Goal: Task Accomplishment & Management: Manage account settings

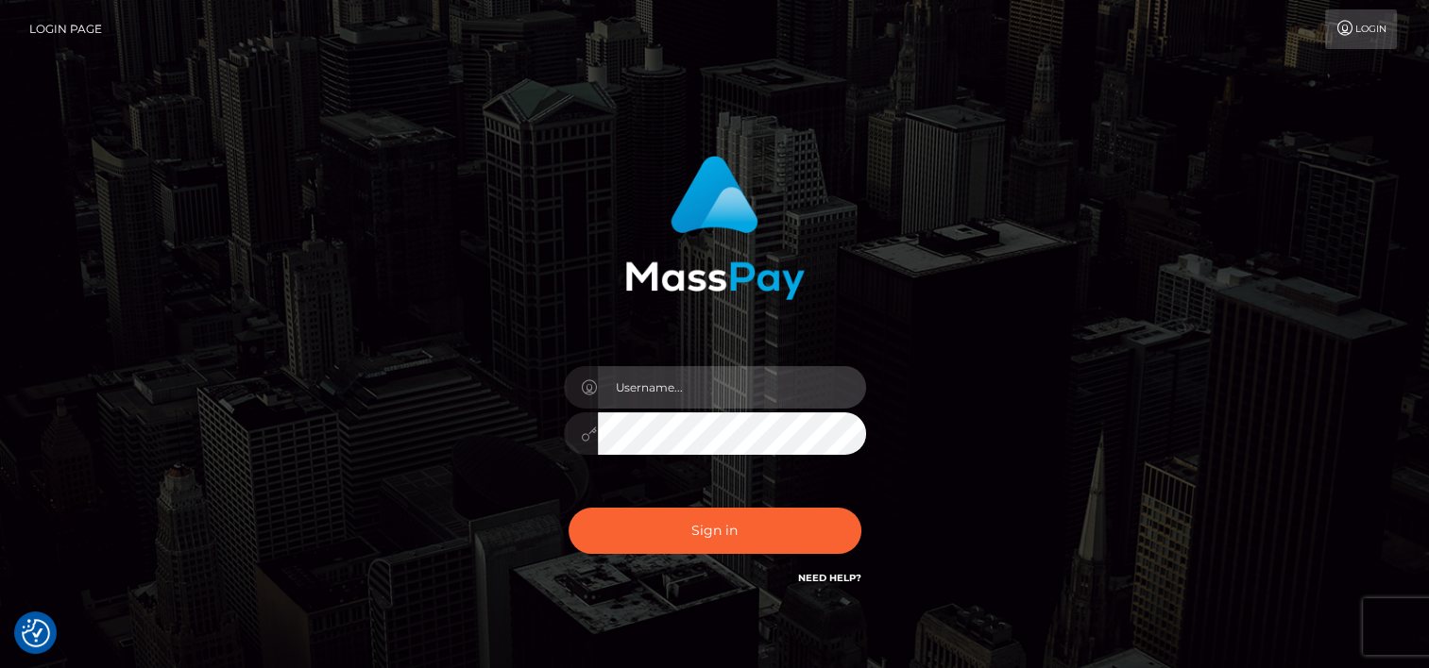
click at [767, 402] on input "text" at bounding box center [732, 387] width 268 height 42
type input "tammy.katz.onemarketplace"
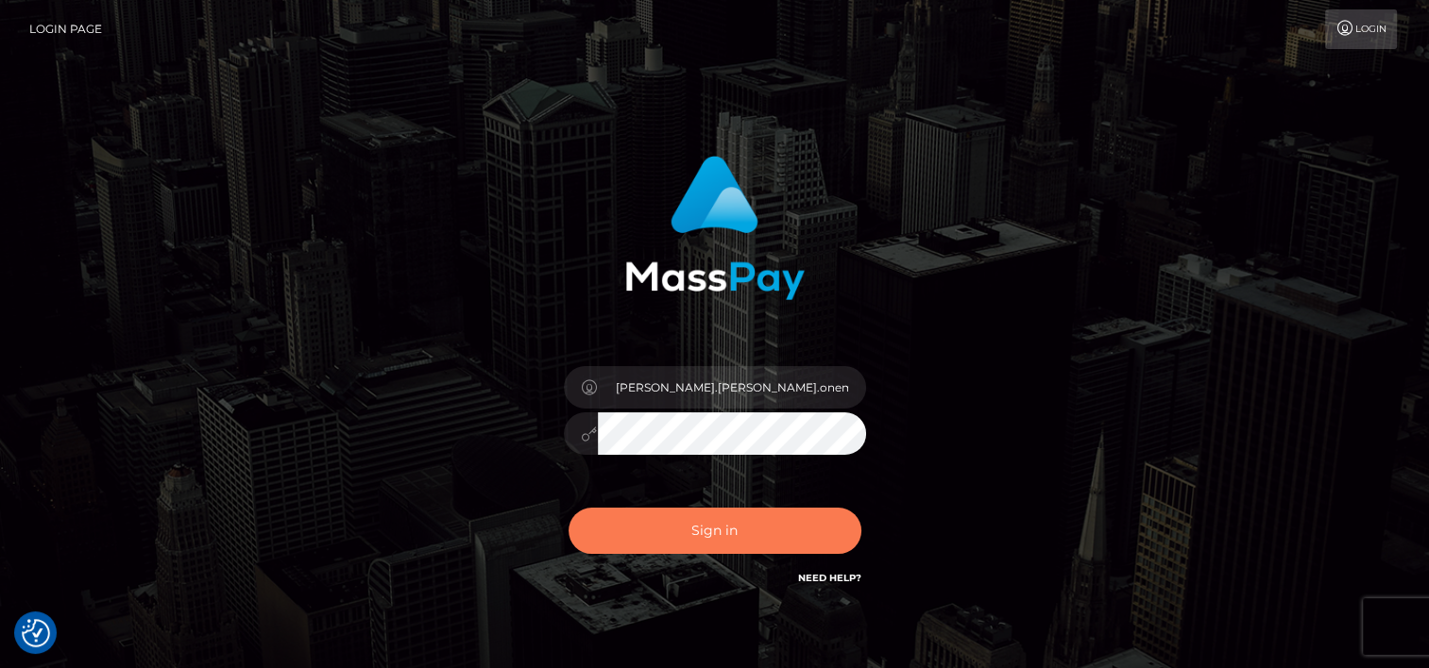
click at [697, 546] on button "Sign in" at bounding box center [714, 531] width 293 height 46
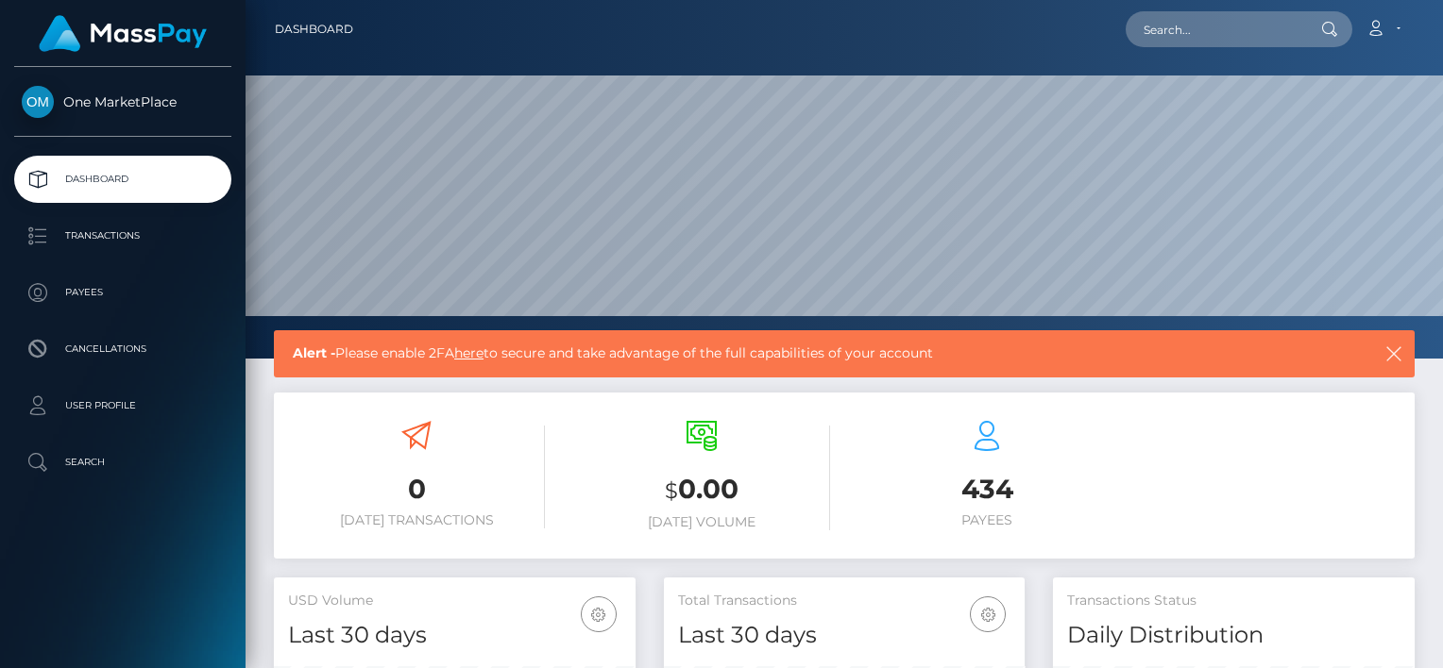
scroll to position [334, 362]
click at [476, 351] on link "here" at bounding box center [468, 353] width 29 height 17
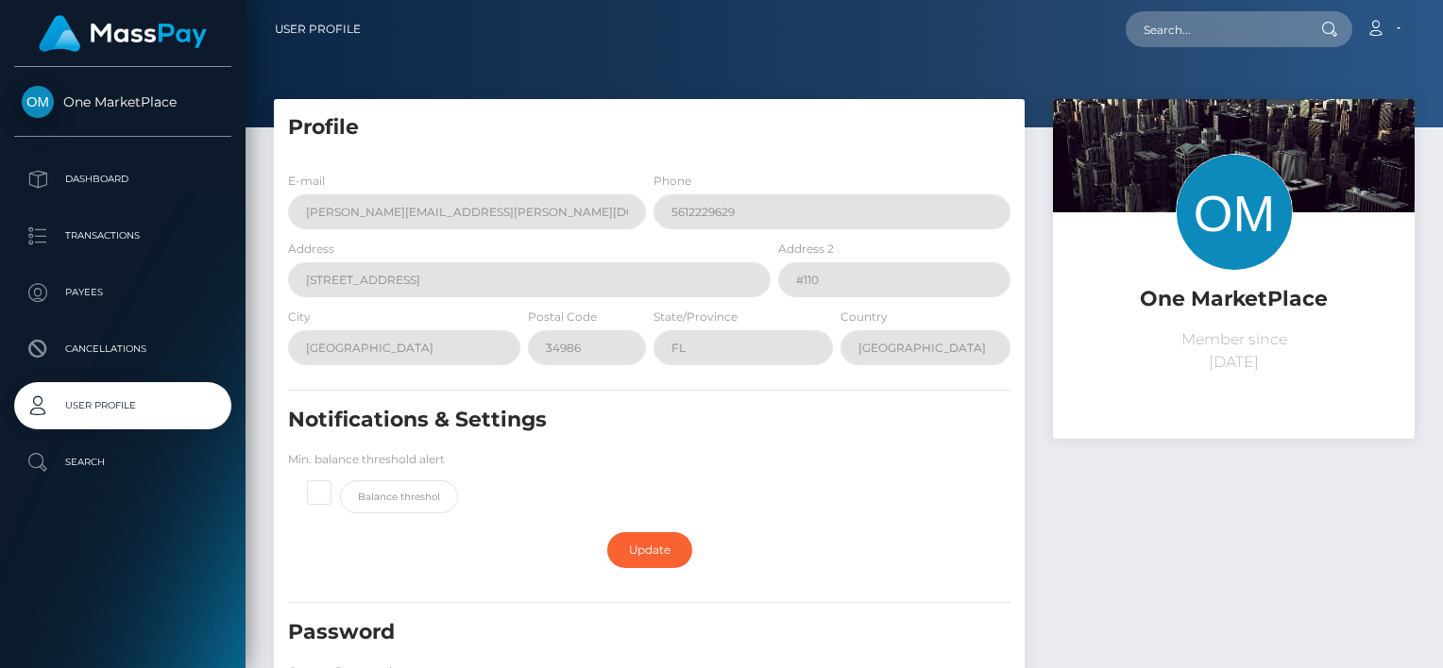
click at [340, 481] on span at bounding box center [340, 481] width 0 height 0
click at [321, 490] on input "checkbox" at bounding box center [327, 490] width 12 height 12
checkbox input "true"
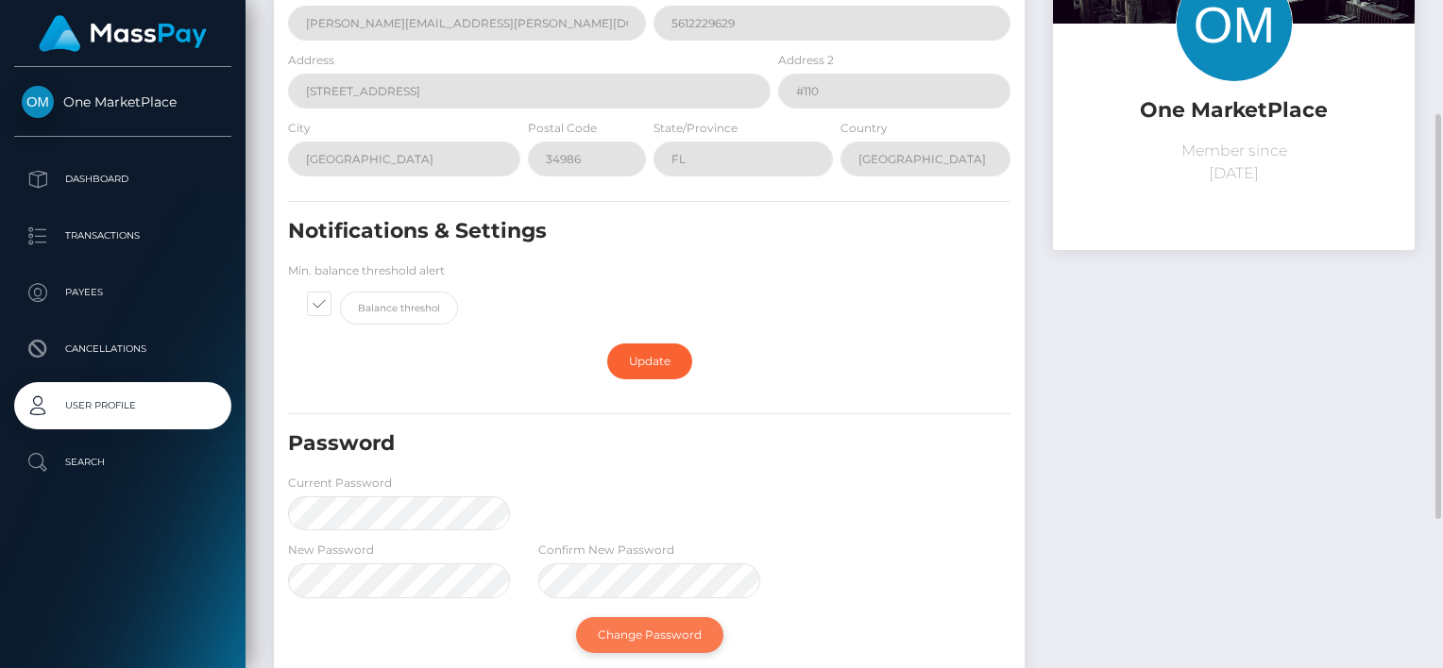
click at [634, 627] on link "Change Password" at bounding box center [649, 635] width 147 height 36
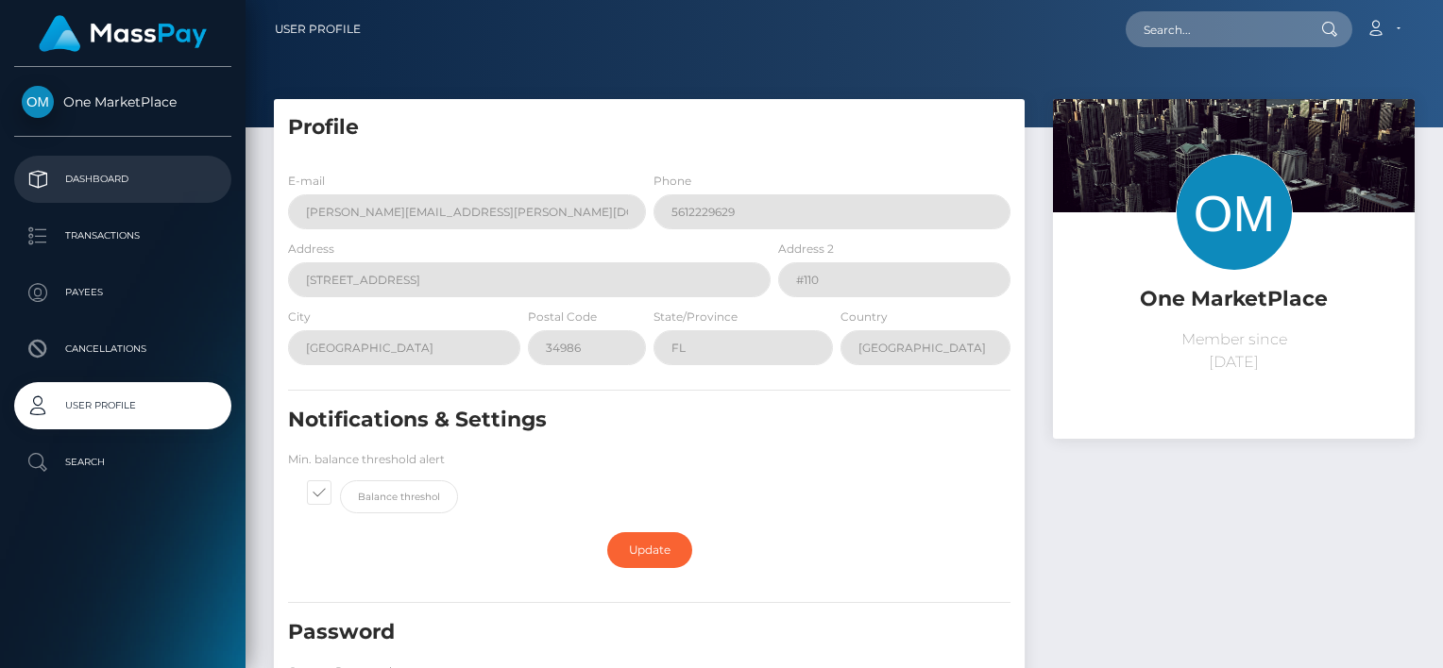
click at [91, 181] on p "Dashboard" at bounding box center [123, 179] width 202 height 28
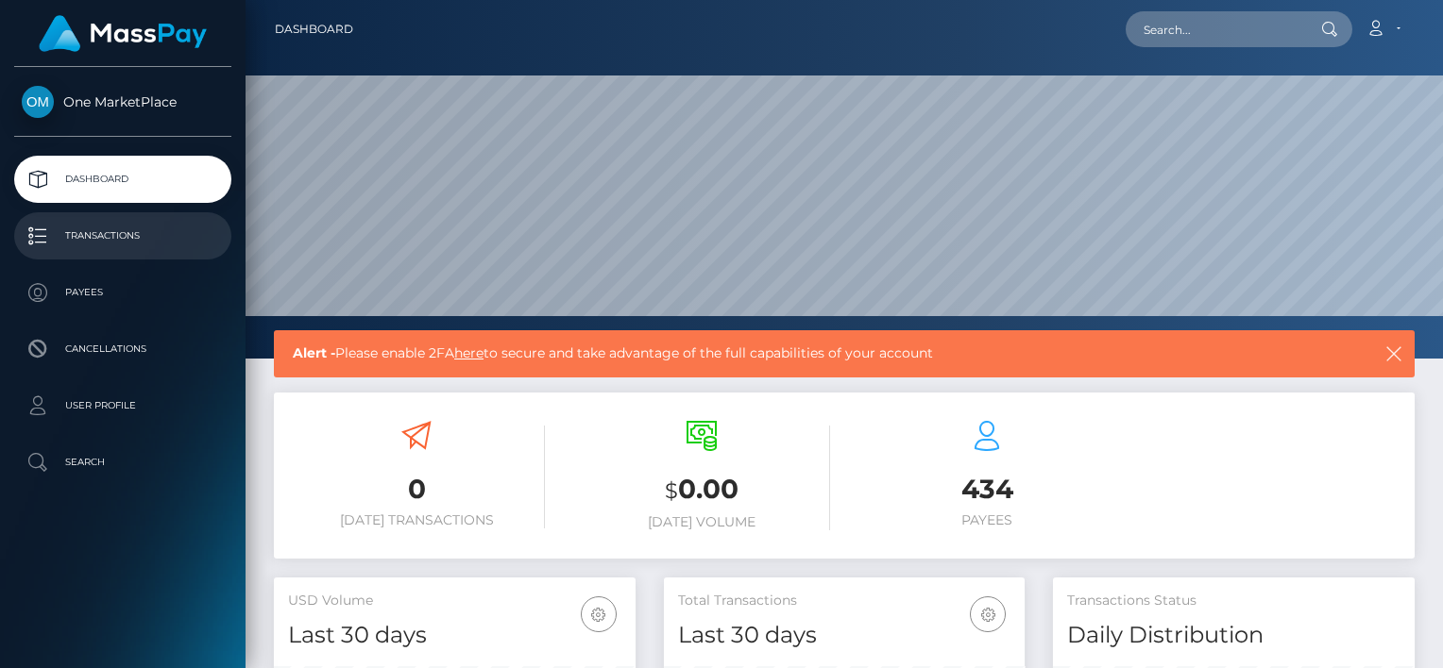
scroll to position [334, 362]
click at [110, 241] on p "Transactions" at bounding box center [123, 236] width 202 height 28
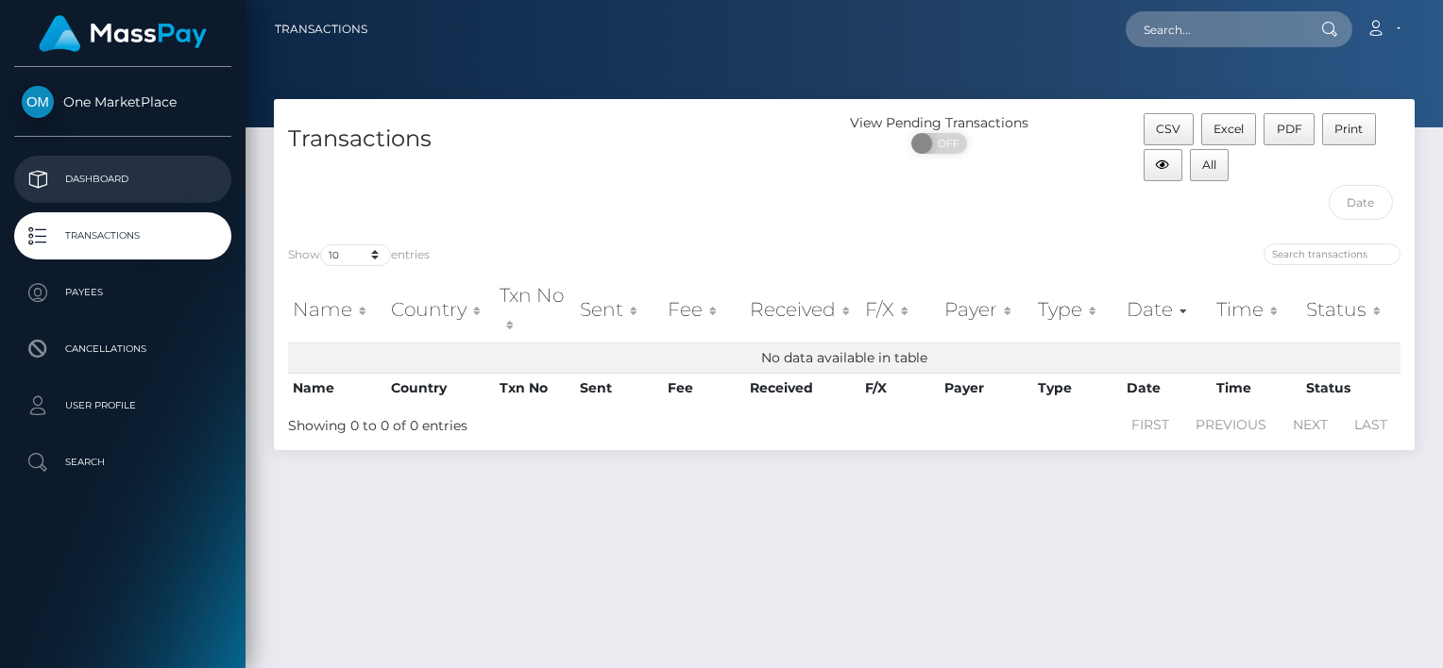
click at [90, 177] on p "Dashboard" at bounding box center [123, 179] width 202 height 28
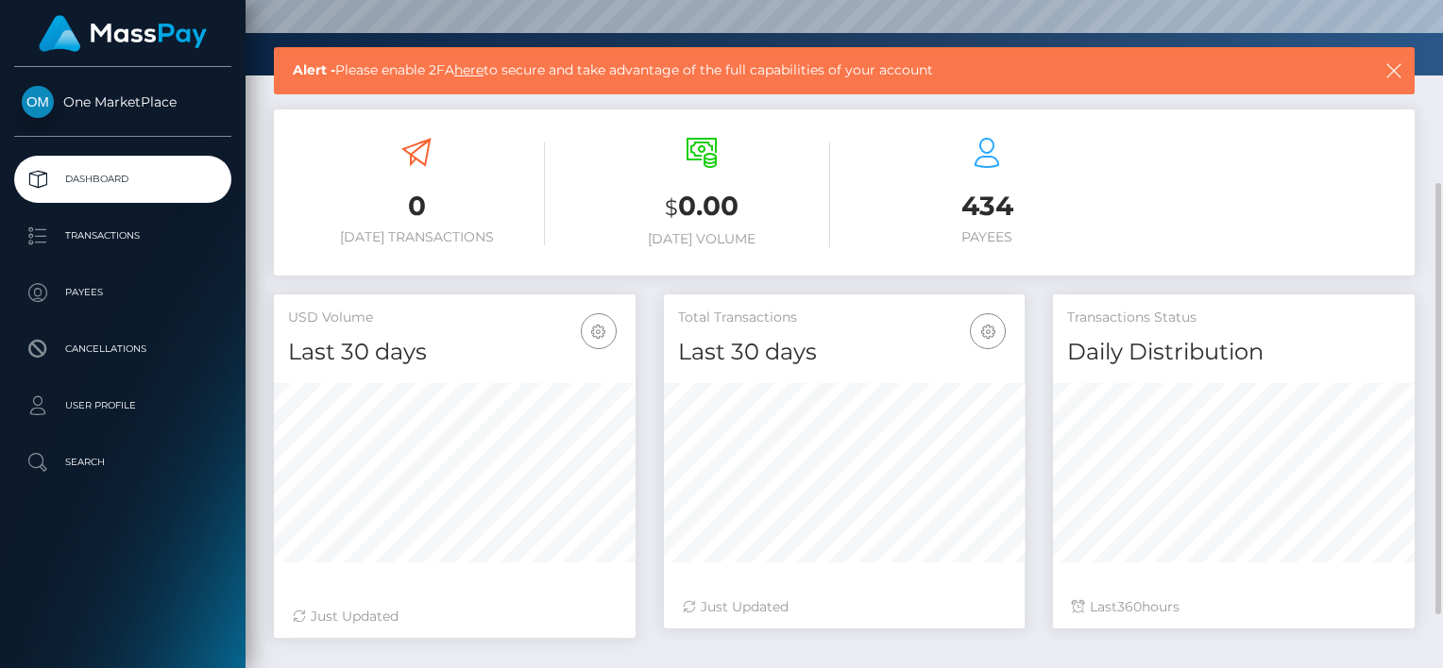
scroll to position [94, 0]
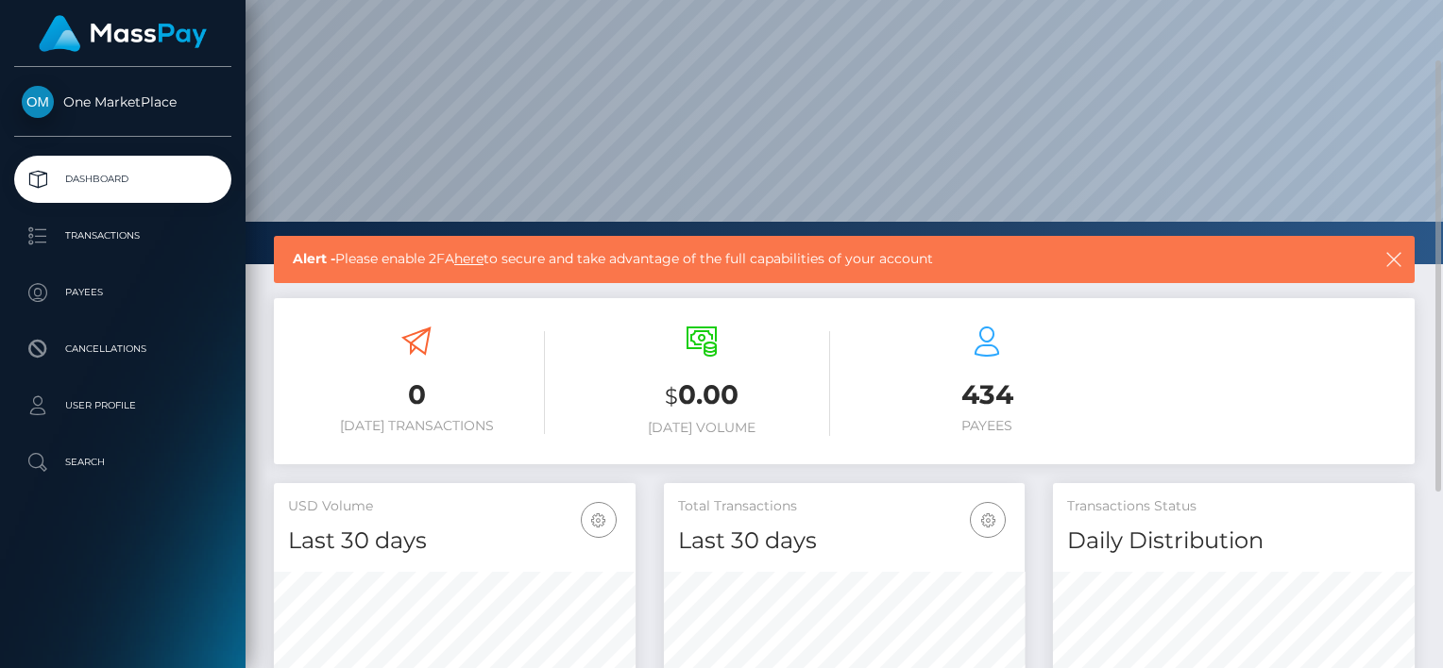
click at [482, 256] on link "here" at bounding box center [468, 258] width 29 height 17
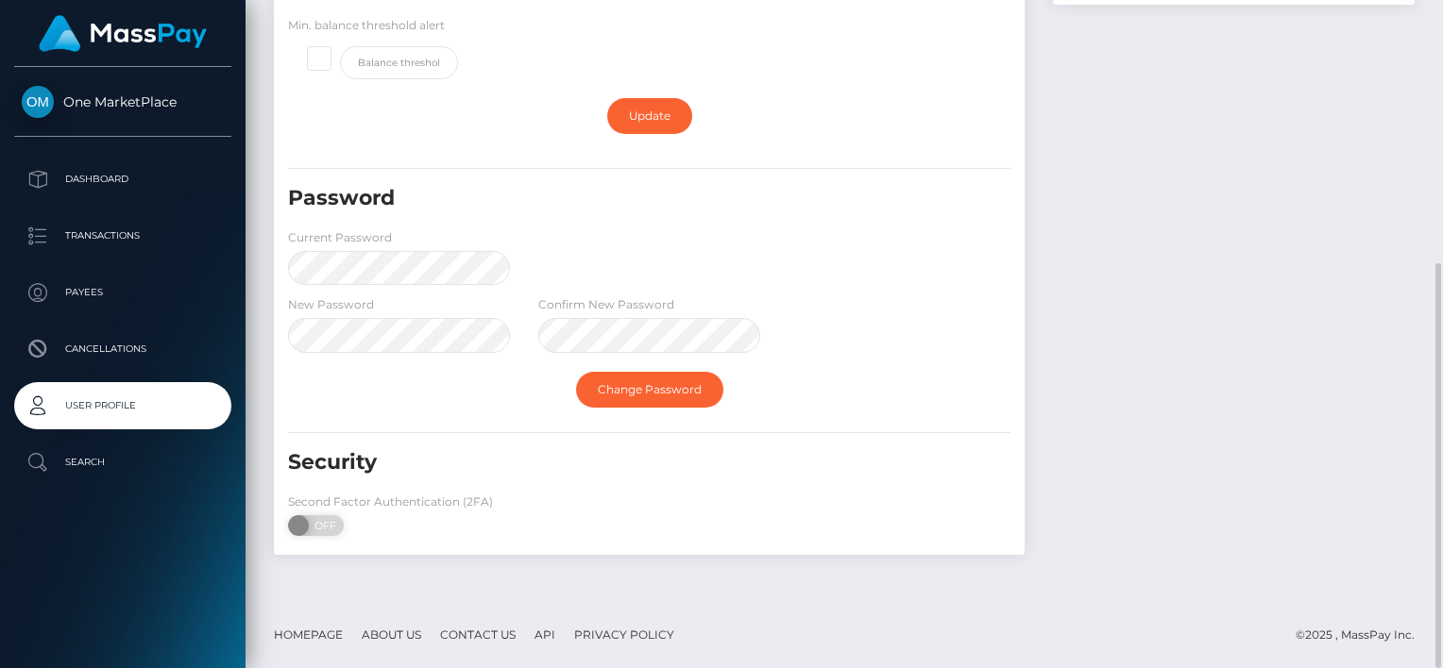
scroll to position [151, 0]
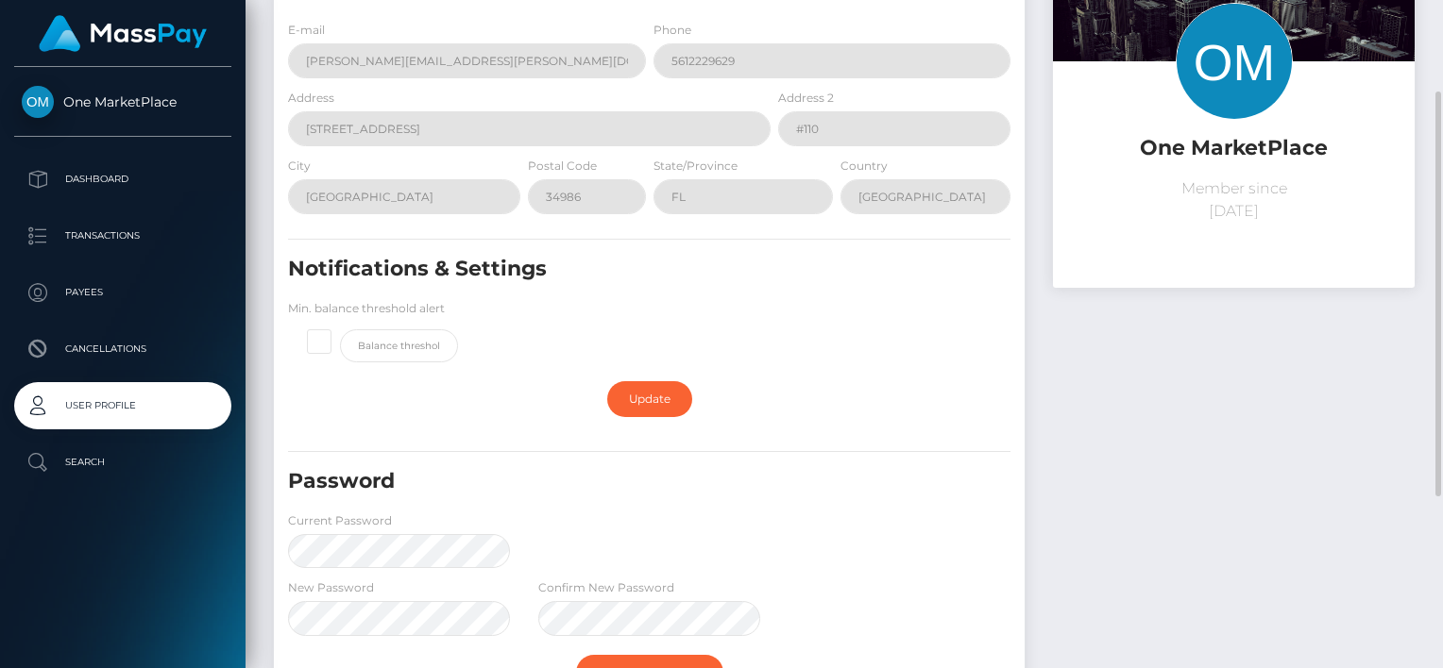
click at [1135, 385] on div "One MarketPlace Member since October 6, 2025" at bounding box center [1234, 402] width 390 height 909
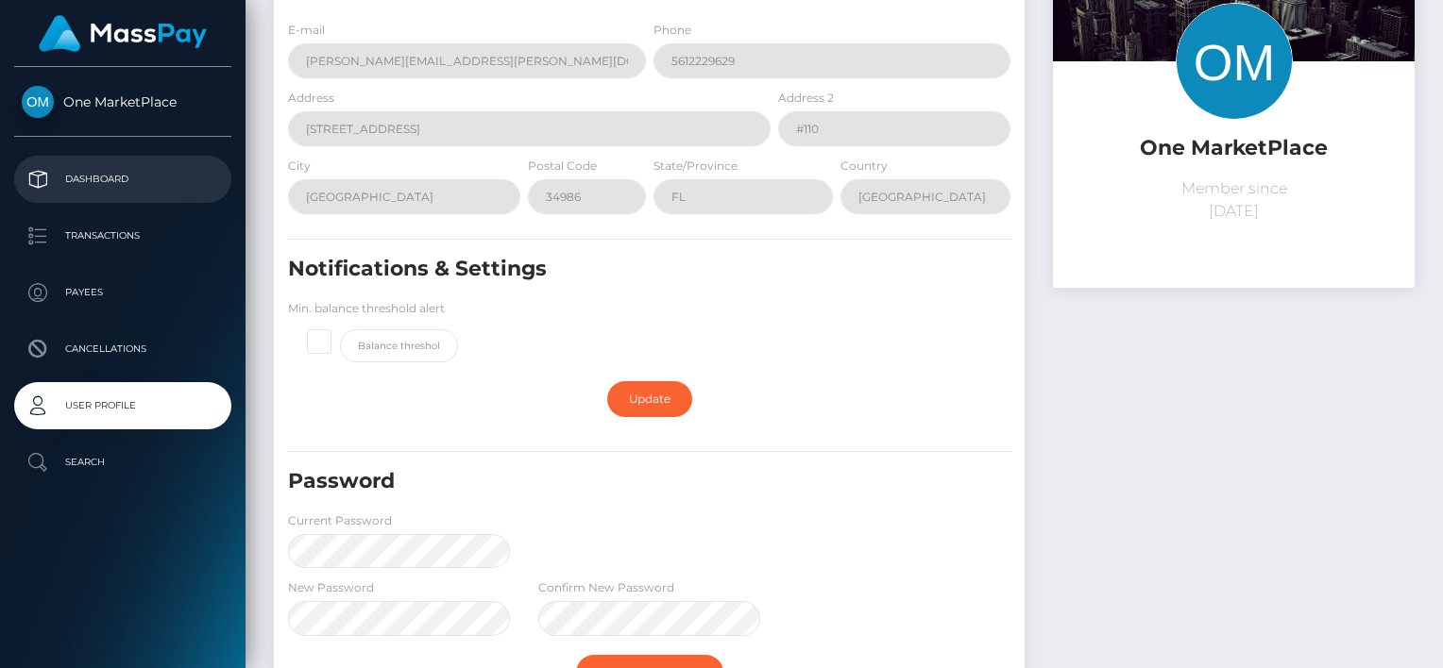
click at [97, 179] on p "Dashboard" at bounding box center [123, 179] width 202 height 28
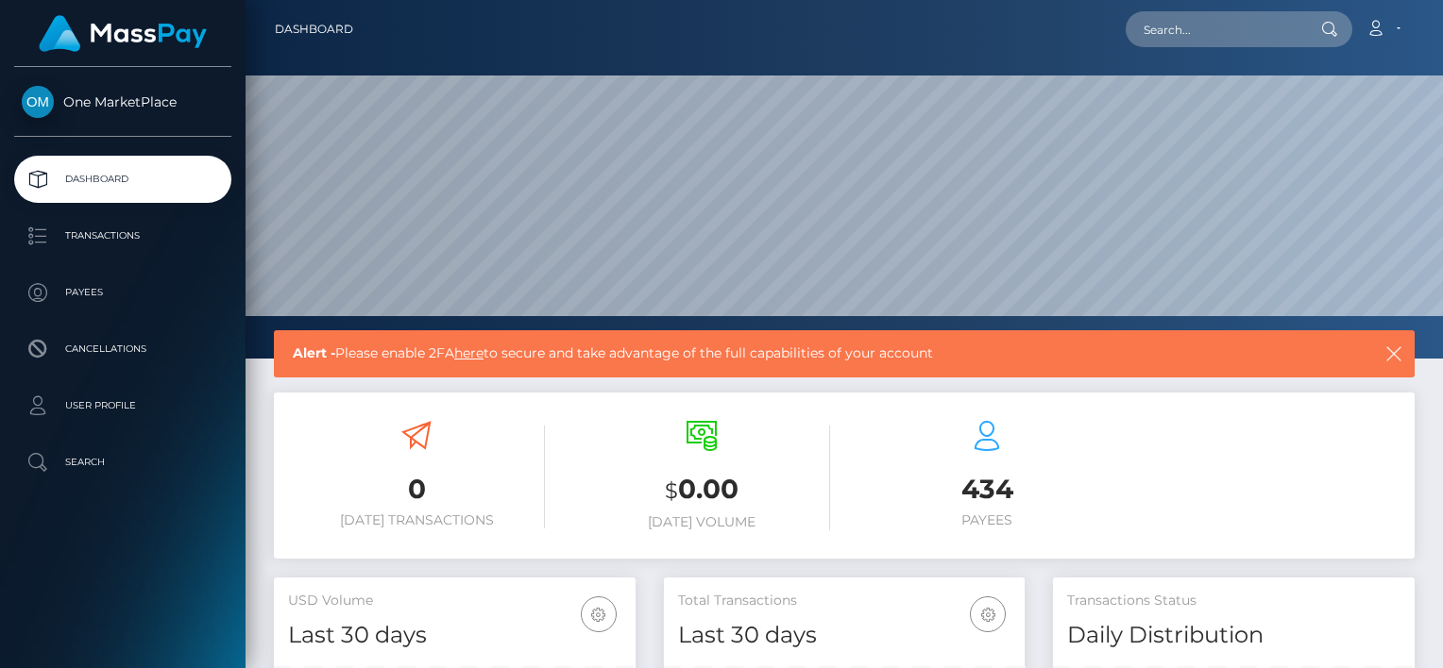
scroll to position [334, 362]
click at [1397, 26] on link "Account" at bounding box center [1383, 29] width 56 height 40
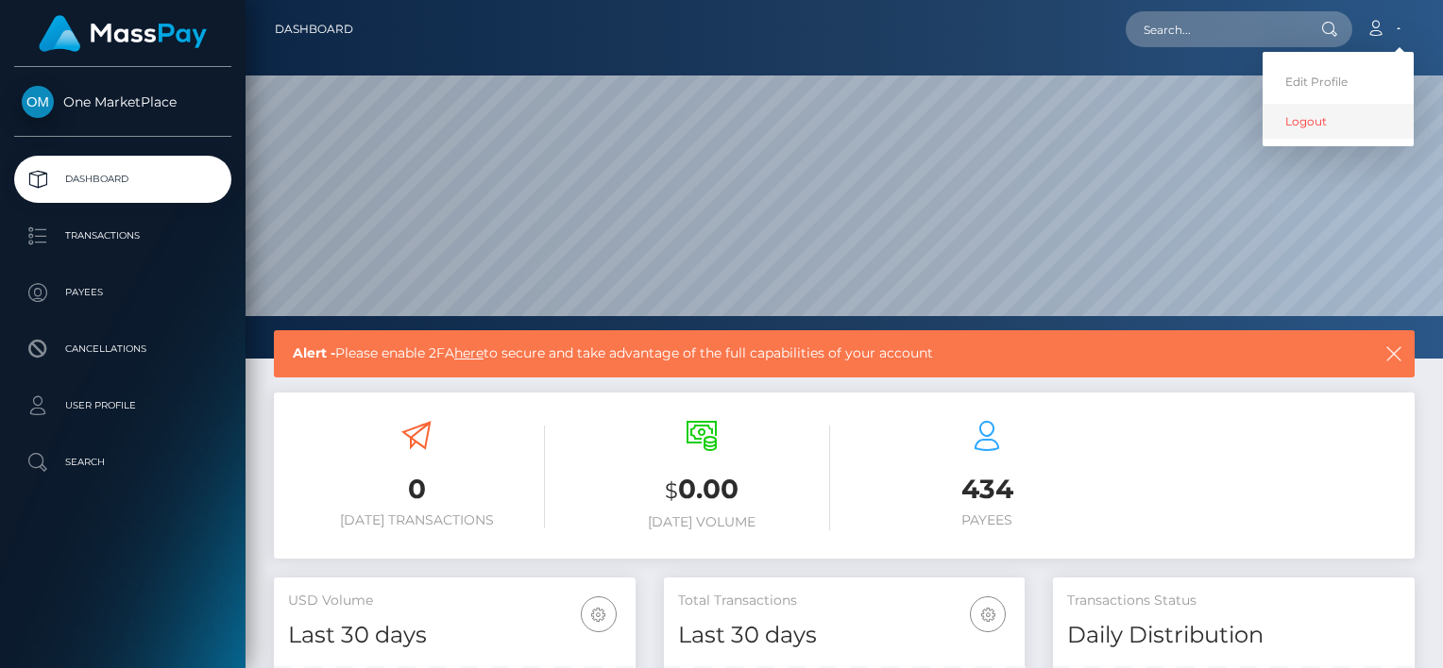
click at [1305, 119] on link "Logout" at bounding box center [1337, 121] width 151 height 35
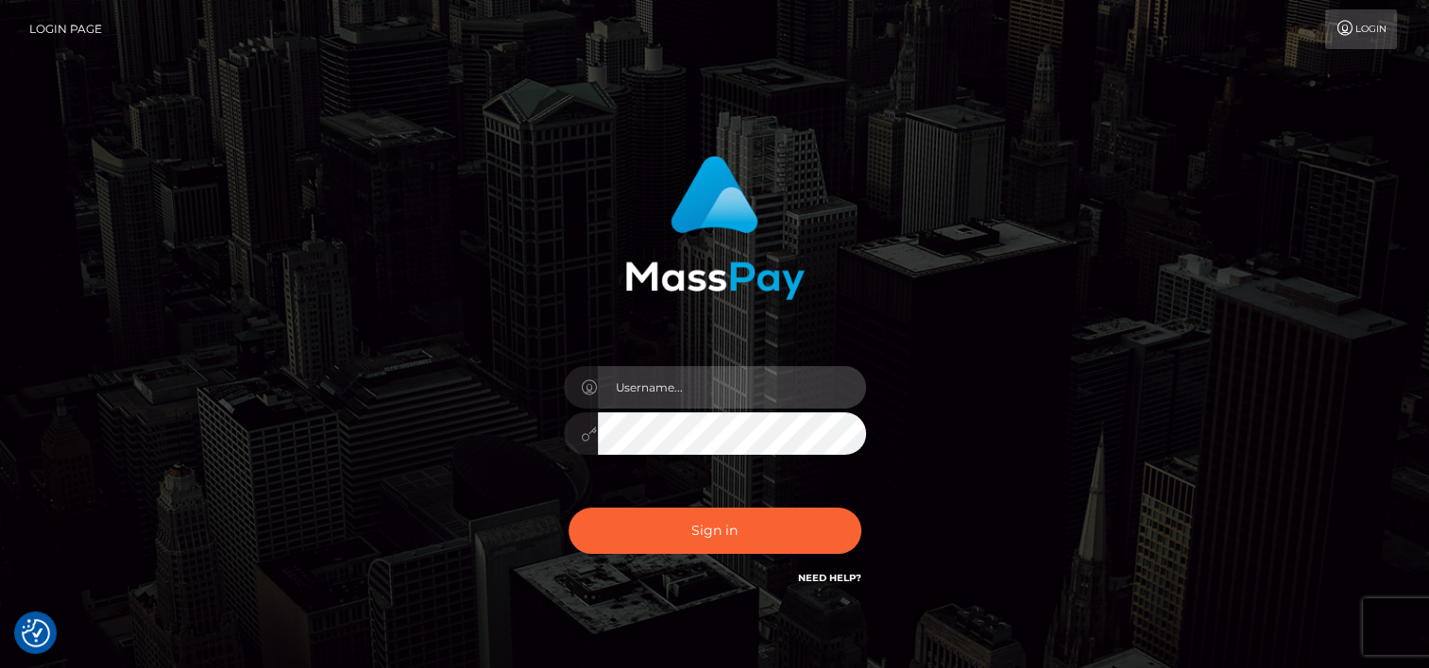
click at [697, 395] on input "text" at bounding box center [732, 387] width 268 height 42
type input "tammy.katz.onemarketplace"
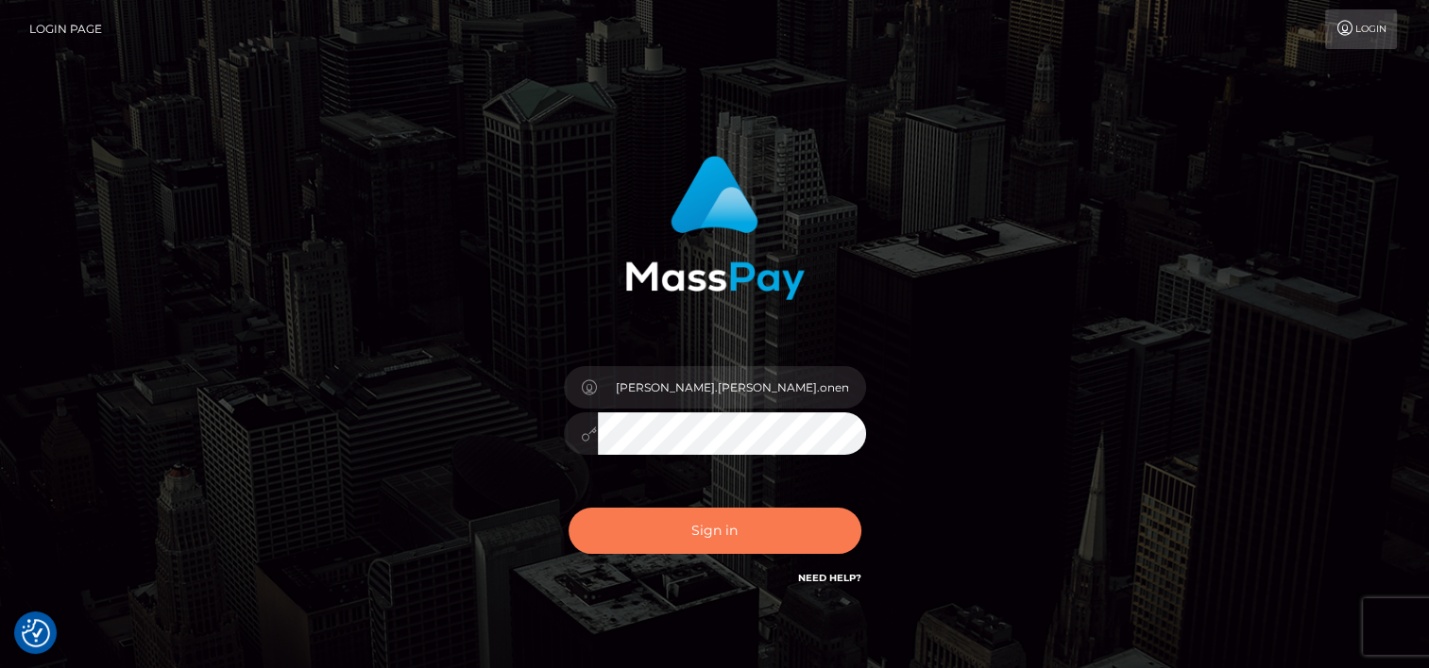
click at [722, 529] on button "Sign in" at bounding box center [714, 531] width 293 height 46
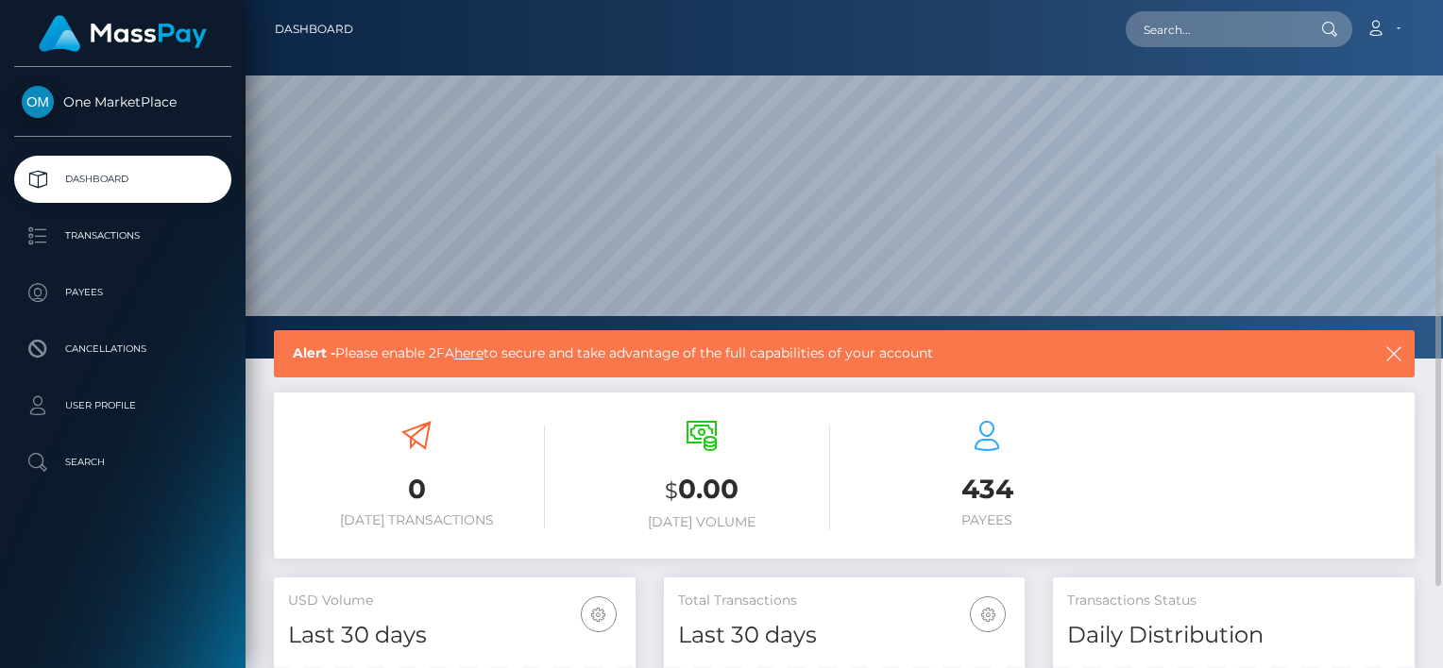
scroll to position [94, 0]
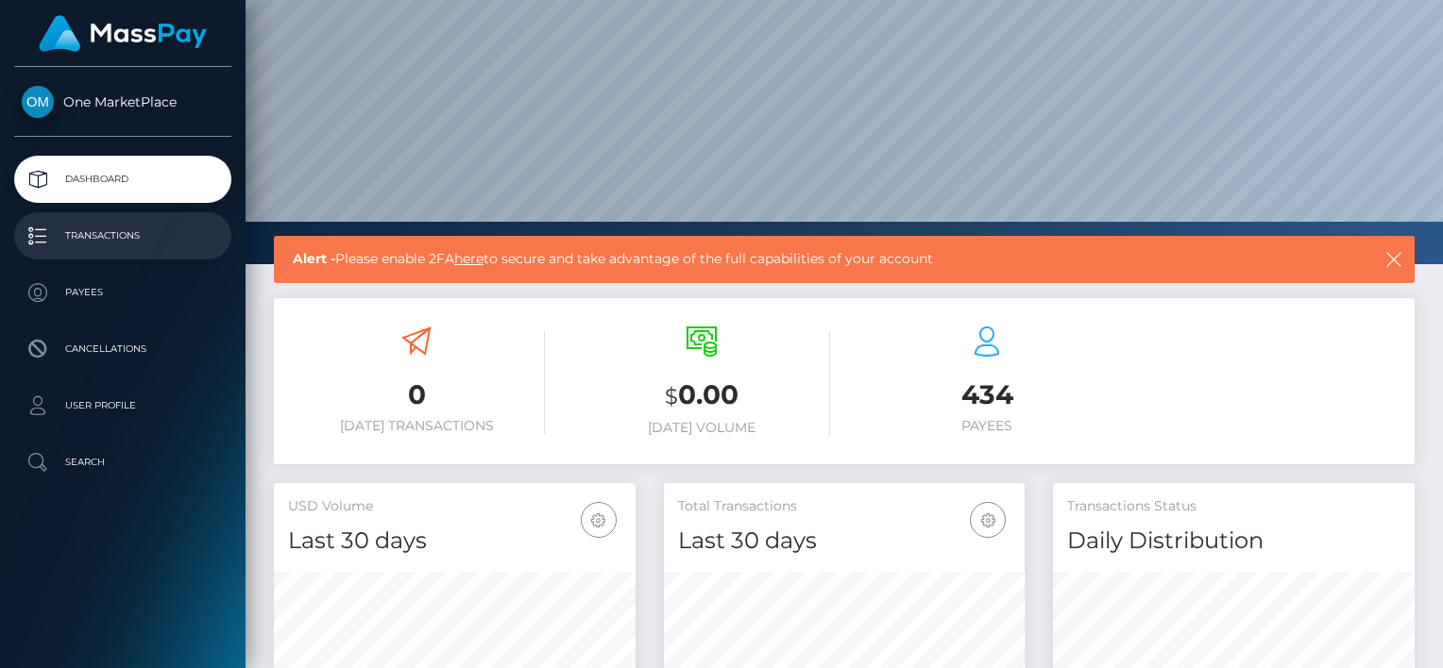
click at [109, 241] on p "Transactions" at bounding box center [123, 236] width 202 height 28
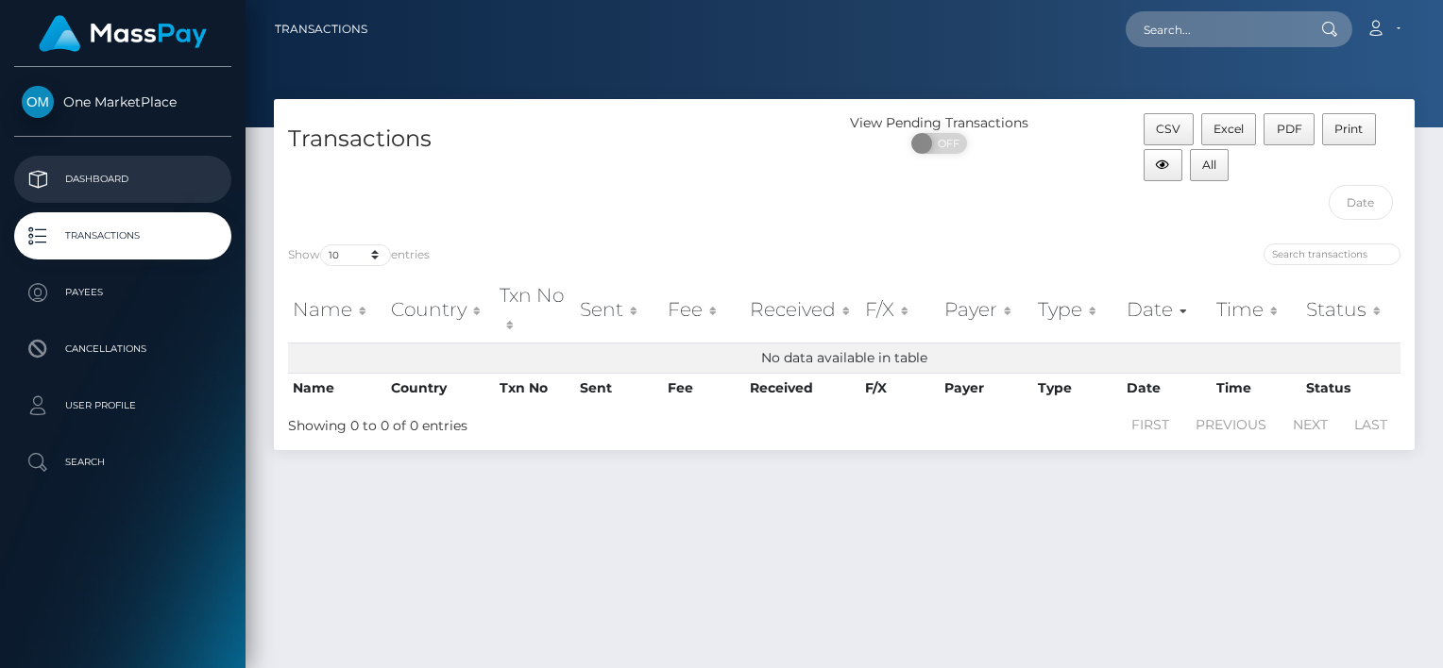
click at [118, 178] on p "Dashboard" at bounding box center [123, 179] width 202 height 28
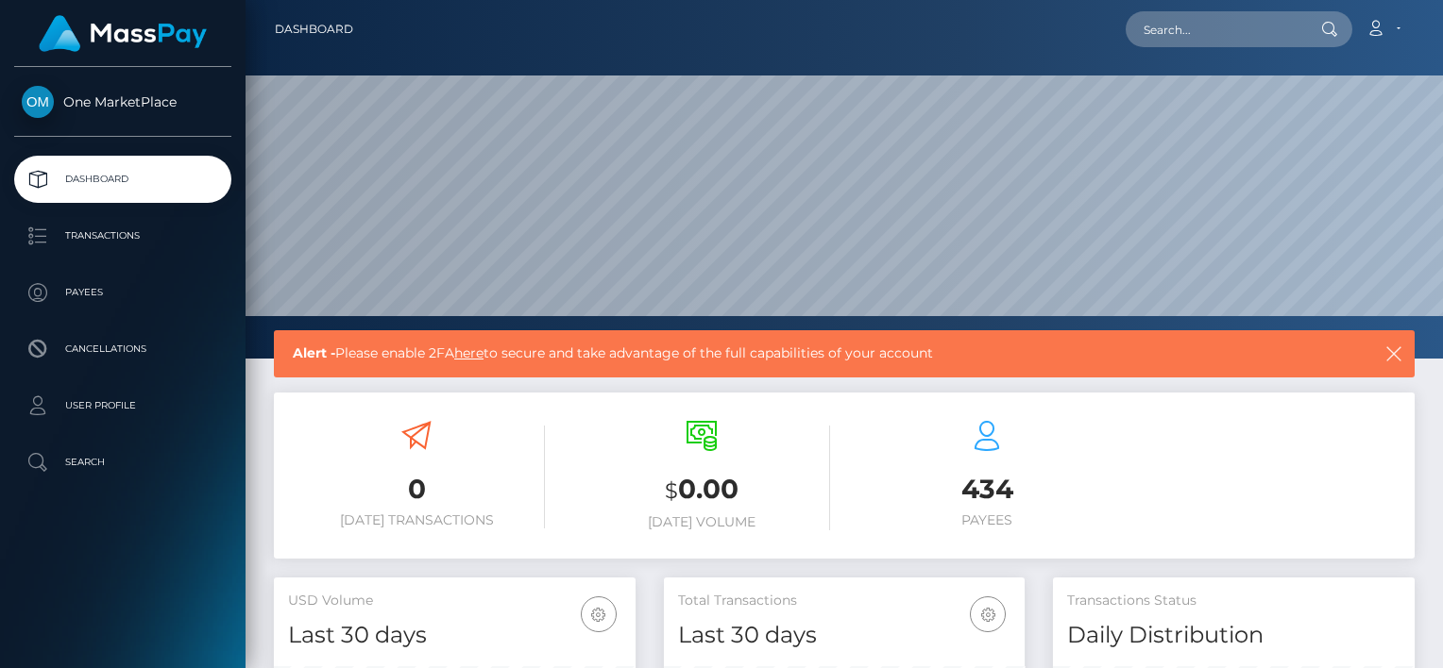
scroll to position [189, 0]
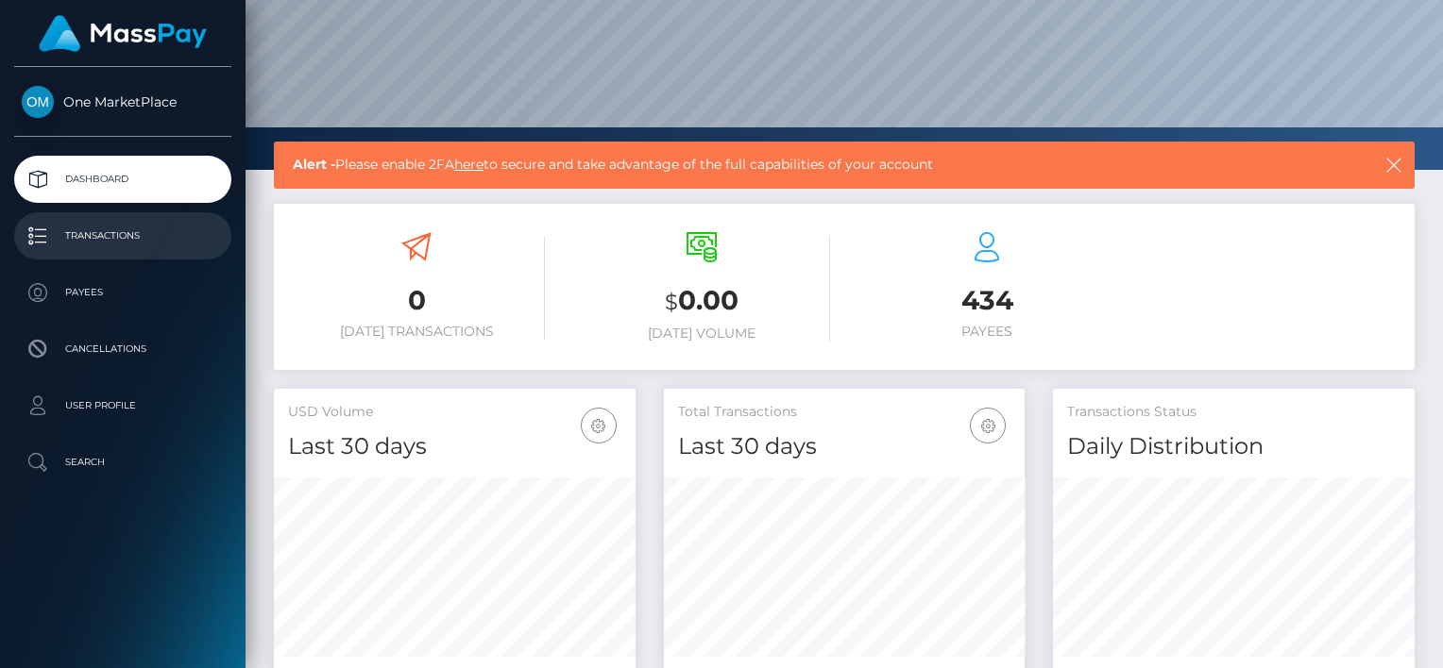
click at [119, 231] on p "Transactions" at bounding box center [123, 236] width 202 height 28
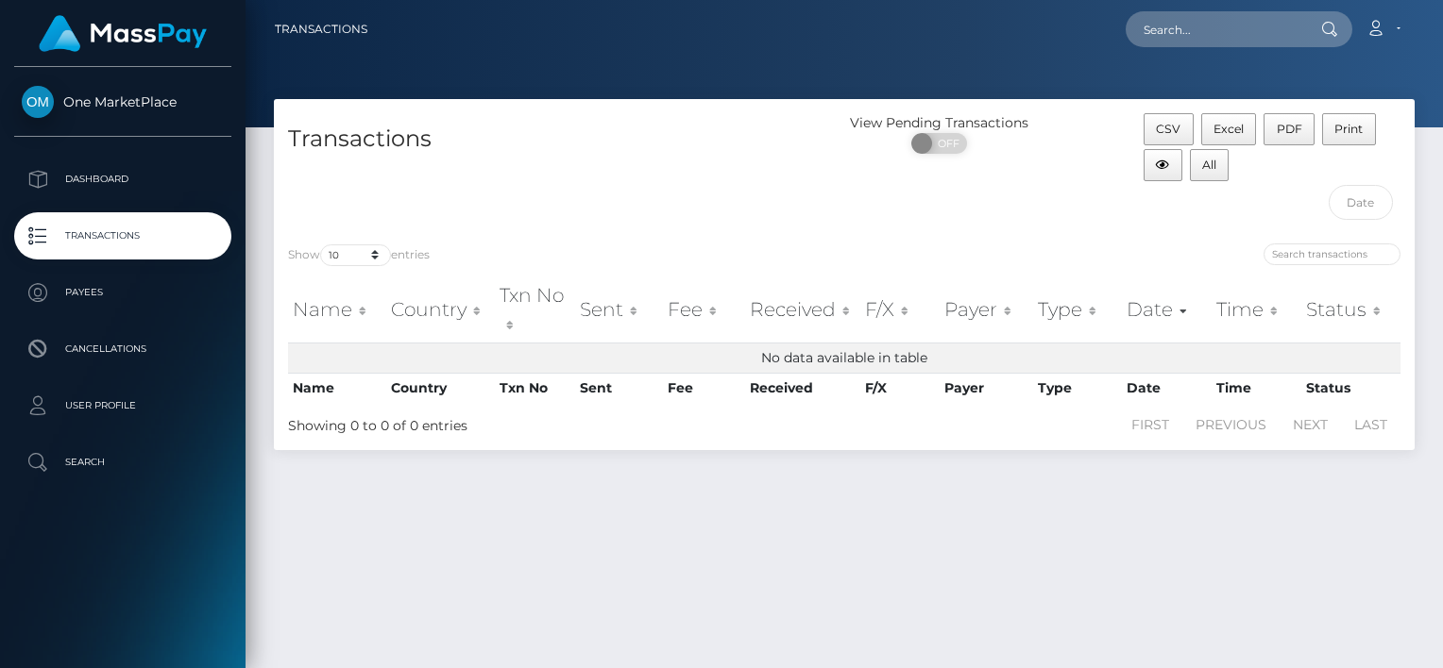
click at [90, 229] on p "Transactions" at bounding box center [123, 236] width 202 height 28
click at [110, 176] on p "Dashboard" at bounding box center [123, 179] width 202 height 28
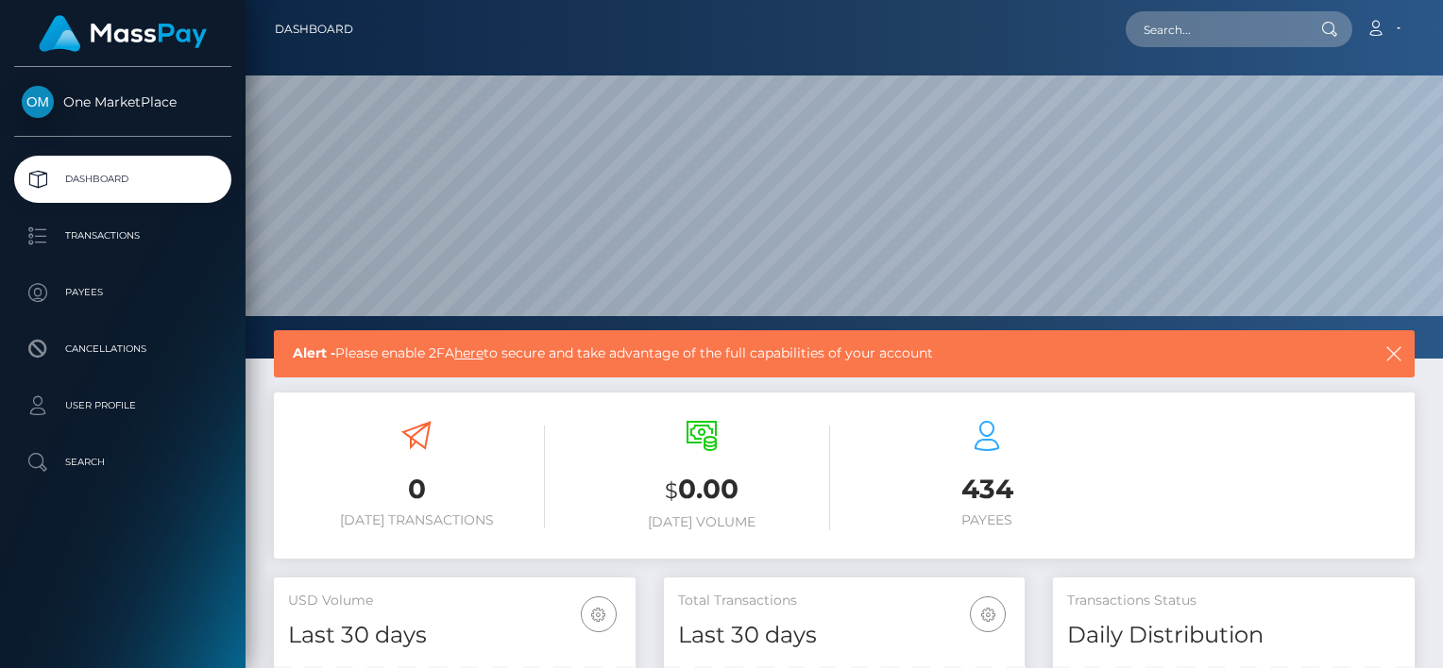
scroll to position [334, 362]
click at [480, 354] on link "here" at bounding box center [468, 353] width 29 height 17
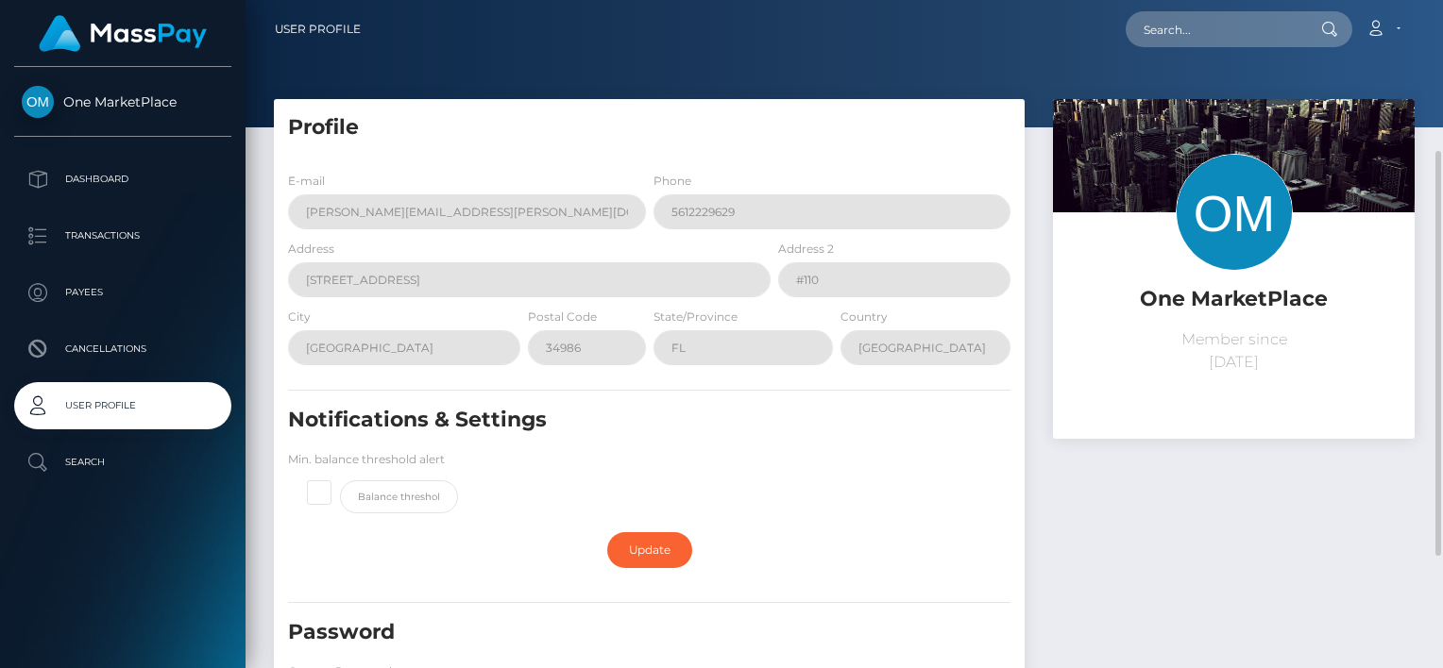
scroll to position [283, 0]
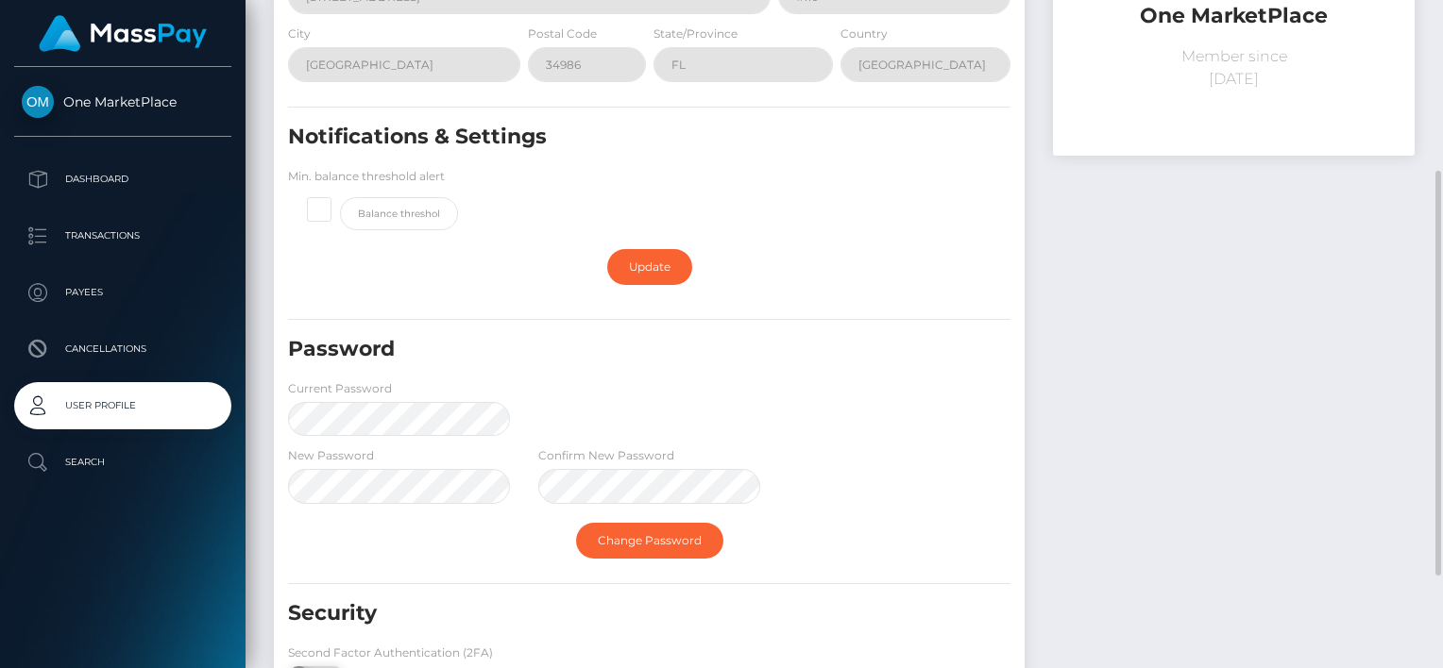
click at [340, 197] on span at bounding box center [340, 197] width 0 height 0
click at [321, 213] on input "checkbox" at bounding box center [327, 207] width 12 height 12
checkbox input "true"
click at [634, 257] on link "Update" at bounding box center [649, 267] width 85 height 36
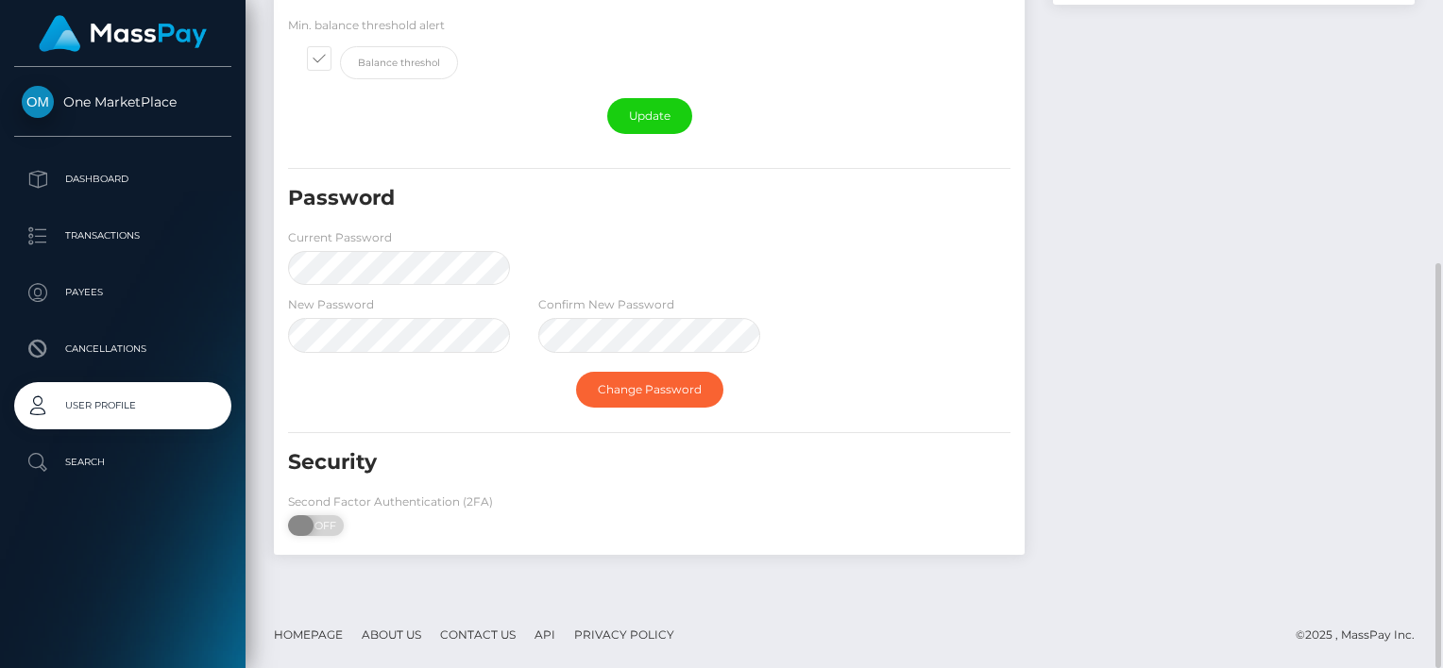
click at [299, 528] on span at bounding box center [300, 526] width 25 height 21
checkbox input "true"
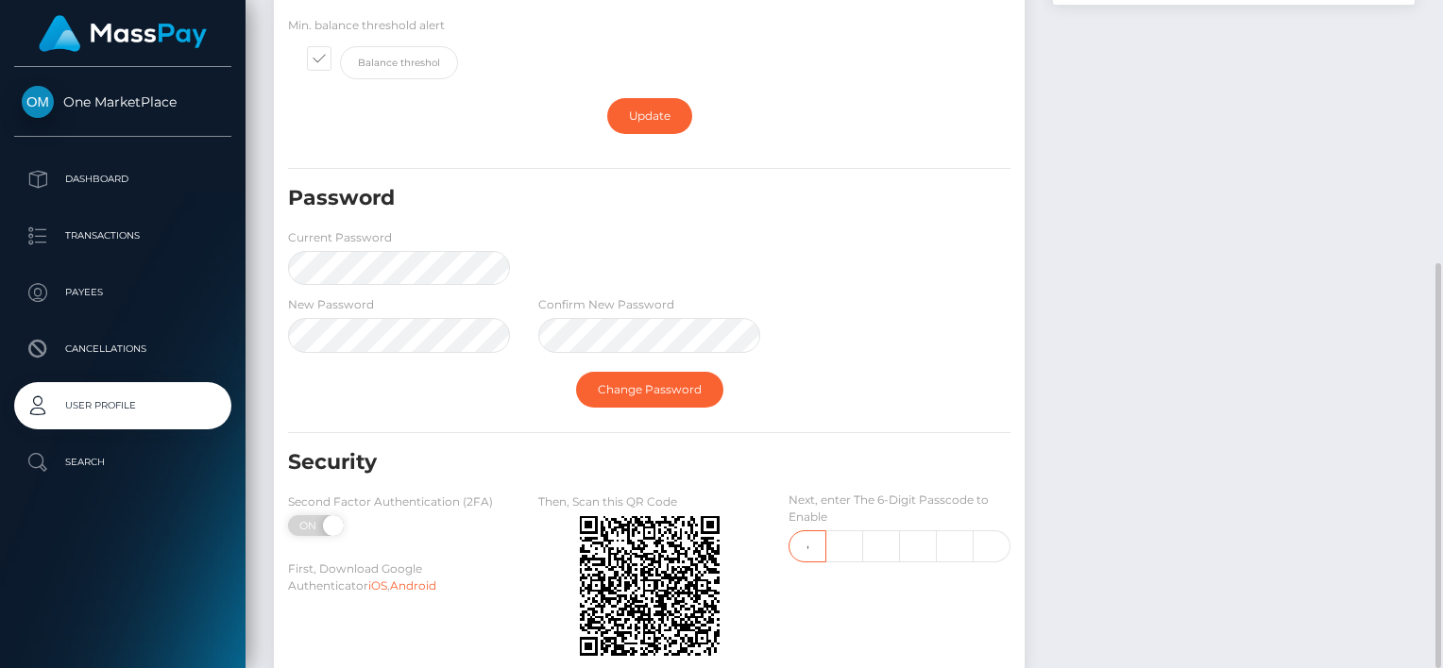
scroll to position [0, 2]
type input "4"
type input "6"
type input "4"
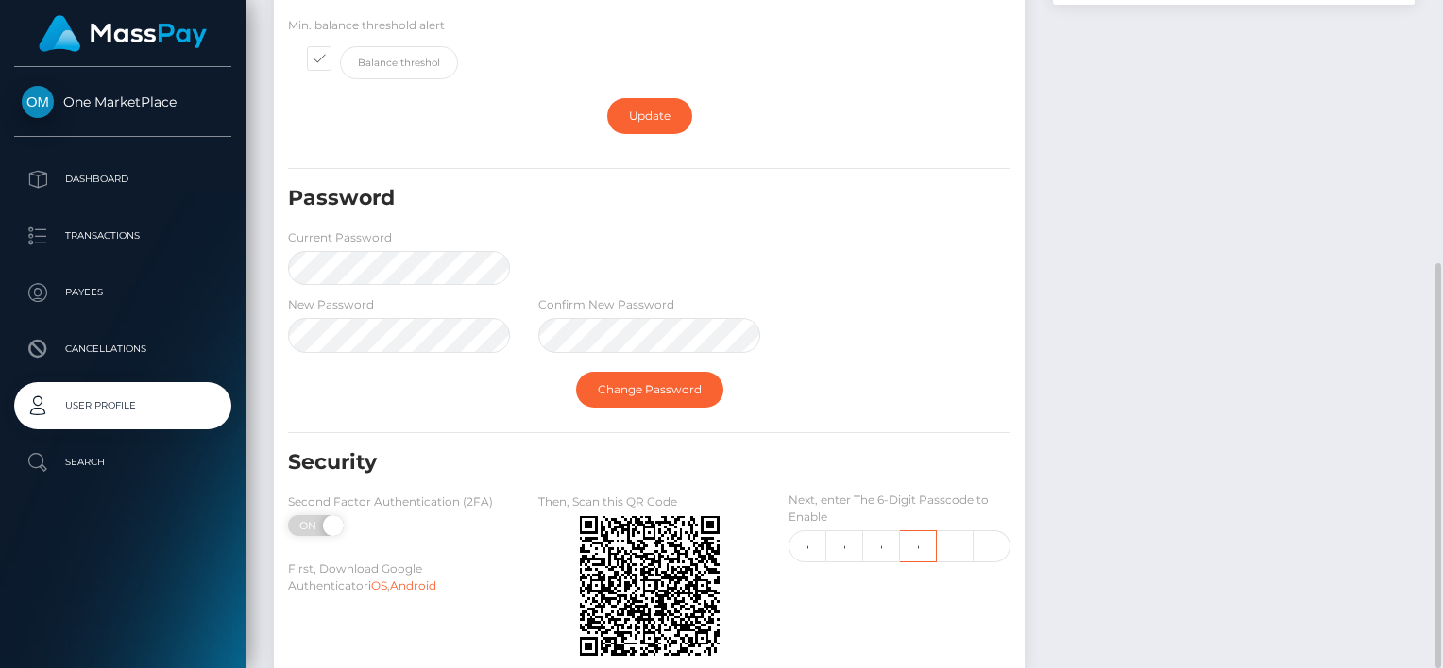
type input "5"
type input "4"
type input "7"
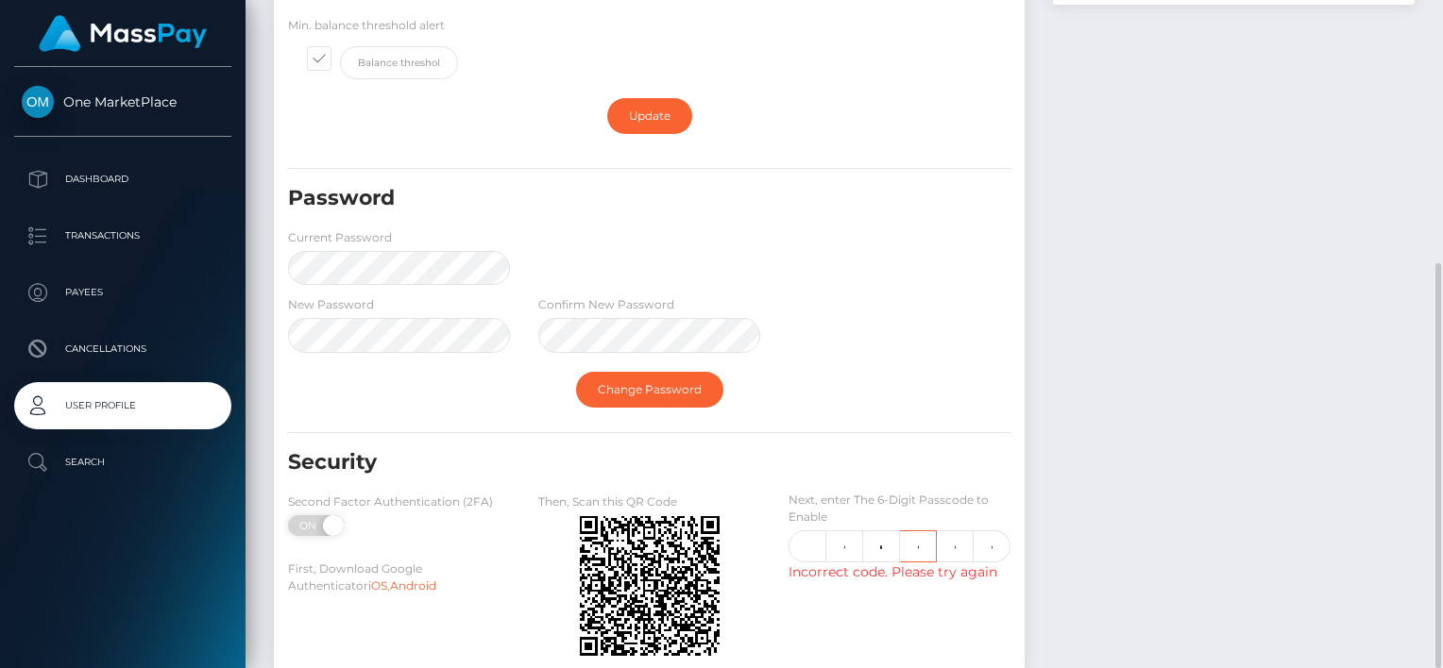
scroll to position [0, 0]
drag, startPoint x: 837, startPoint y: 544, endPoint x: 854, endPoint y: 546, distance: 18.0
click at [838, 544] on input "6" at bounding box center [844, 547] width 37 height 32
click at [799, 545] on input "text" at bounding box center [807, 547] width 38 height 32
type input "7"
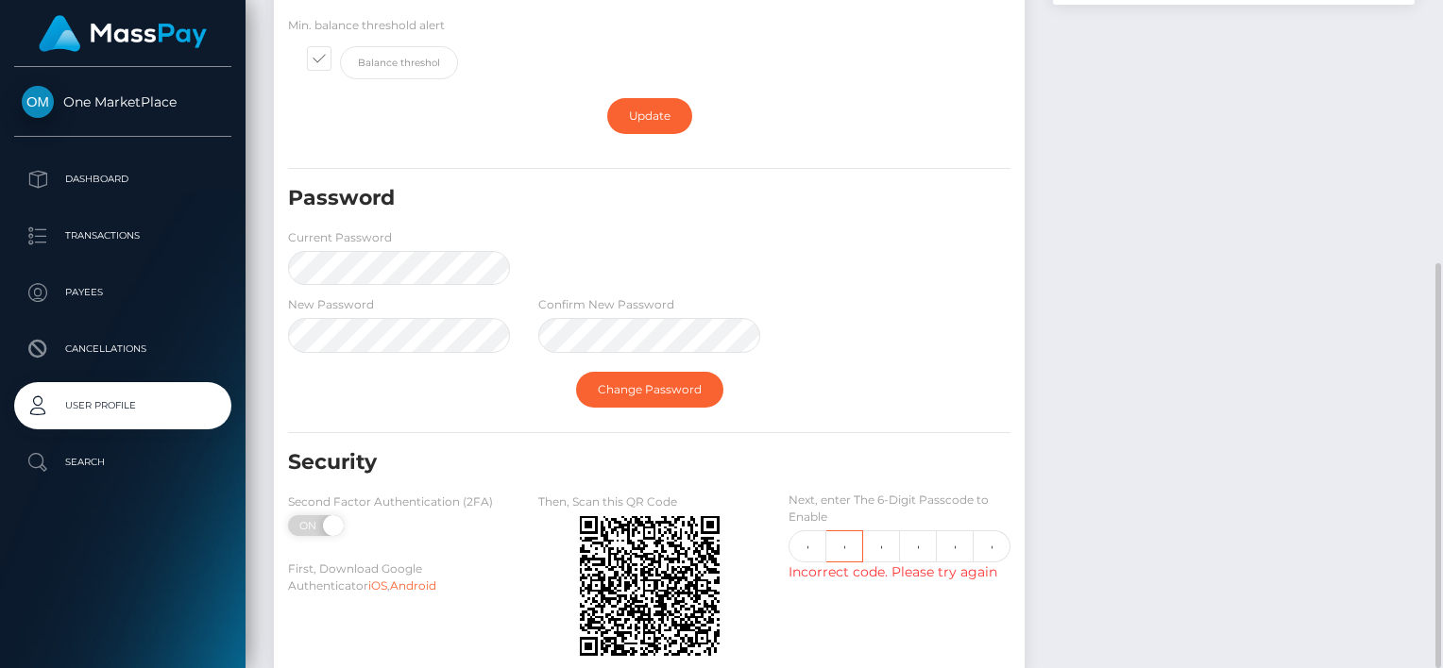
scroll to position [0, 2]
type input "8"
type input "9"
type input "3"
type input "7"
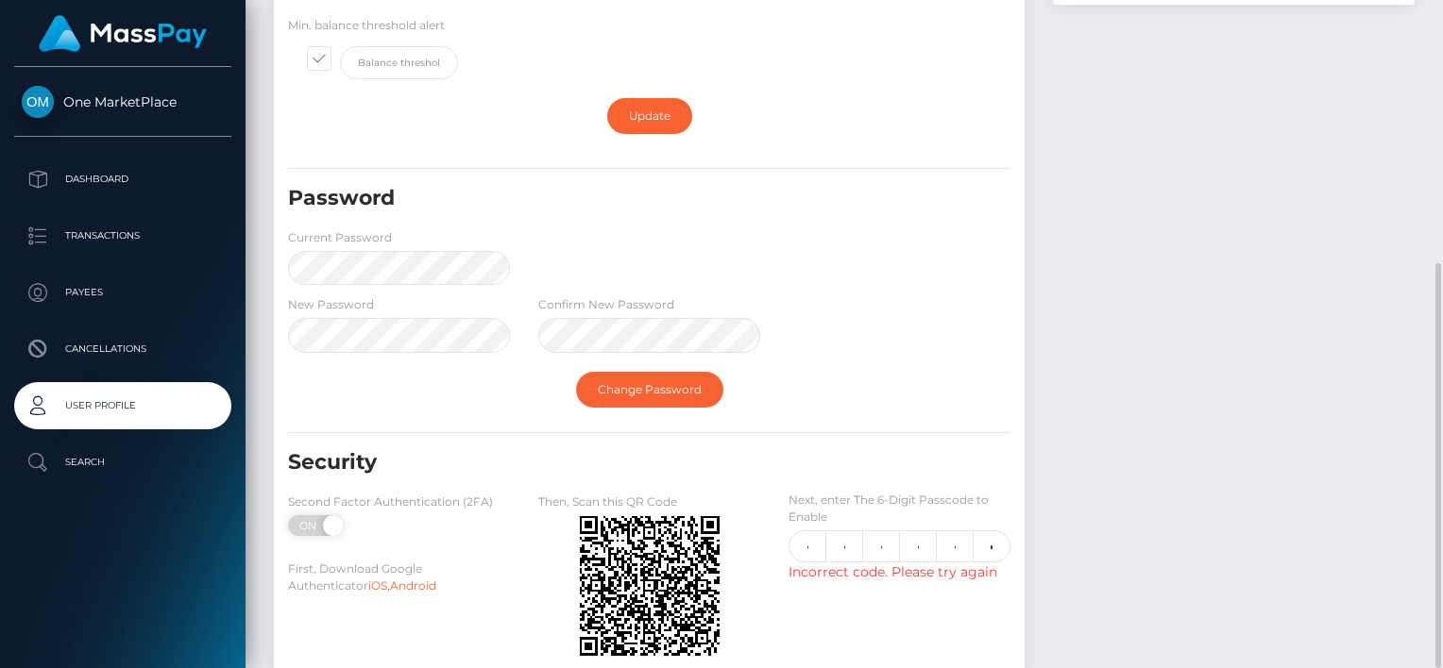
scroll to position [0, 0]
click at [899, 601] on div "Next, enter The 6-Digit Passcode to Enable 7 8 9 3 5 7 Incorrect code. Please t…" at bounding box center [899, 579] width 250 height 175
click at [808, 551] on input "7" at bounding box center [807, 547] width 38 height 32
click at [869, 591] on div "Next, enter The 6-Digit Passcode to Enable 7 8 9 3 5 7 Incorrect code. Please t…" at bounding box center [899, 579] width 250 height 175
click at [331, 520] on span at bounding box center [330, 526] width 25 height 21
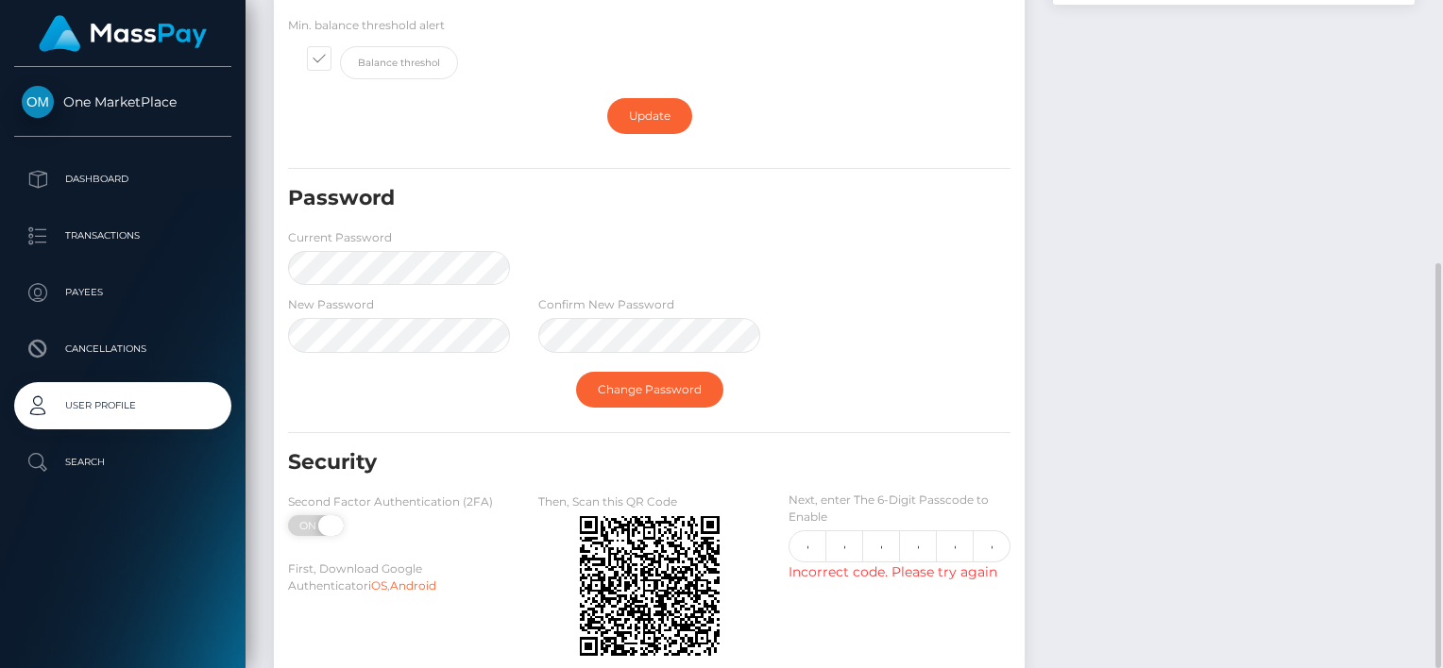
click at [306, 528] on span "ON" at bounding box center [309, 526] width 47 height 21
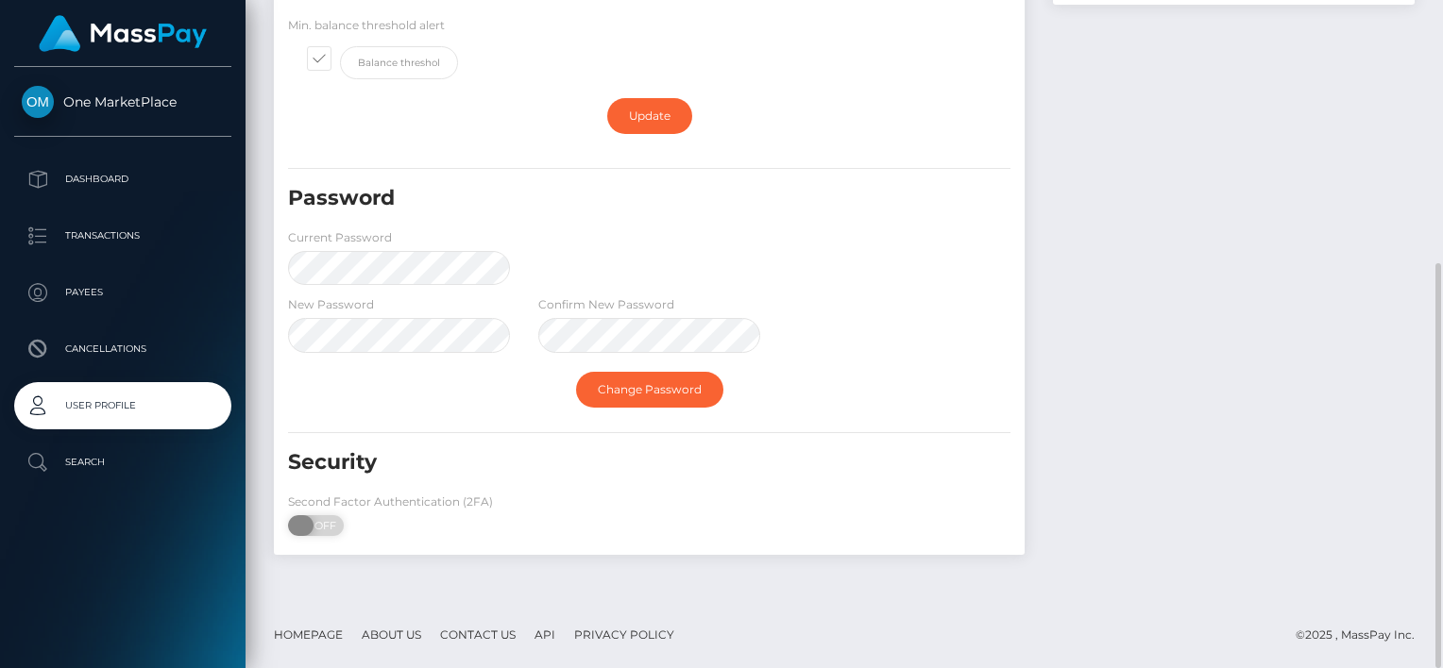
click at [313, 521] on span at bounding box center [300, 526] width 25 height 21
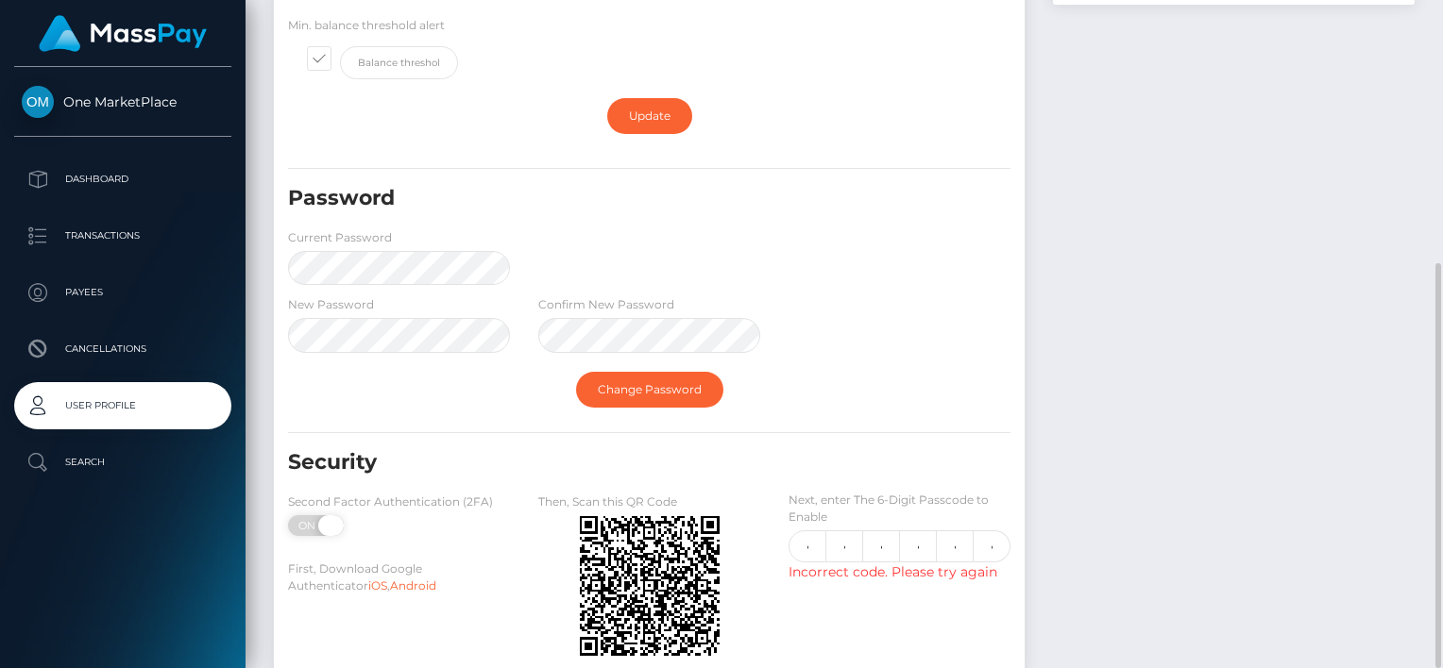
click at [329, 521] on span at bounding box center [330, 526] width 25 height 21
checkbox input "false"
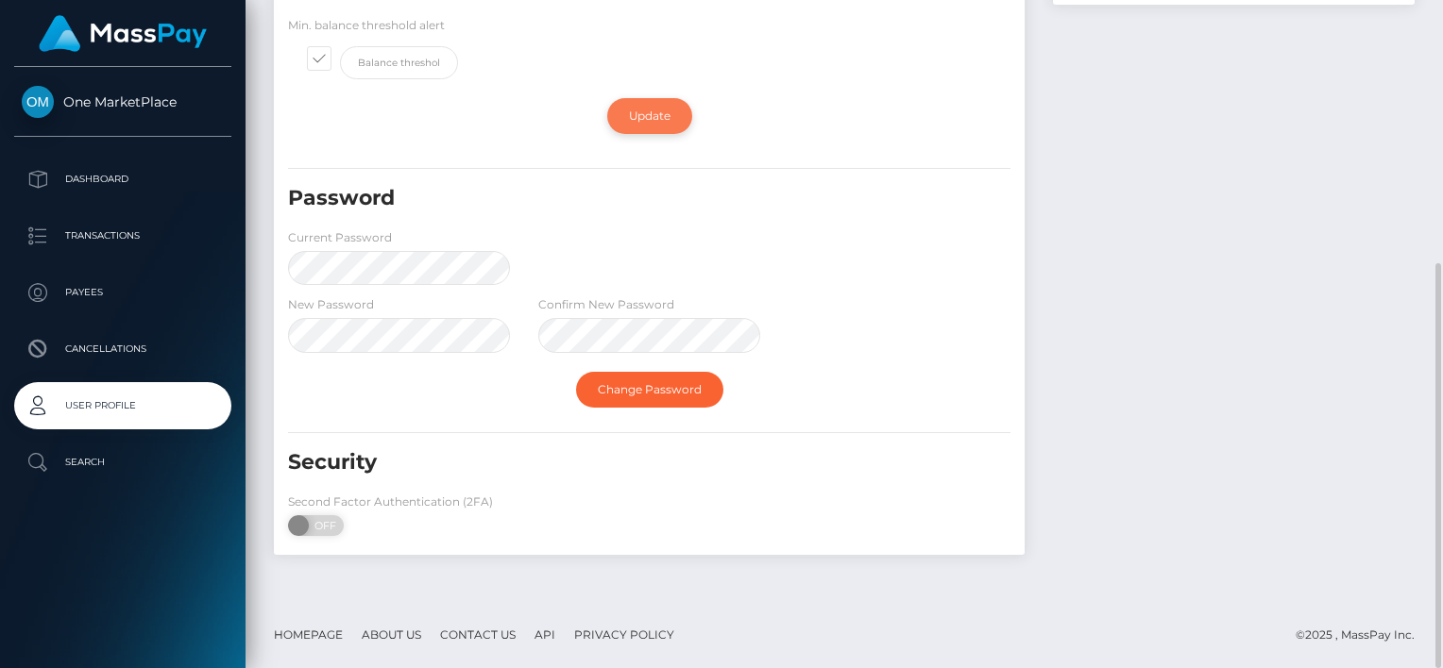
click at [667, 110] on link "Update" at bounding box center [649, 116] width 85 height 36
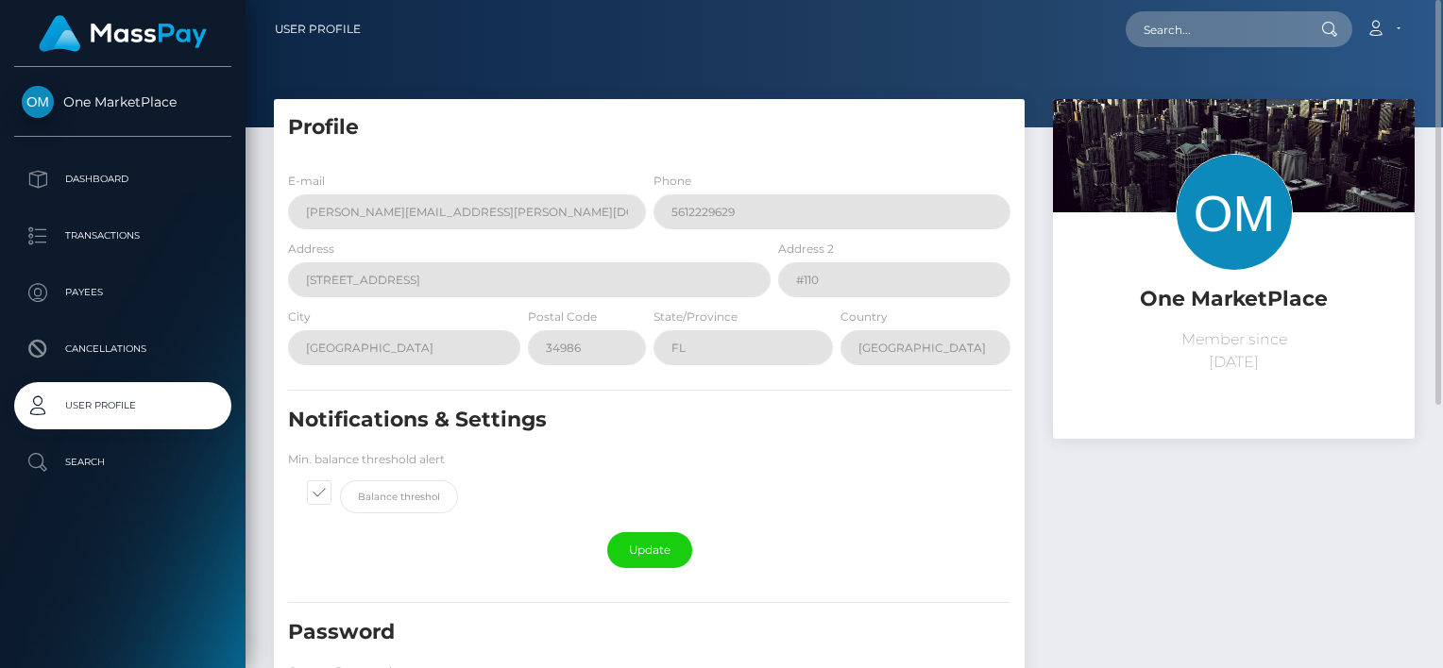
click at [1016, 68] on div at bounding box center [843, 63] width 1197 height 127
click at [1396, 23] on link "Account" at bounding box center [1383, 29] width 56 height 40
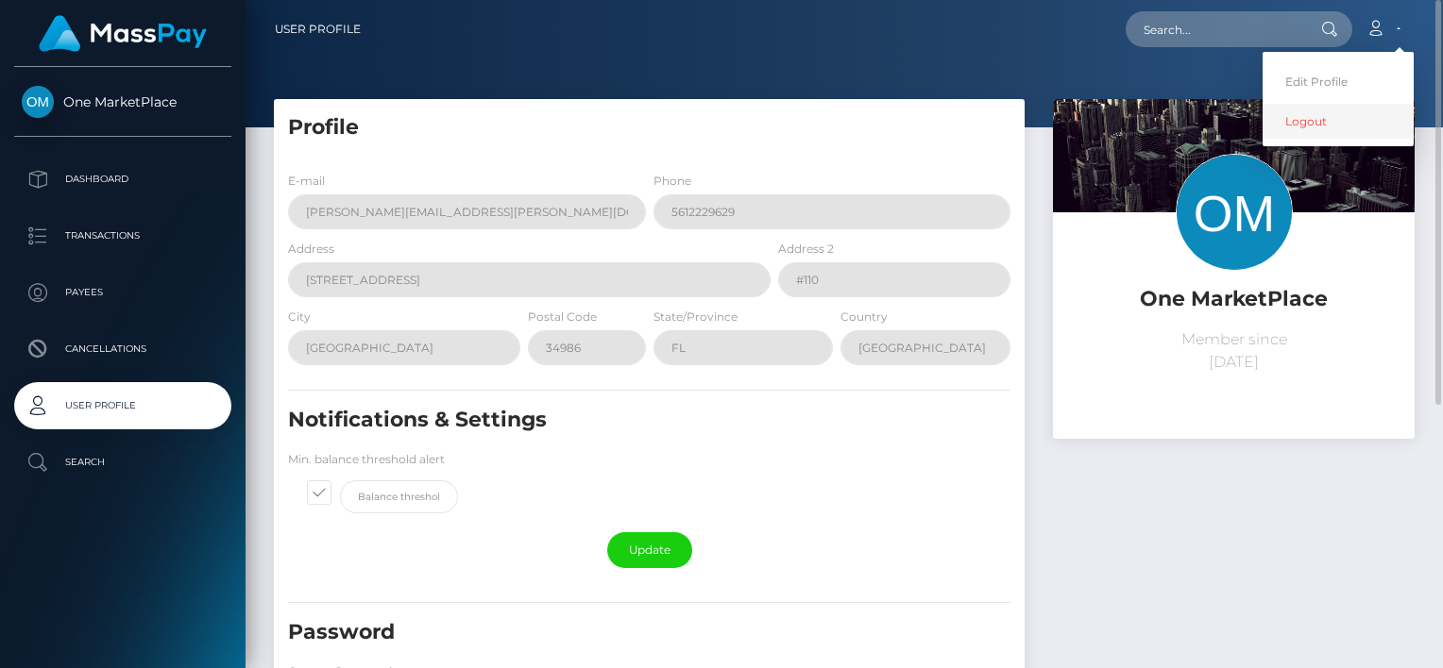
click at [1301, 118] on link "Logout" at bounding box center [1337, 121] width 151 height 35
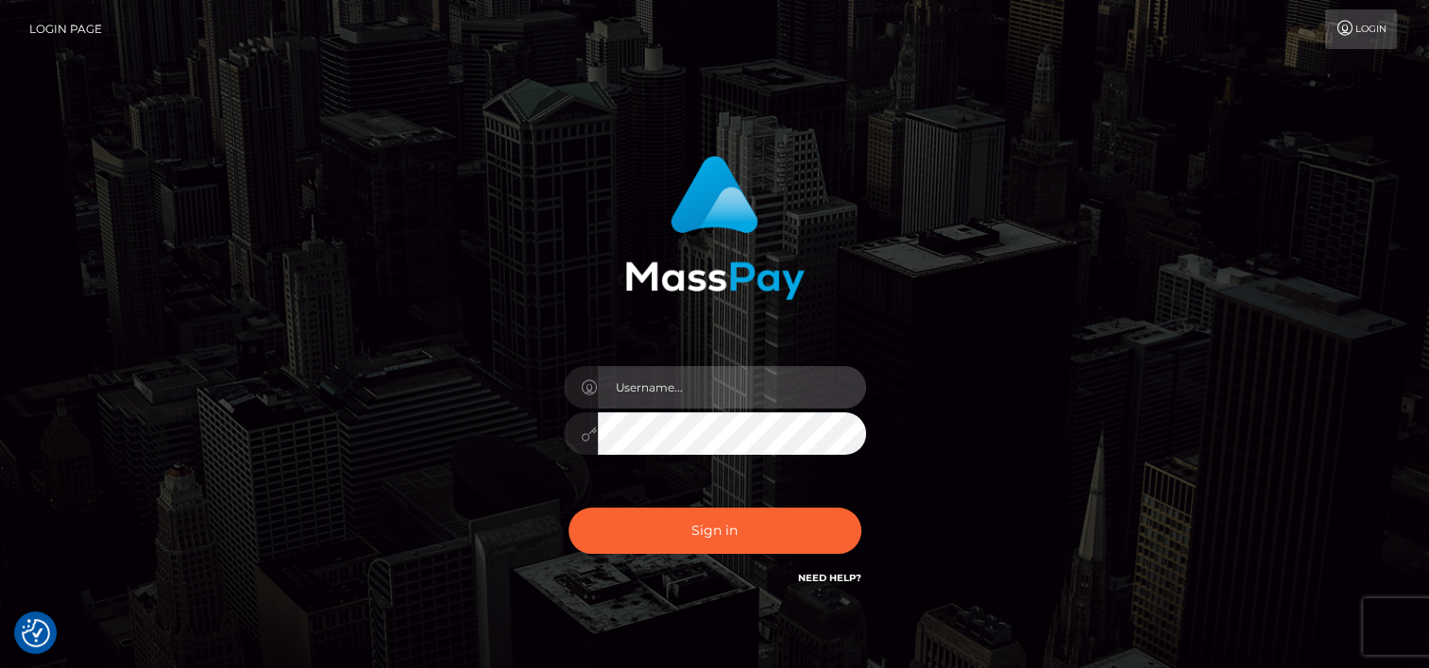
click at [719, 381] on input "text" at bounding box center [732, 387] width 268 height 42
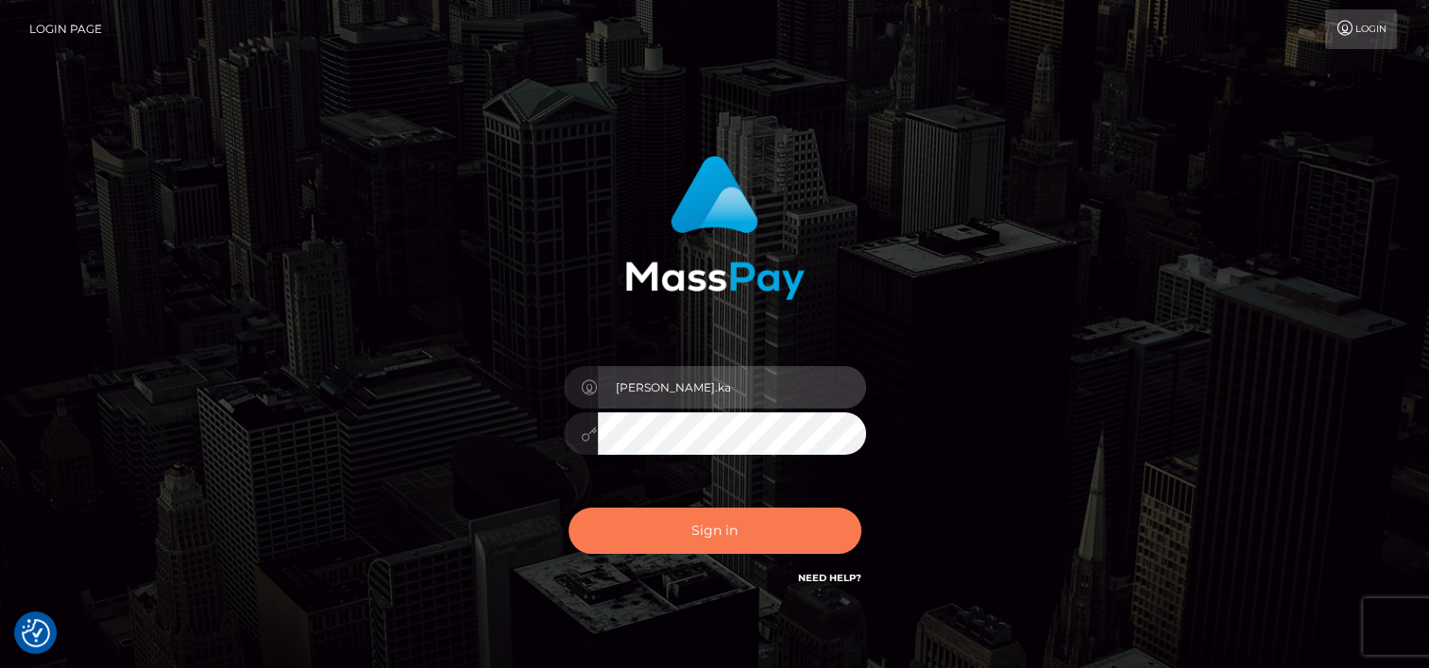
type input "[PERSON_NAME].[PERSON_NAME].onemarketplace"
click at [723, 534] on button "Sign in" at bounding box center [714, 531] width 293 height 46
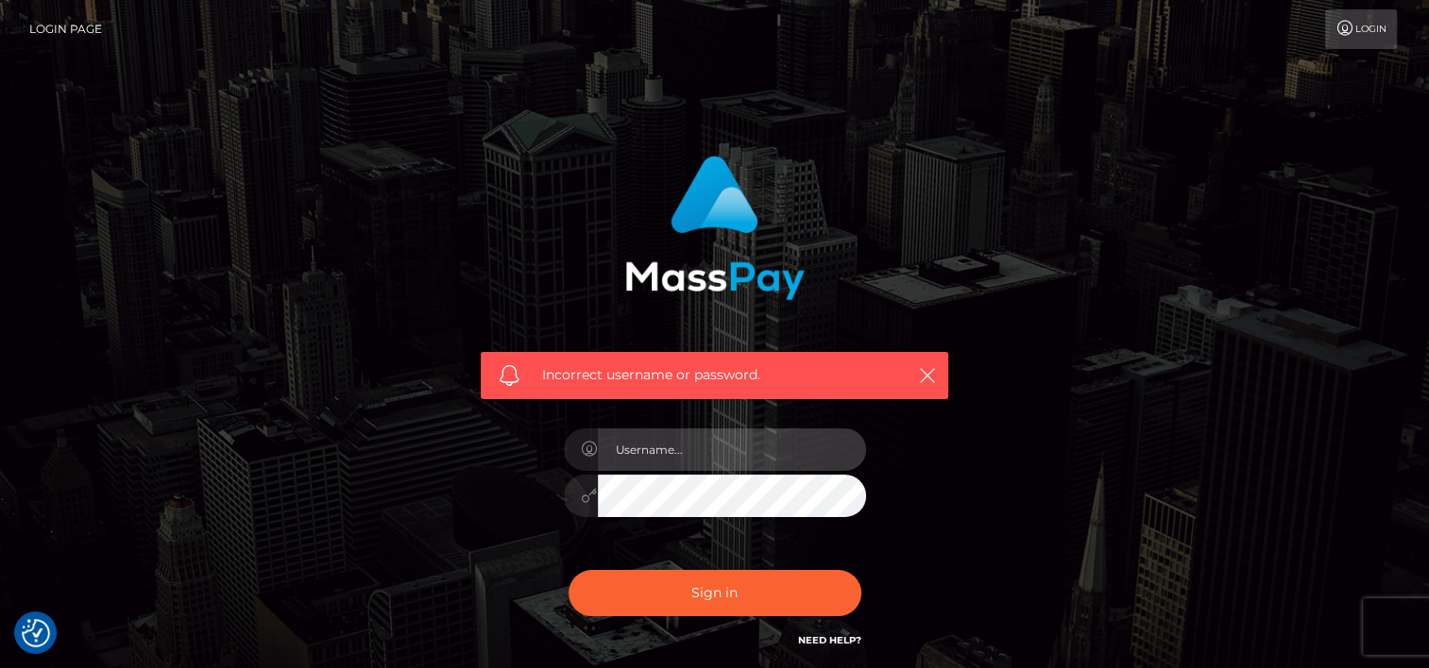
click at [706, 461] on input "text" at bounding box center [732, 450] width 268 height 42
type input "[PERSON_NAME].[PERSON_NAME].onemarketplace"
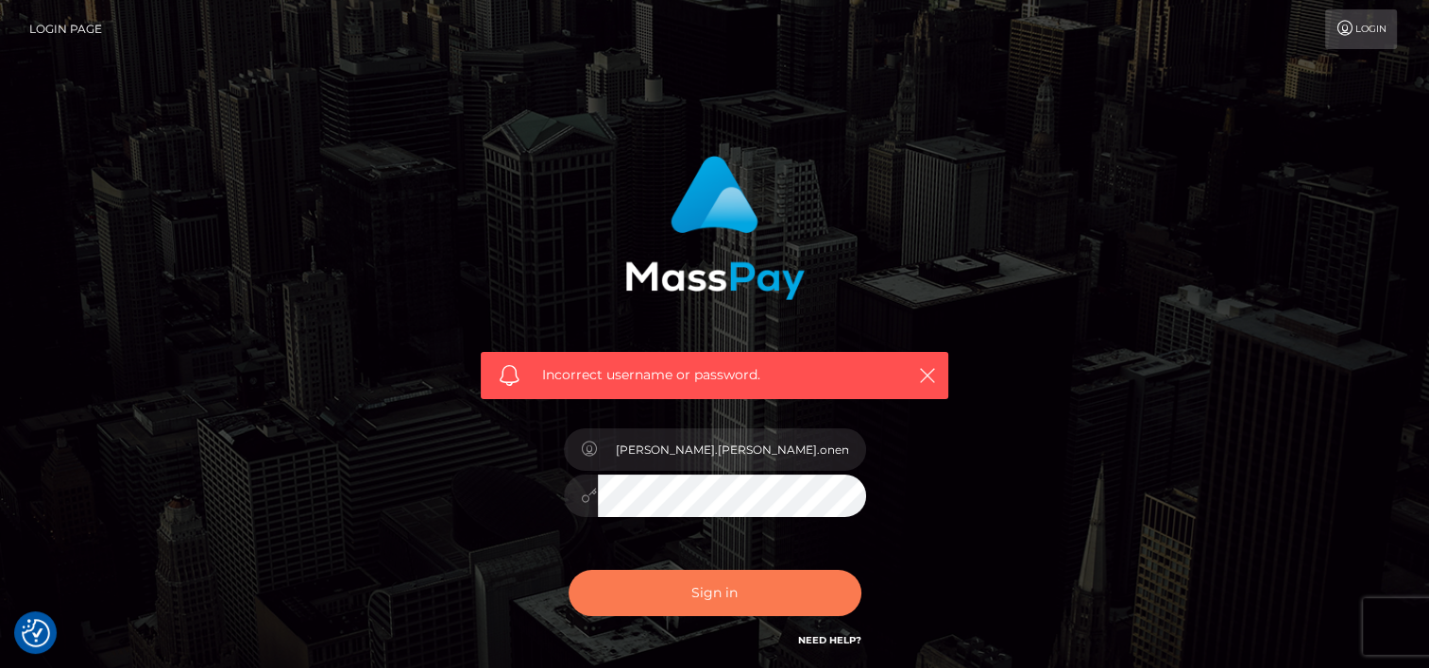
click at [718, 598] on button "Sign in" at bounding box center [714, 593] width 293 height 46
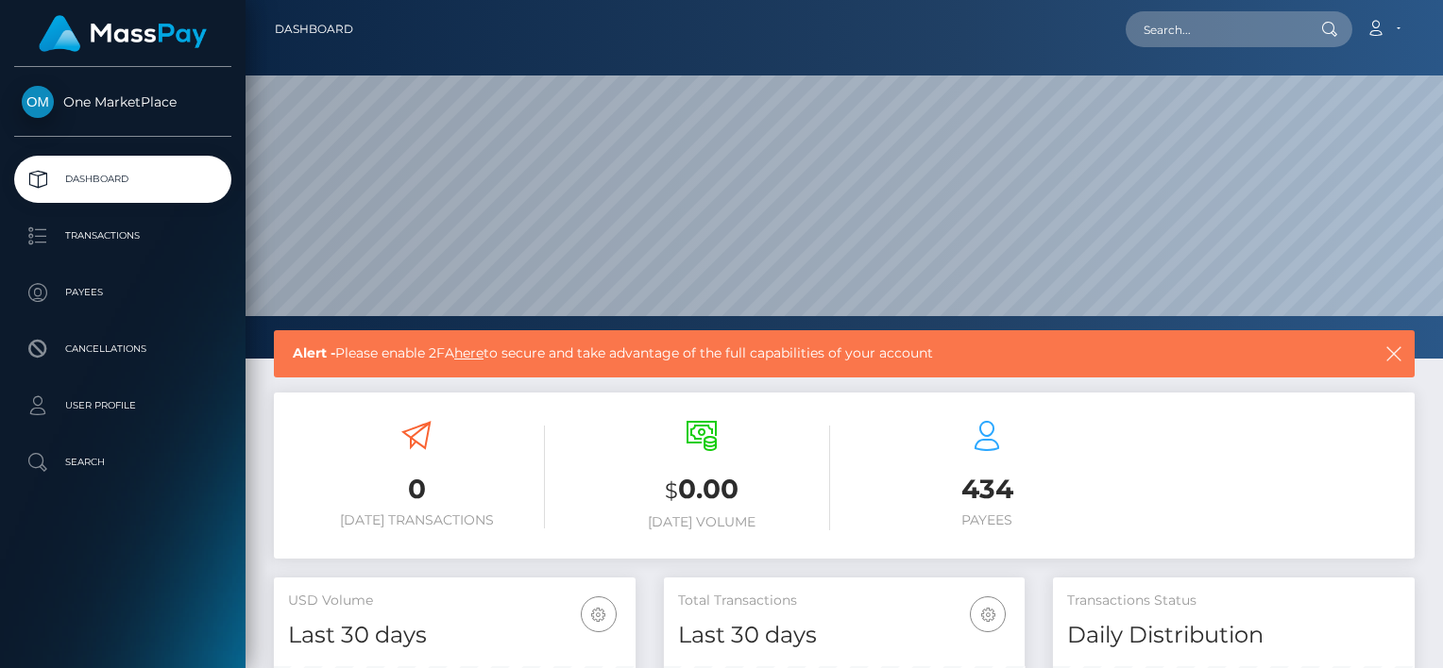
scroll to position [334, 362]
click at [482, 355] on link "here" at bounding box center [468, 353] width 29 height 17
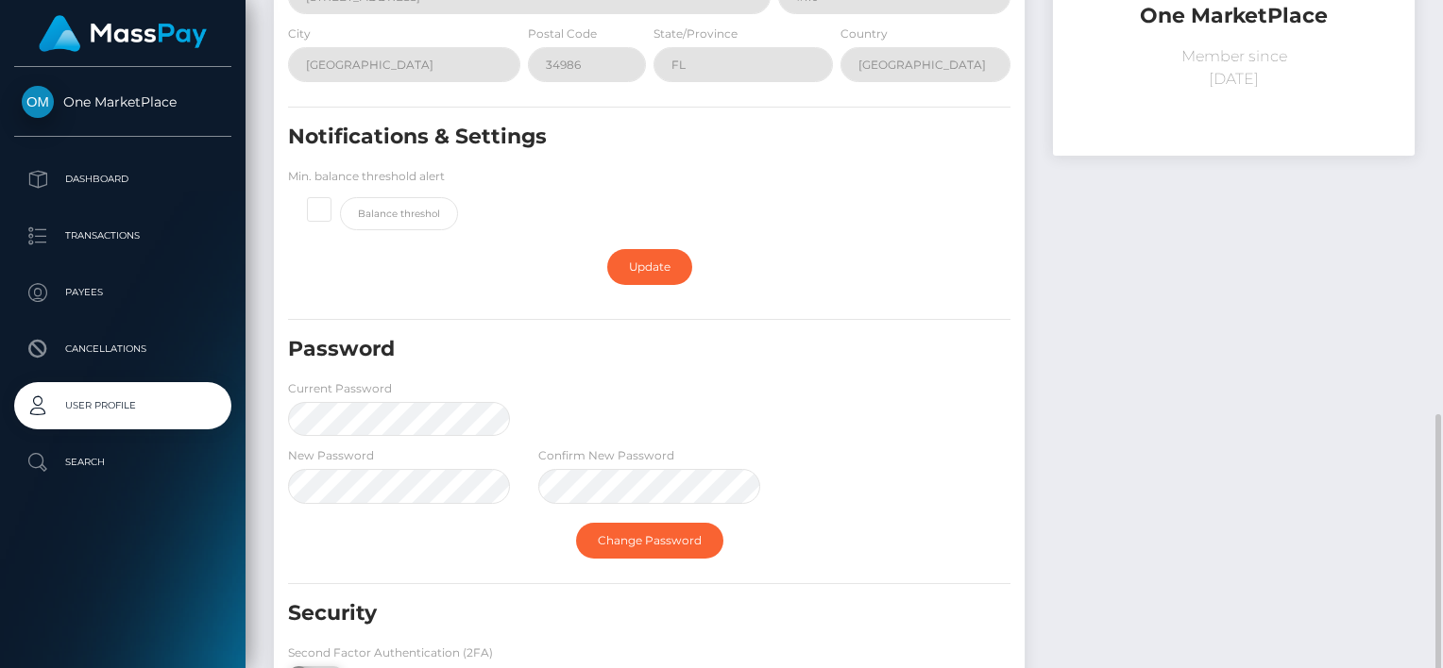
scroll to position [434, 0]
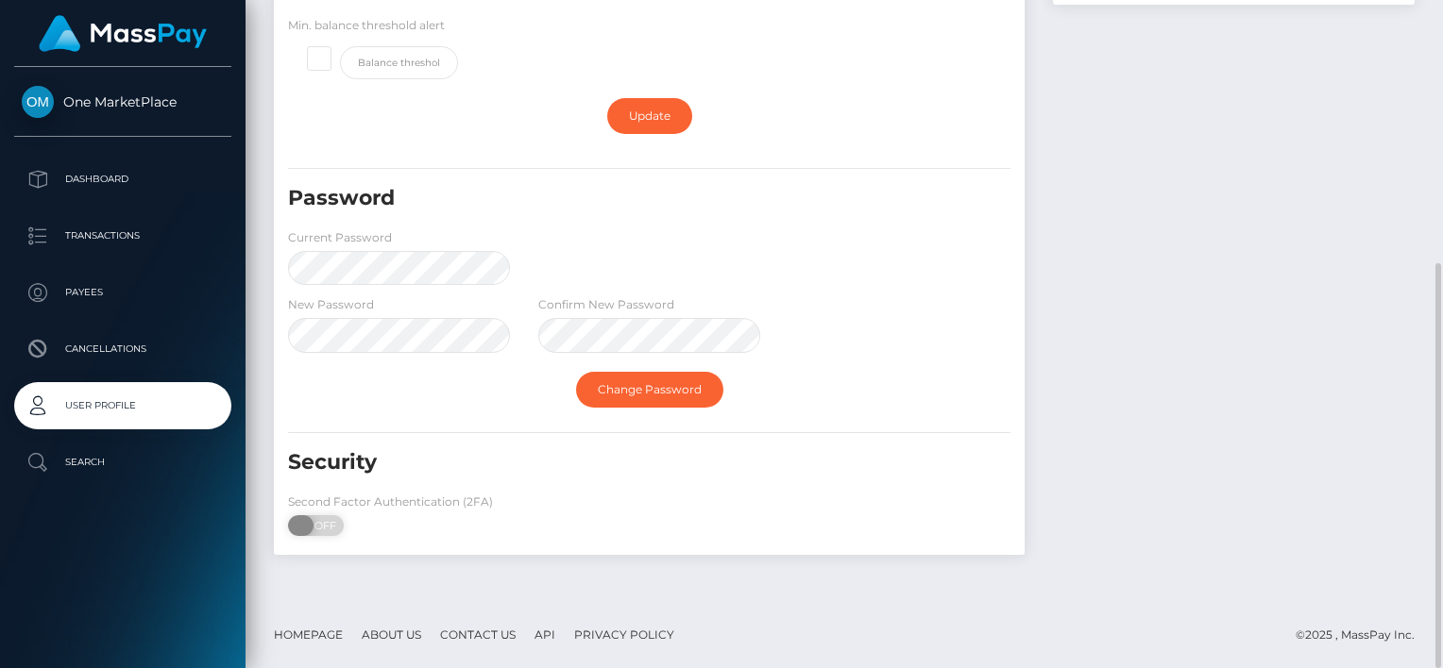
click at [304, 525] on span at bounding box center [300, 526] width 25 height 21
checkbox input "true"
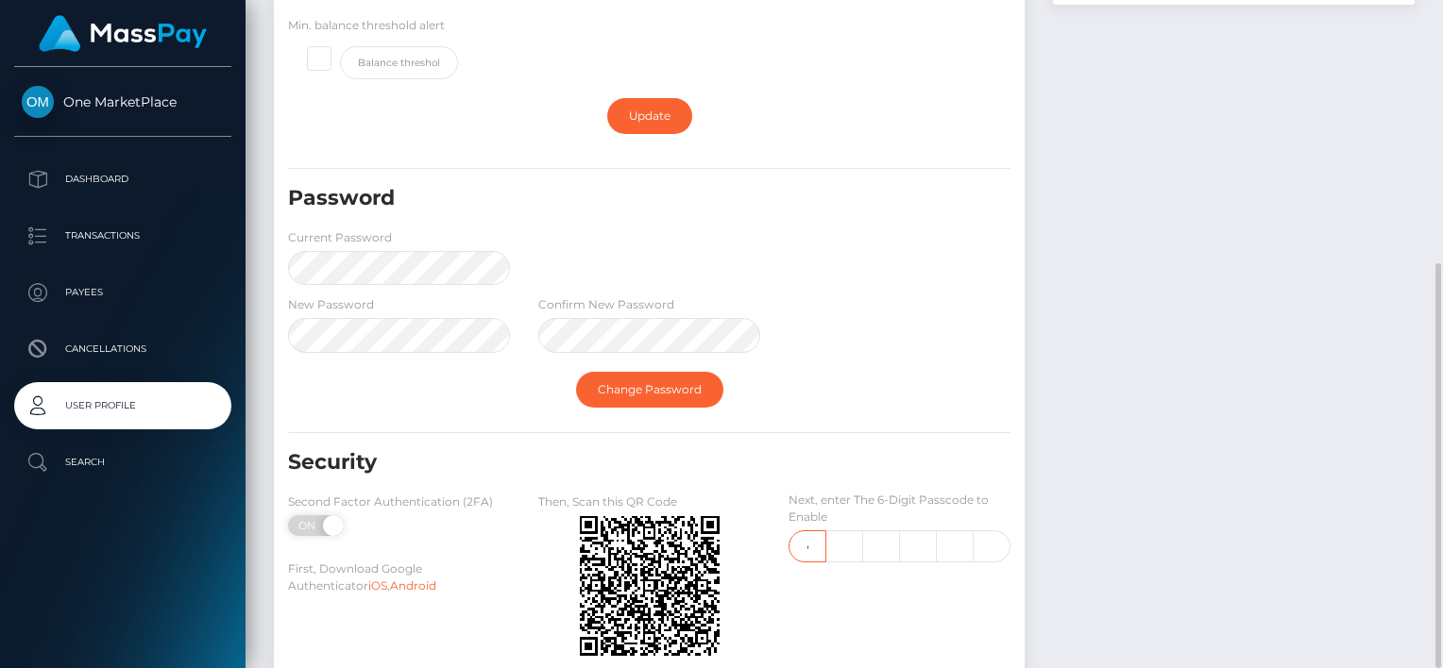
scroll to position [0, 2]
type input "3"
type input "7"
type input "8"
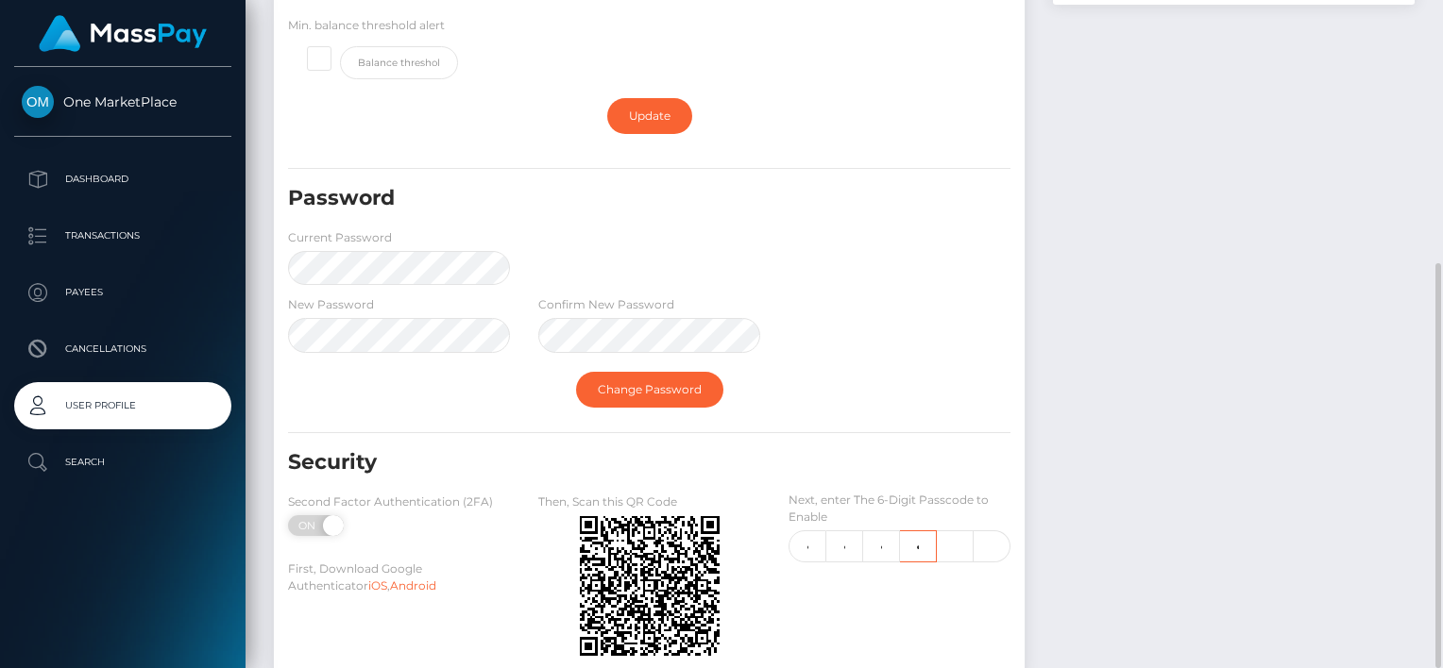
type input "1"
type input "9"
type input "1"
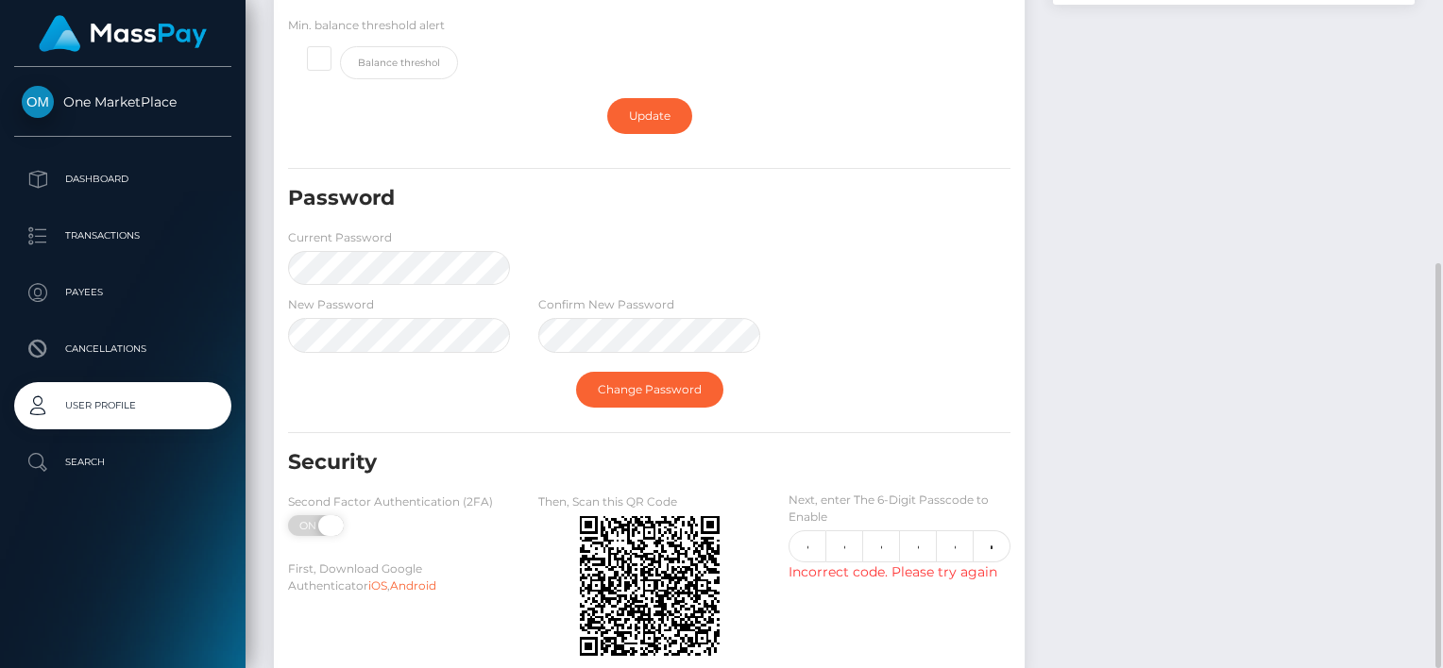
scroll to position [0, 0]
click at [312, 521] on span "ON" at bounding box center [309, 526] width 47 height 21
checkbox input "false"
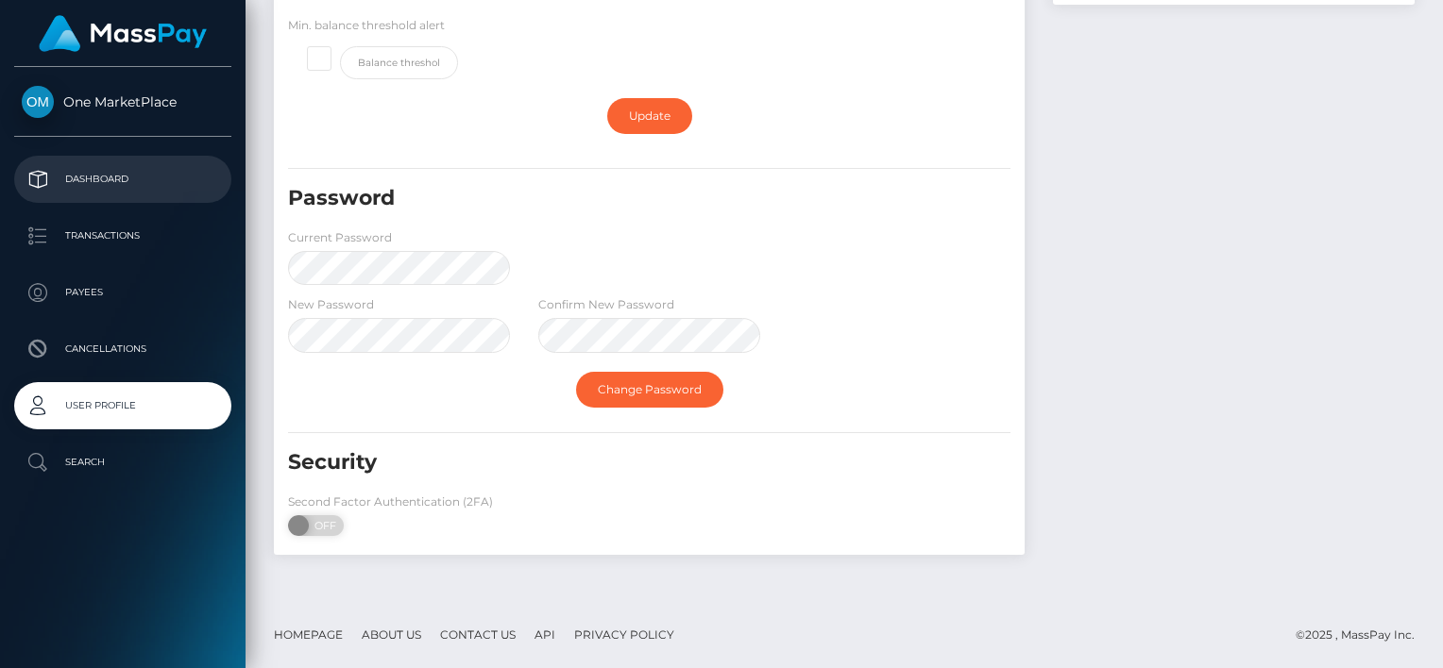
click at [98, 178] on p "Dashboard" at bounding box center [123, 179] width 202 height 28
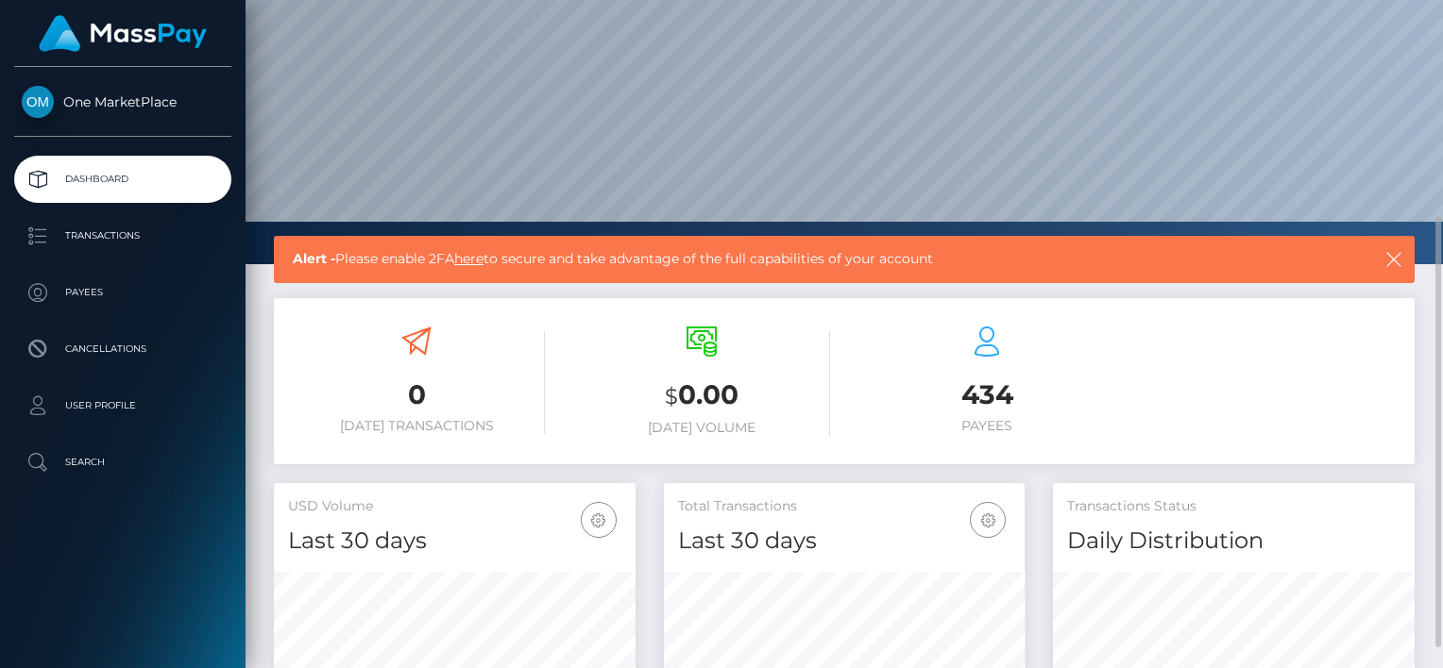
scroll to position [189, 0]
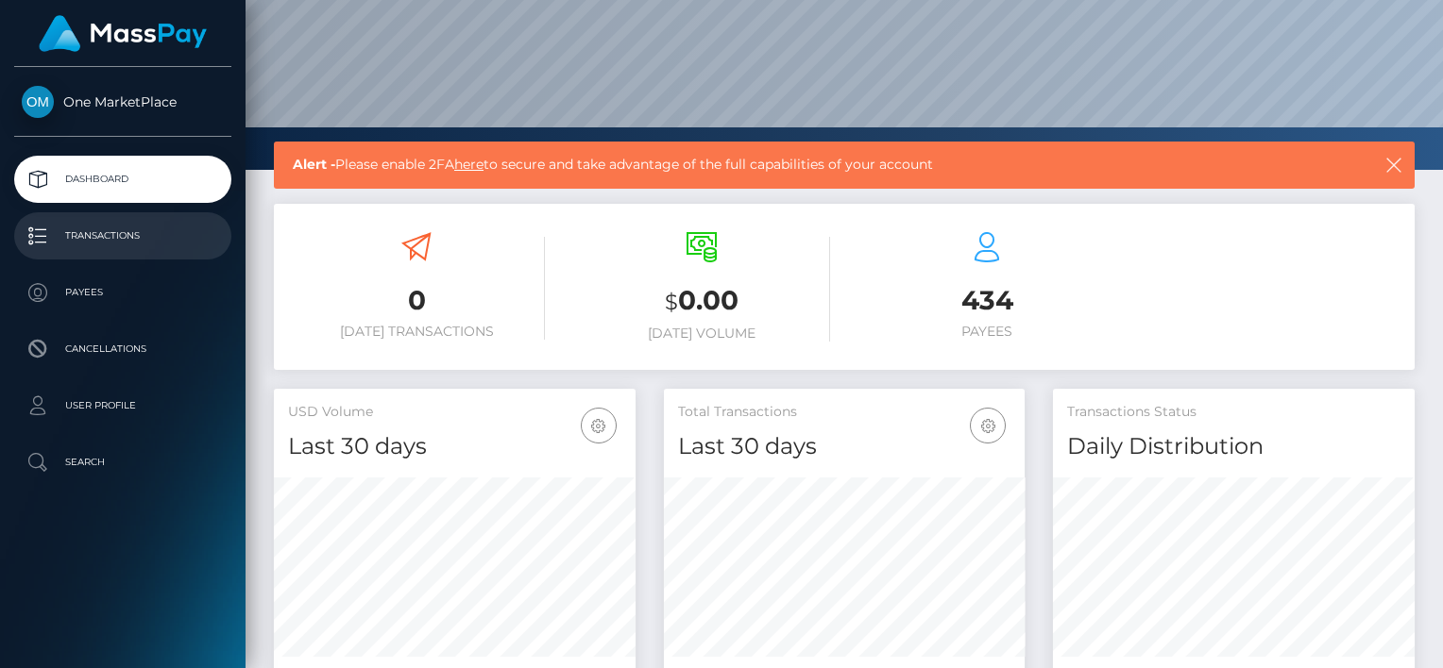
click at [121, 232] on p "Transactions" at bounding box center [123, 236] width 202 height 28
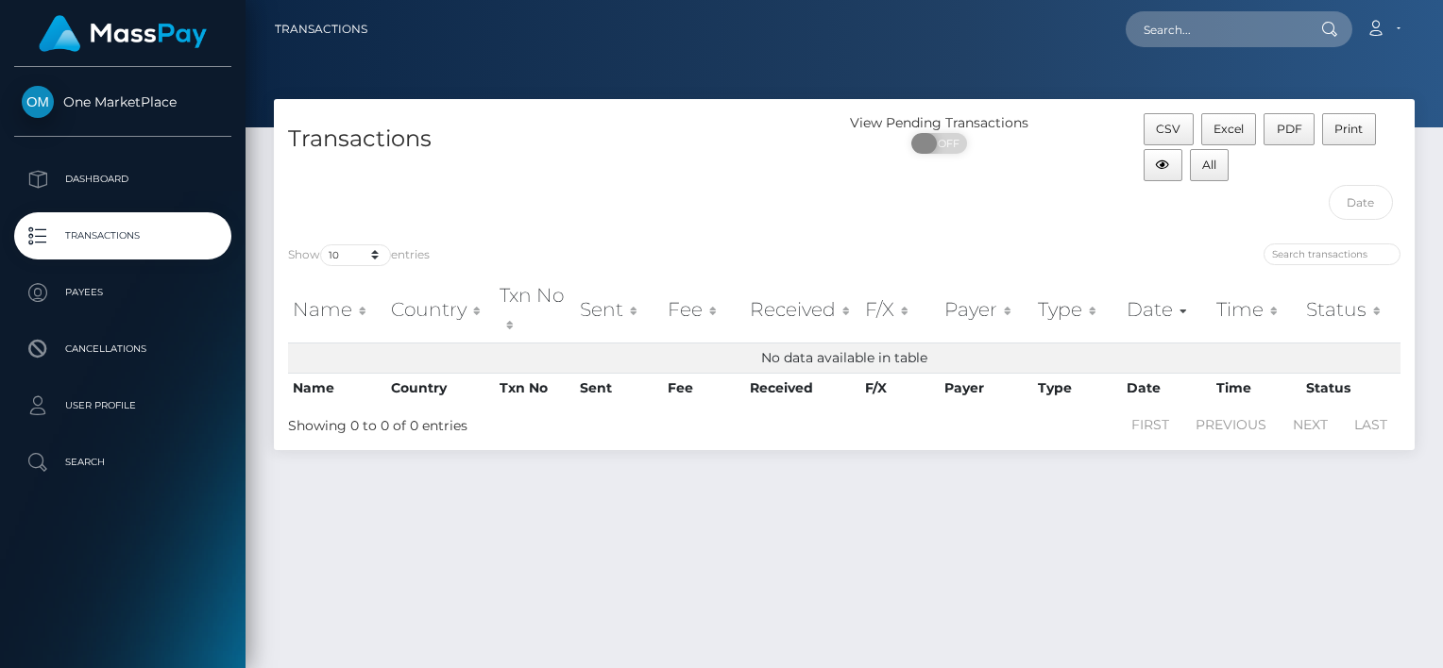
click at [932, 144] on span at bounding box center [923, 143] width 25 height 21
checkbox input "true"
click at [86, 181] on p "Dashboard" at bounding box center [123, 179] width 202 height 28
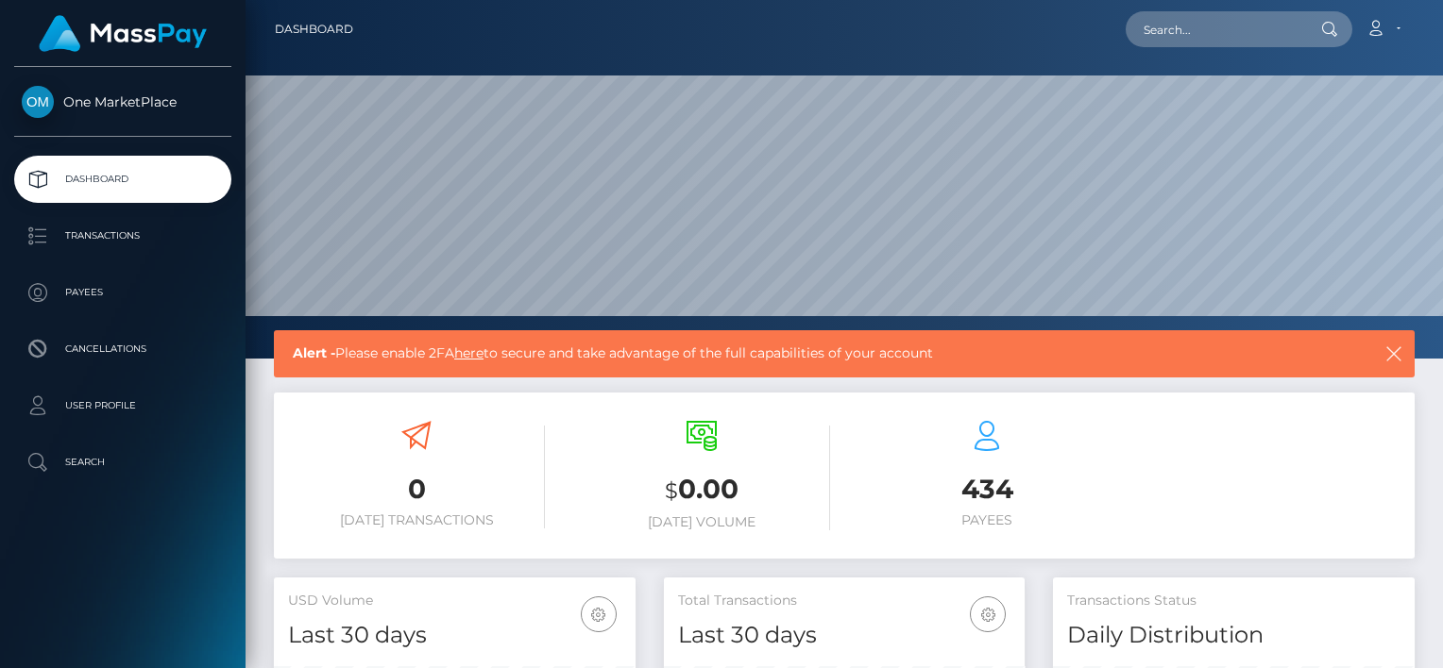
scroll to position [334, 362]
click at [1396, 351] on icon "button" at bounding box center [1393, 354] width 19 height 19
click at [1393, 352] on icon "button" at bounding box center [1393, 354] width 19 height 19
click at [1394, 350] on icon "button" at bounding box center [1393, 354] width 19 height 19
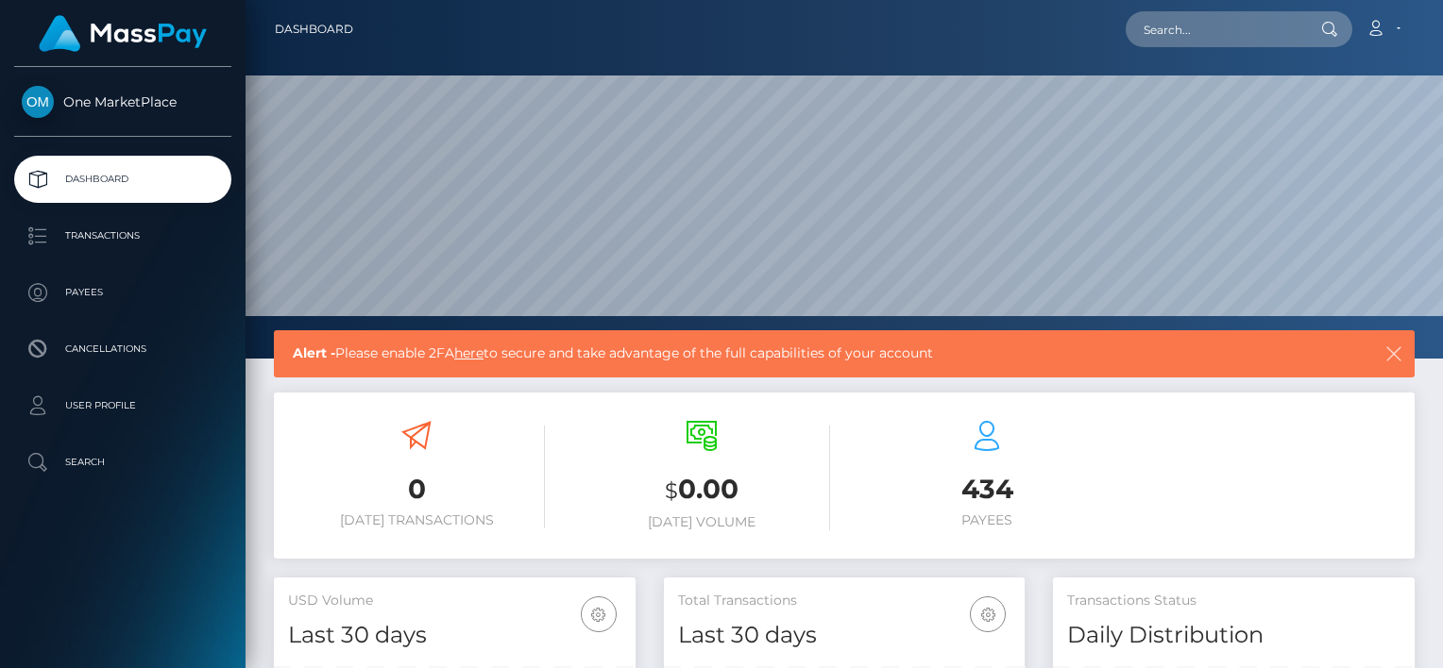
click at [1394, 350] on icon "button" at bounding box center [1393, 354] width 19 height 19
click at [481, 352] on link "here" at bounding box center [468, 353] width 29 height 17
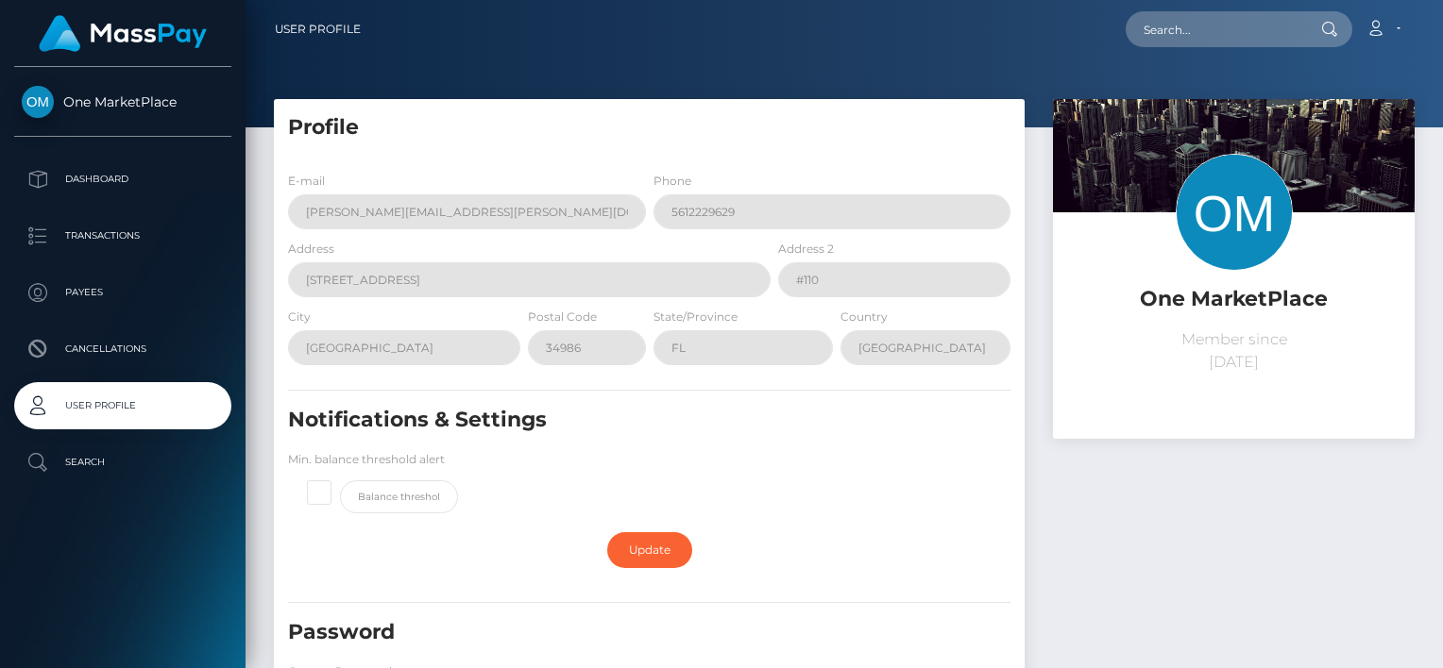
scroll to position [189, 0]
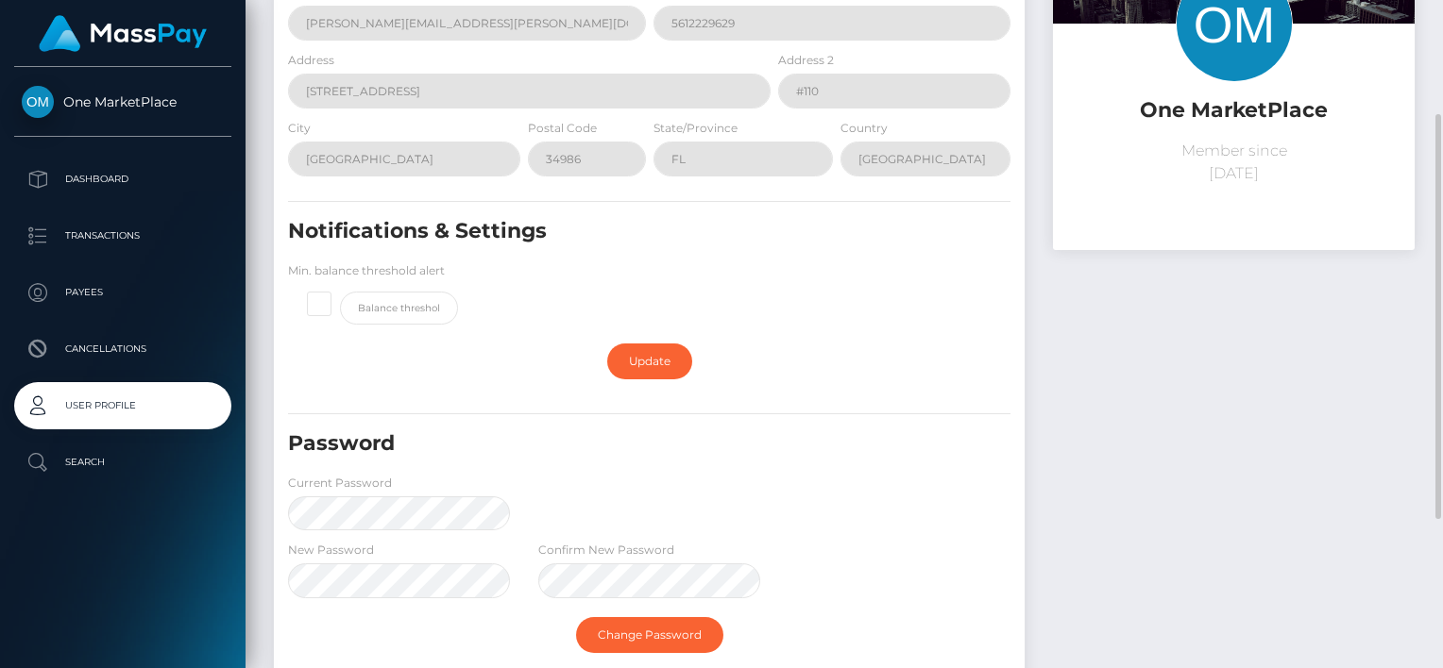
click at [340, 292] on span at bounding box center [340, 292] width 0 height 0
click at [321, 308] on input "checkbox" at bounding box center [327, 302] width 12 height 12
checkbox input "true"
click at [663, 361] on link "Update" at bounding box center [649, 362] width 85 height 36
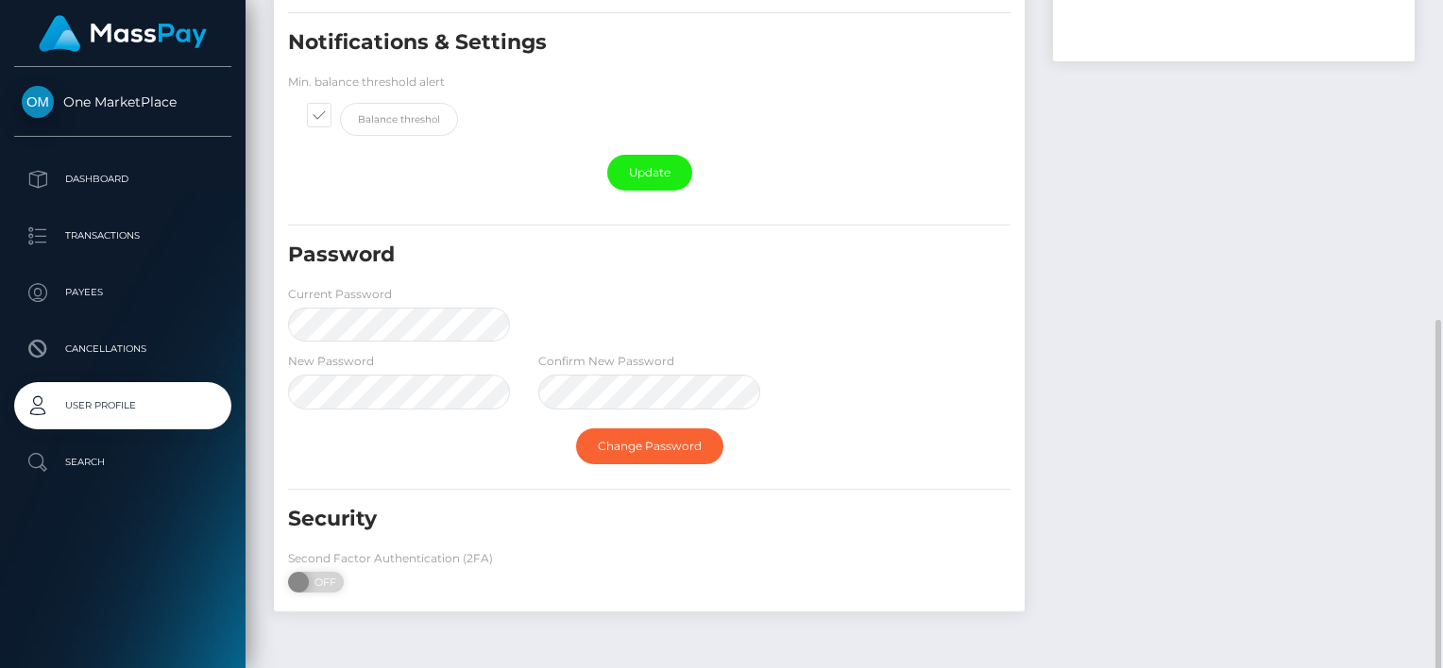
scroll to position [434, 0]
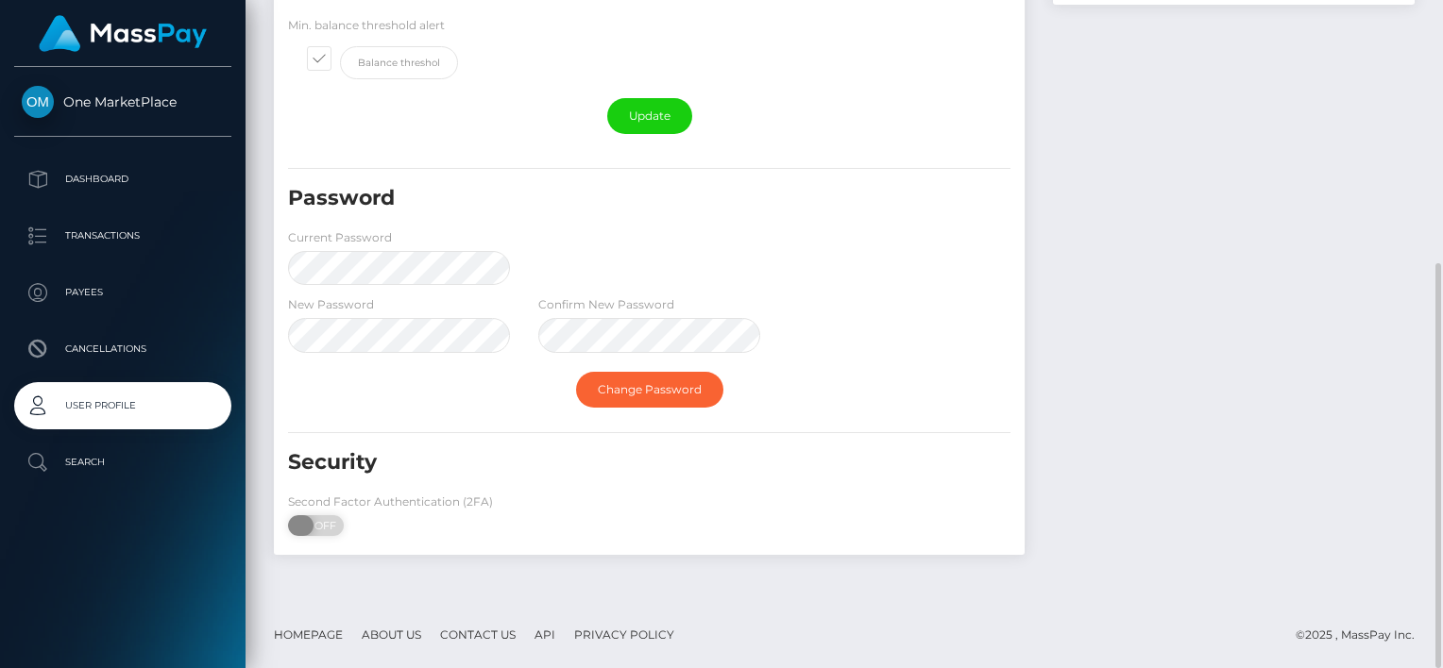
click at [317, 527] on span "OFF" at bounding box center [321, 526] width 47 height 21
checkbox input "true"
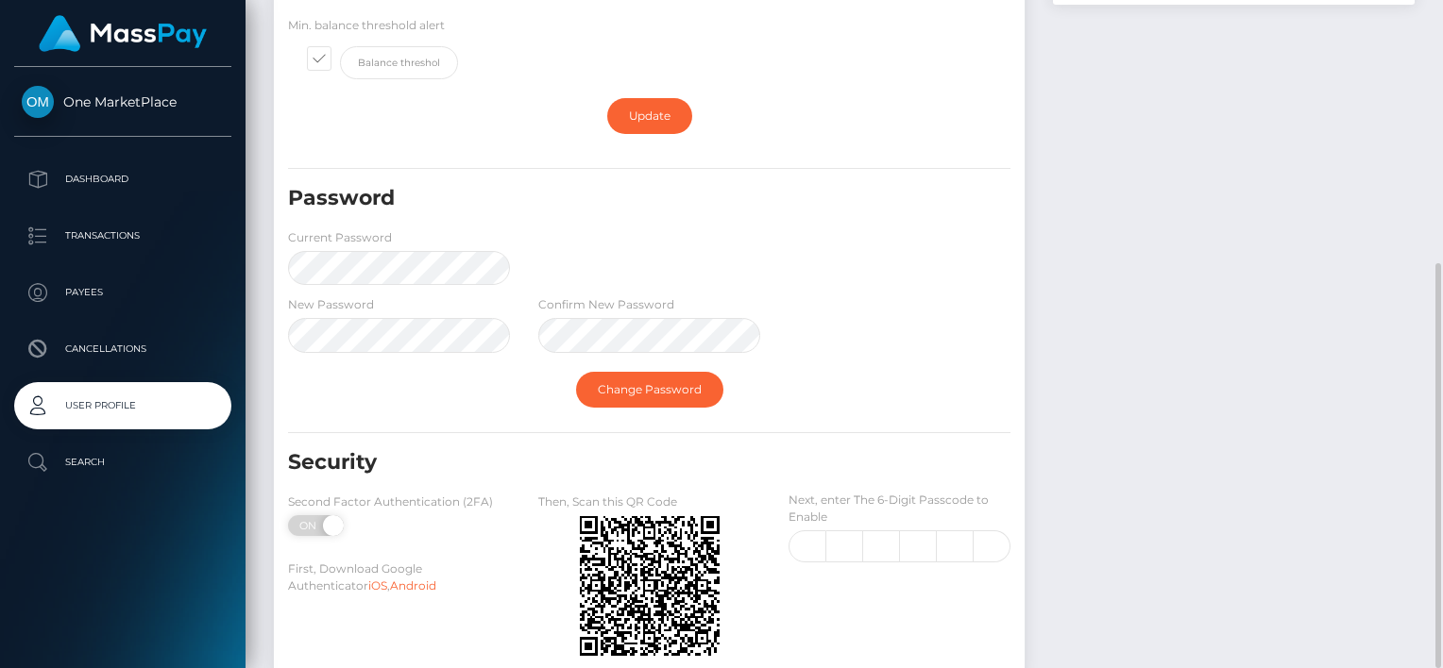
scroll to position [529, 0]
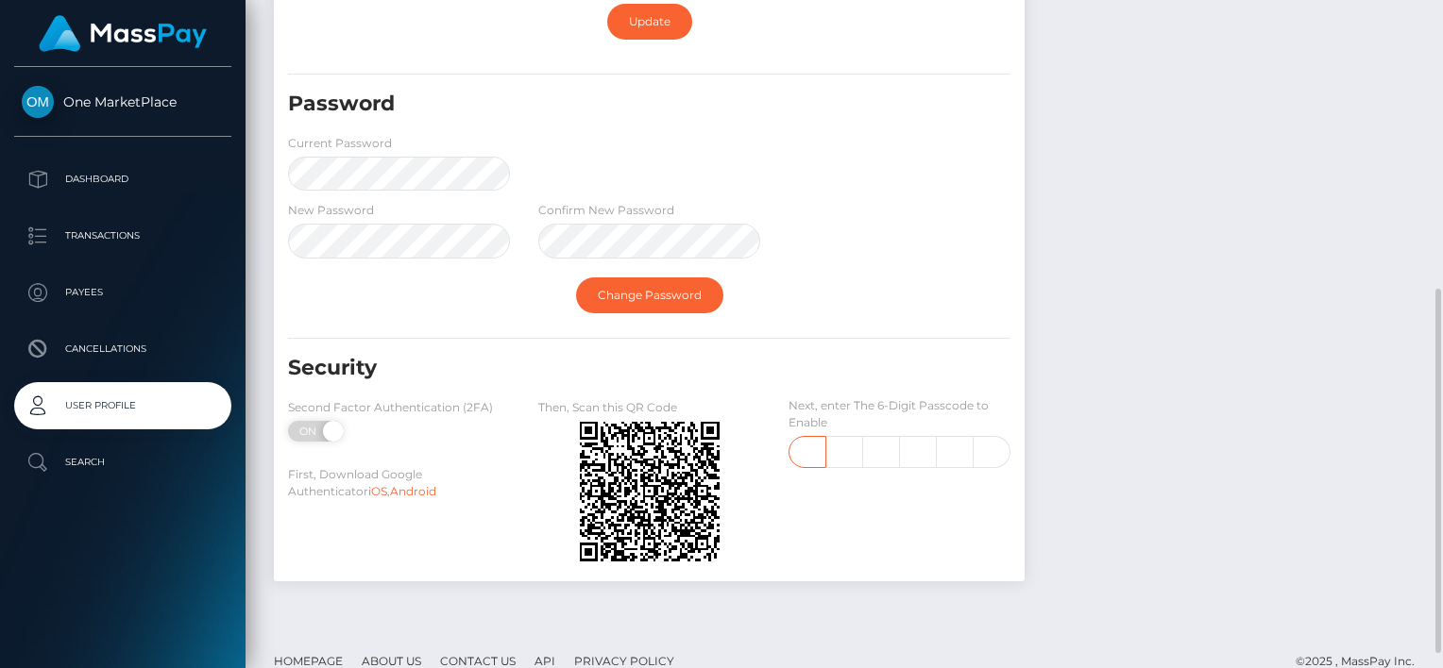
click at [815, 448] on input "text" at bounding box center [807, 452] width 38 height 32
type input "8"
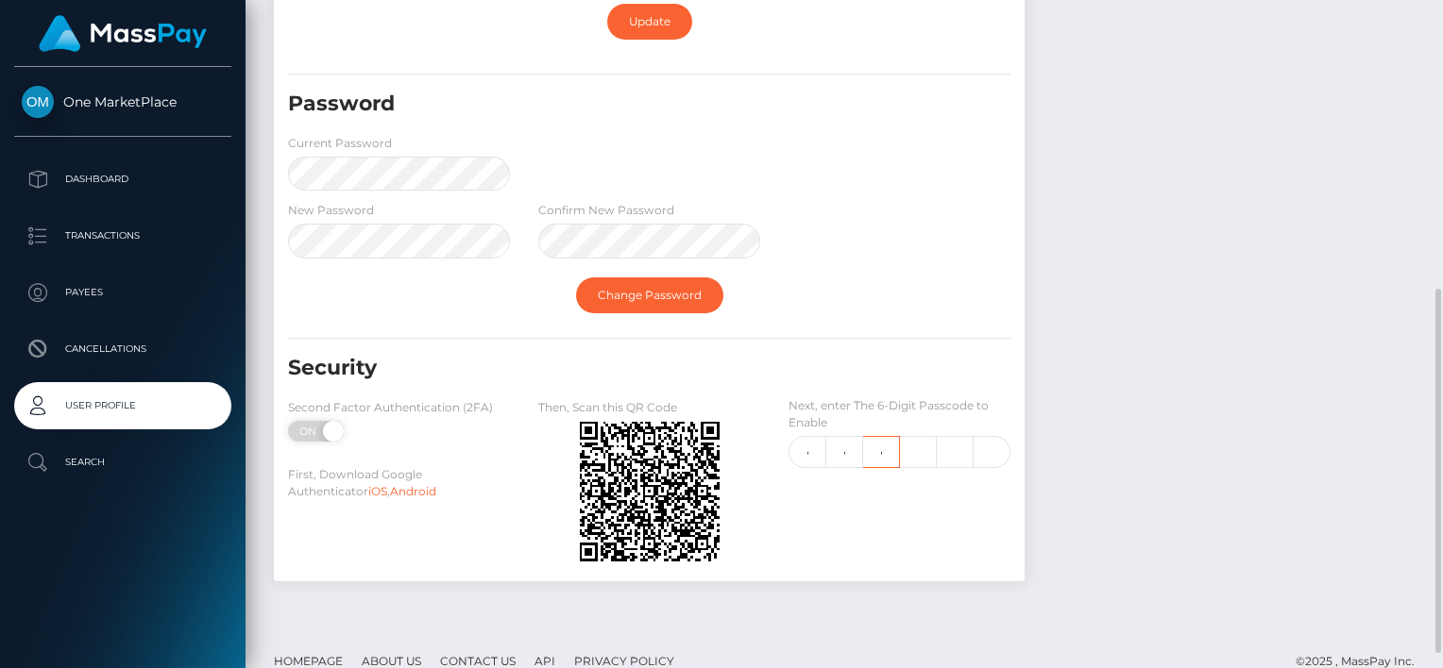
type input "9"
type input "4"
type input "5"
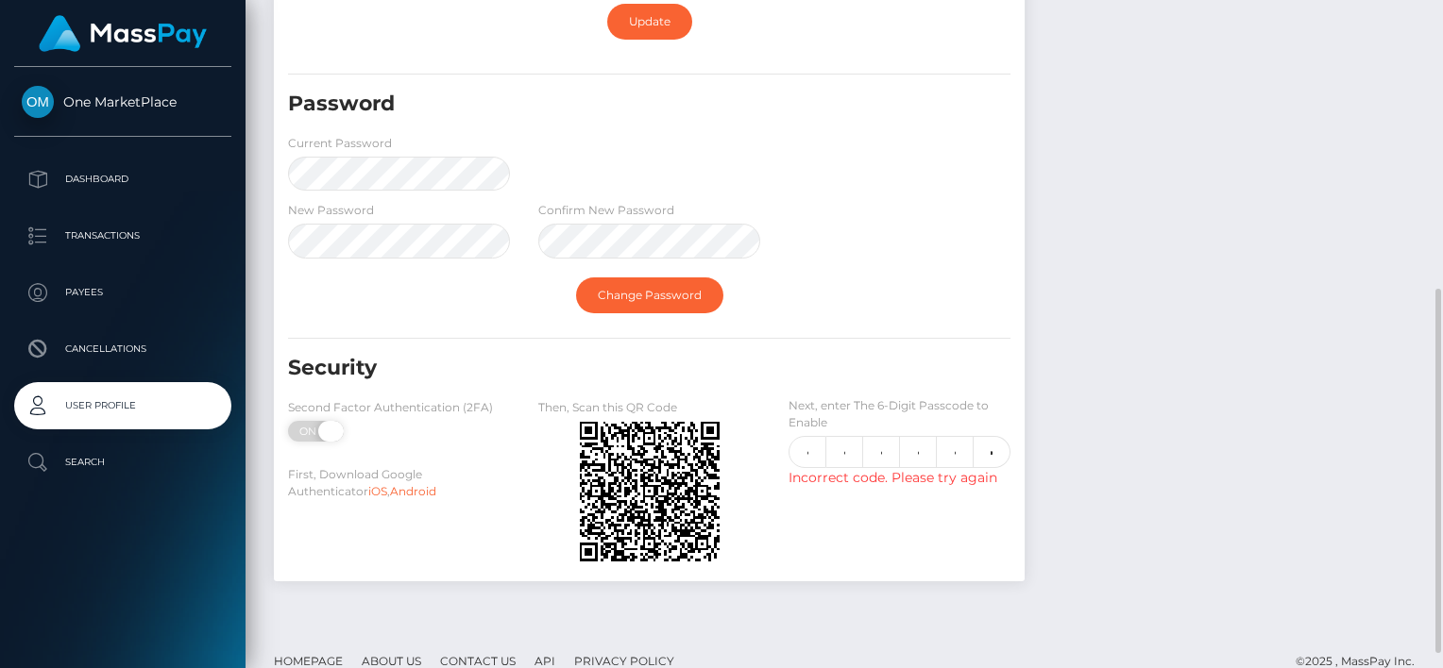
scroll to position [0, 0]
click at [325, 436] on span at bounding box center [330, 431] width 25 height 21
checkbox input "false"
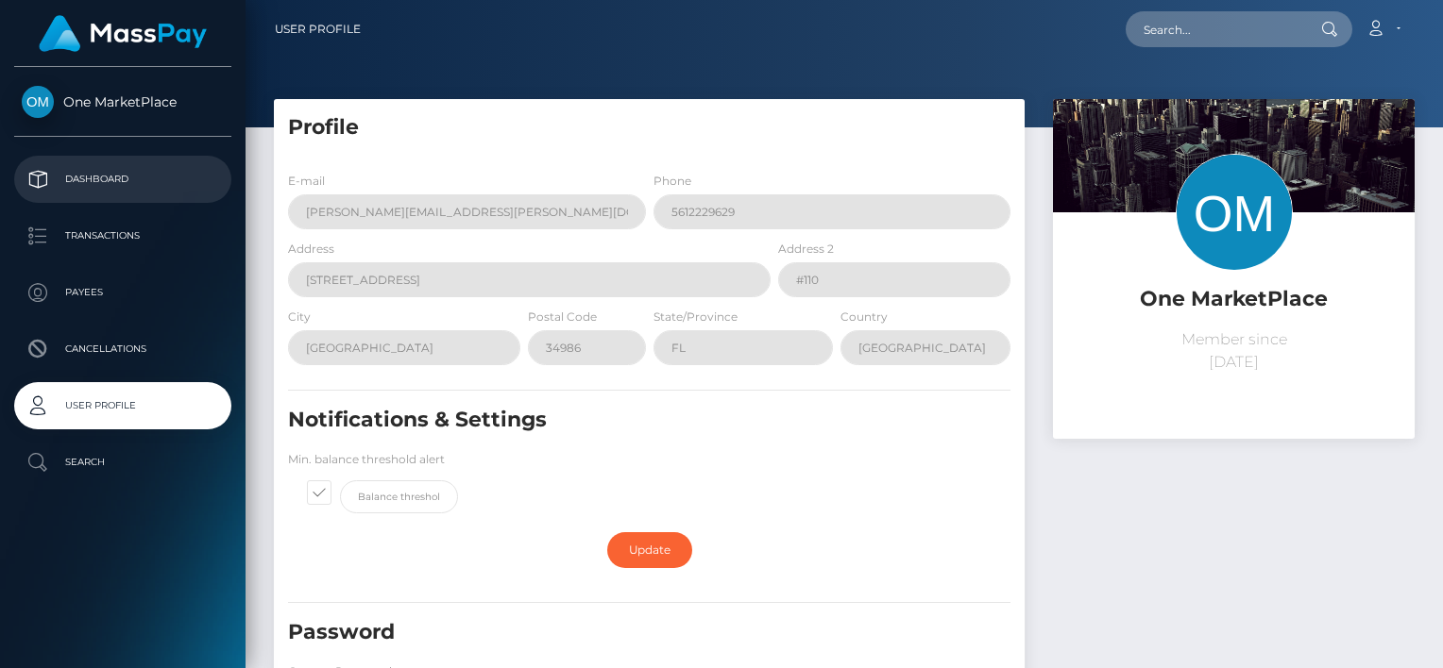
click at [100, 178] on p "Dashboard" at bounding box center [123, 179] width 202 height 28
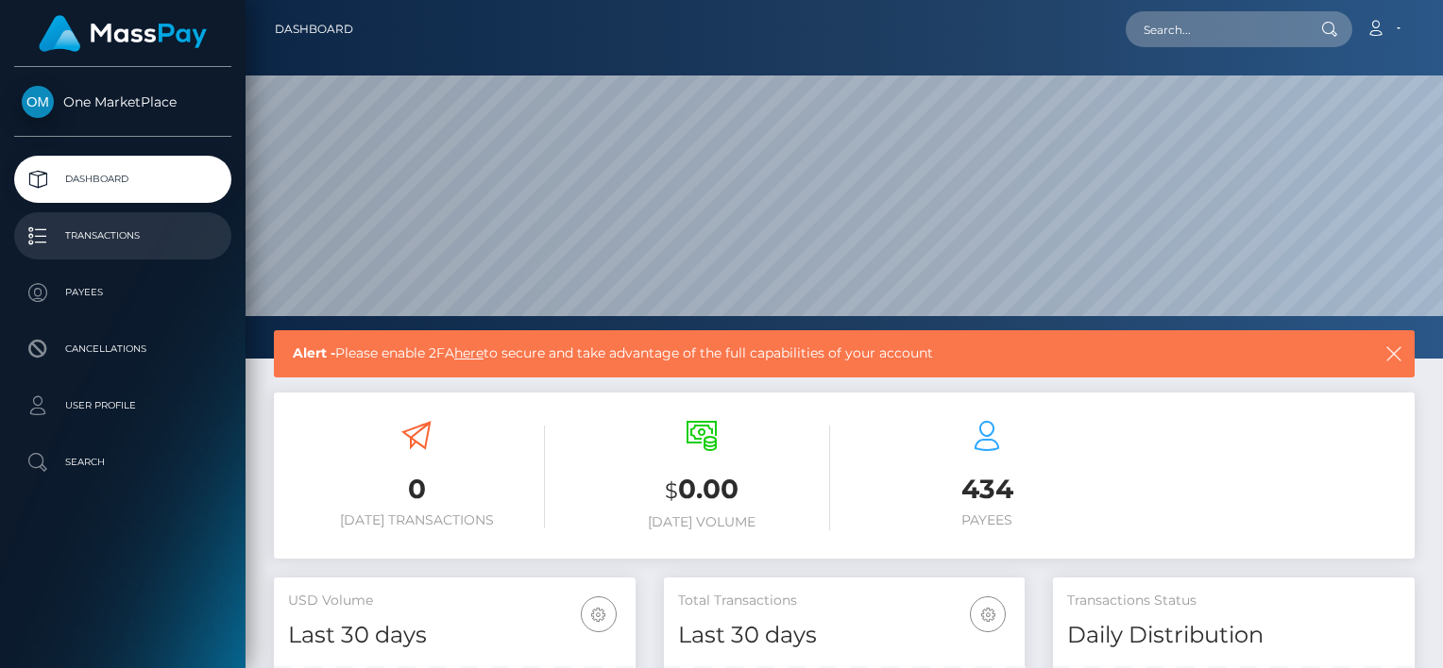
scroll to position [334, 362]
click at [103, 229] on p "Transactions" at bounding box center [123, 236] width 202 height 28
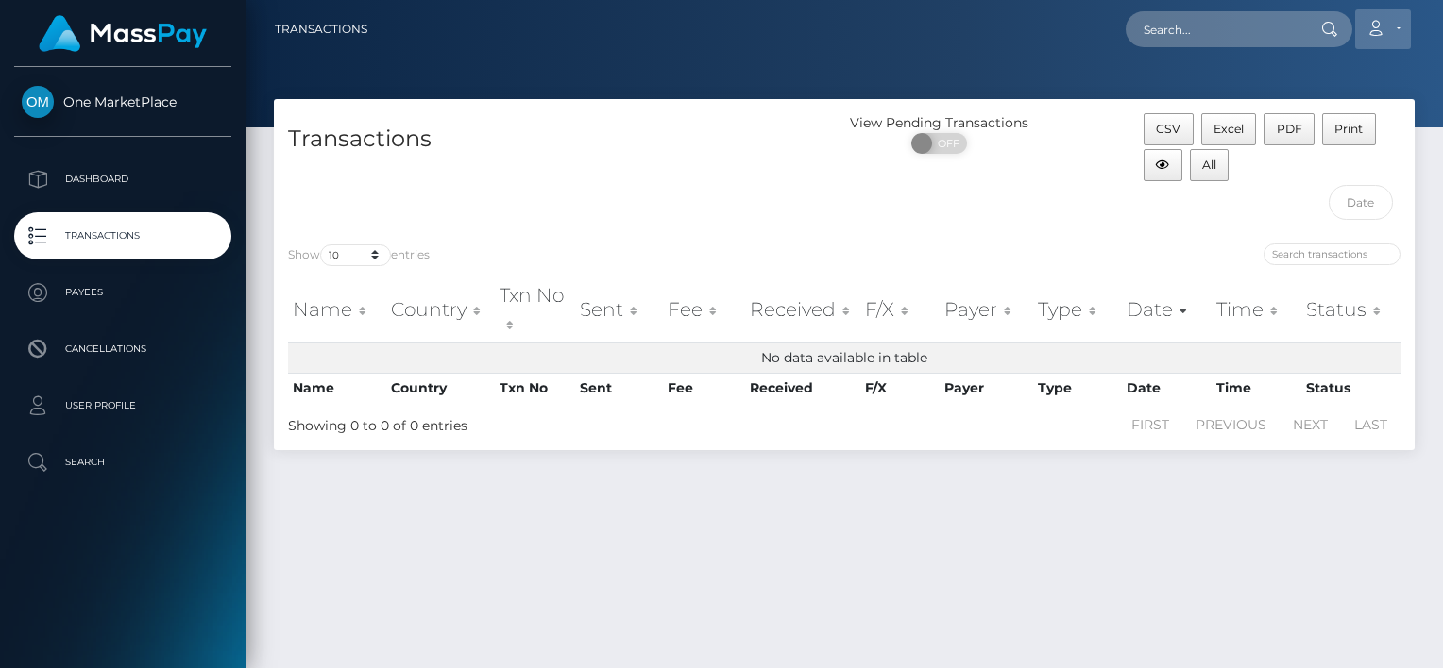
click at [1406, 31] on link "Account" at bounding box center [1383, 29] width 56 height 40
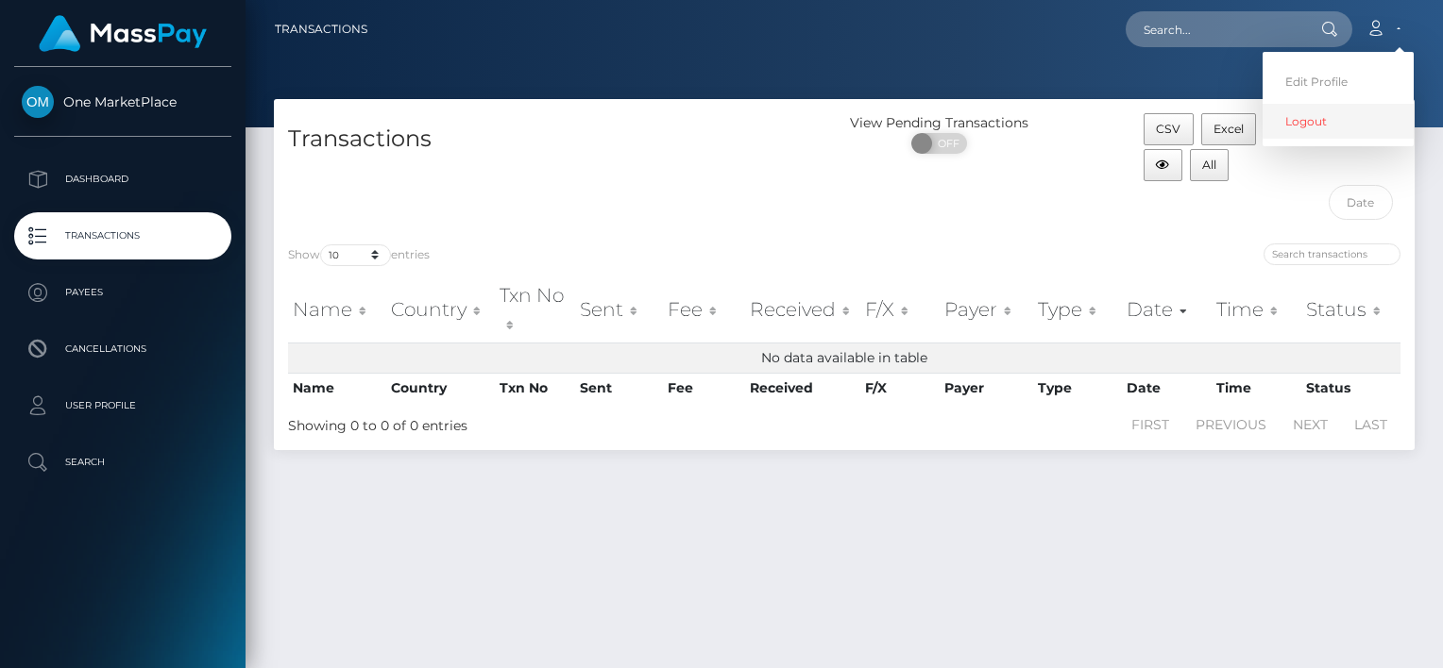
click at [1306, 127] on link "Logout" at bounding box center [1337, 121] width 151 height 35
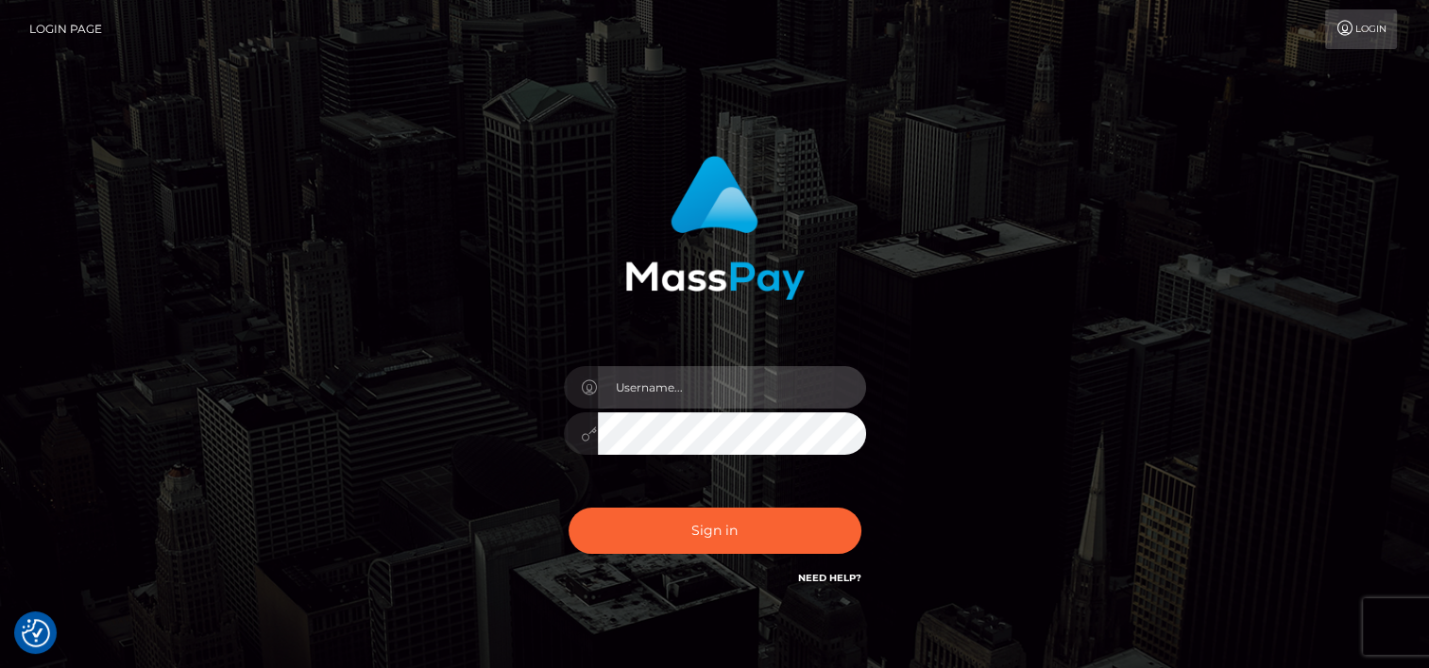
click at [698, 387] on input "text" at bounding box center [732, 387] width 268 height 42
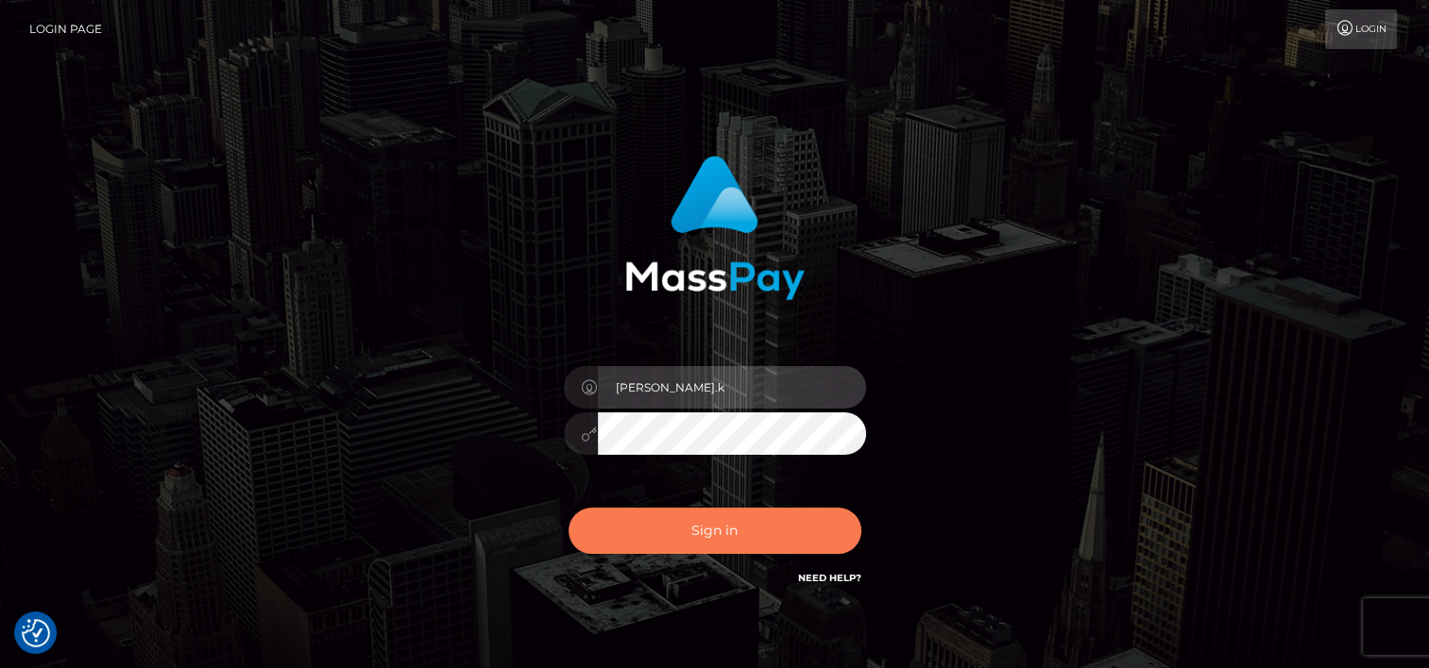
type input "tammy.katz.onemarketplace"
click at [710, 533] on button "Sign in" at bounding box center [714, 531] width 293 height 46
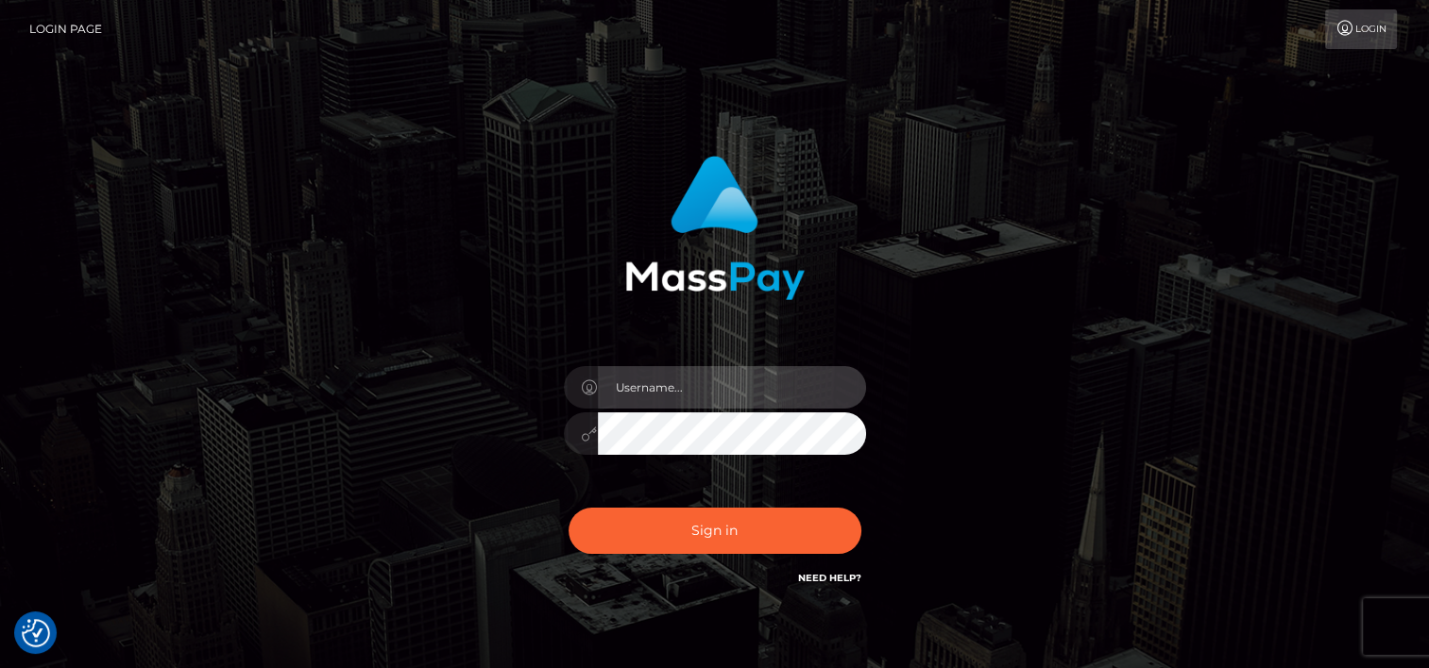
click at [691, 393] on input "text" at bounding box center [732, 387] width 268 height 42
type input "[PERSON_NAME].[PERSON_NAME].onemarketplace"
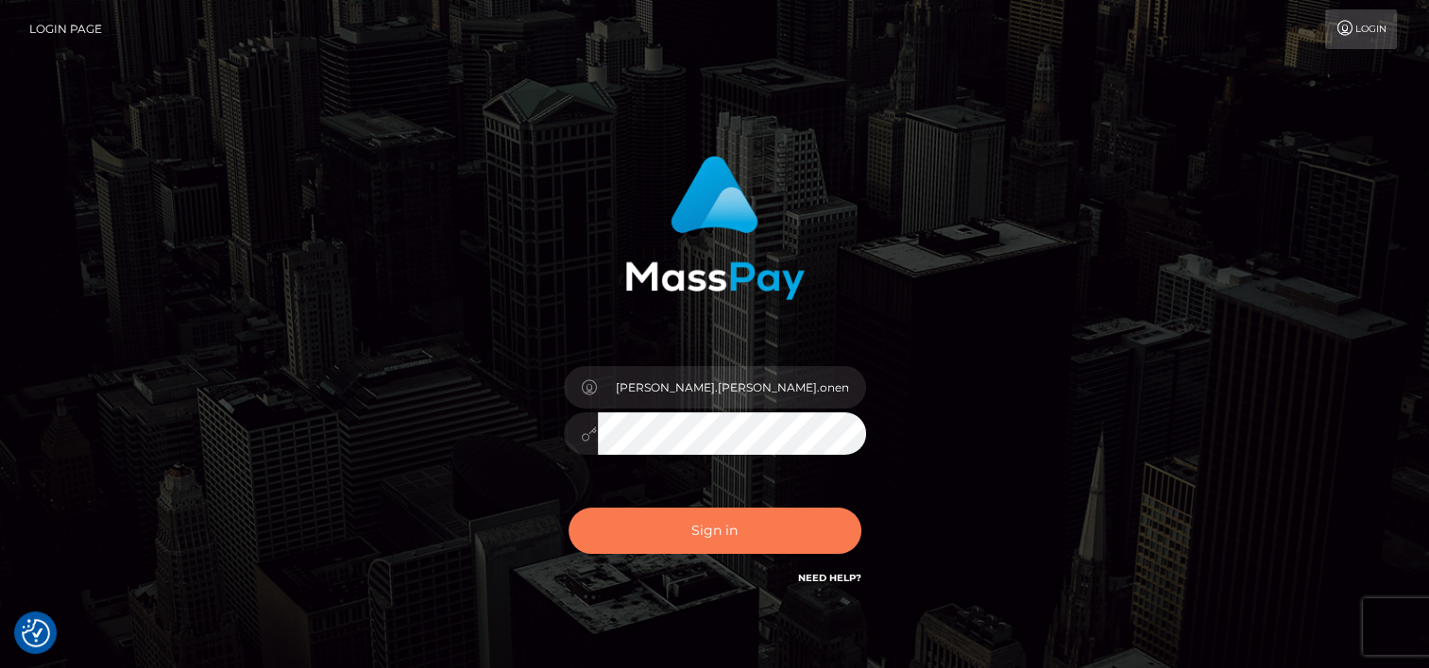
click at [729, 525] on button "Sign in" at bounding box center [714, 531] width 293 height 46
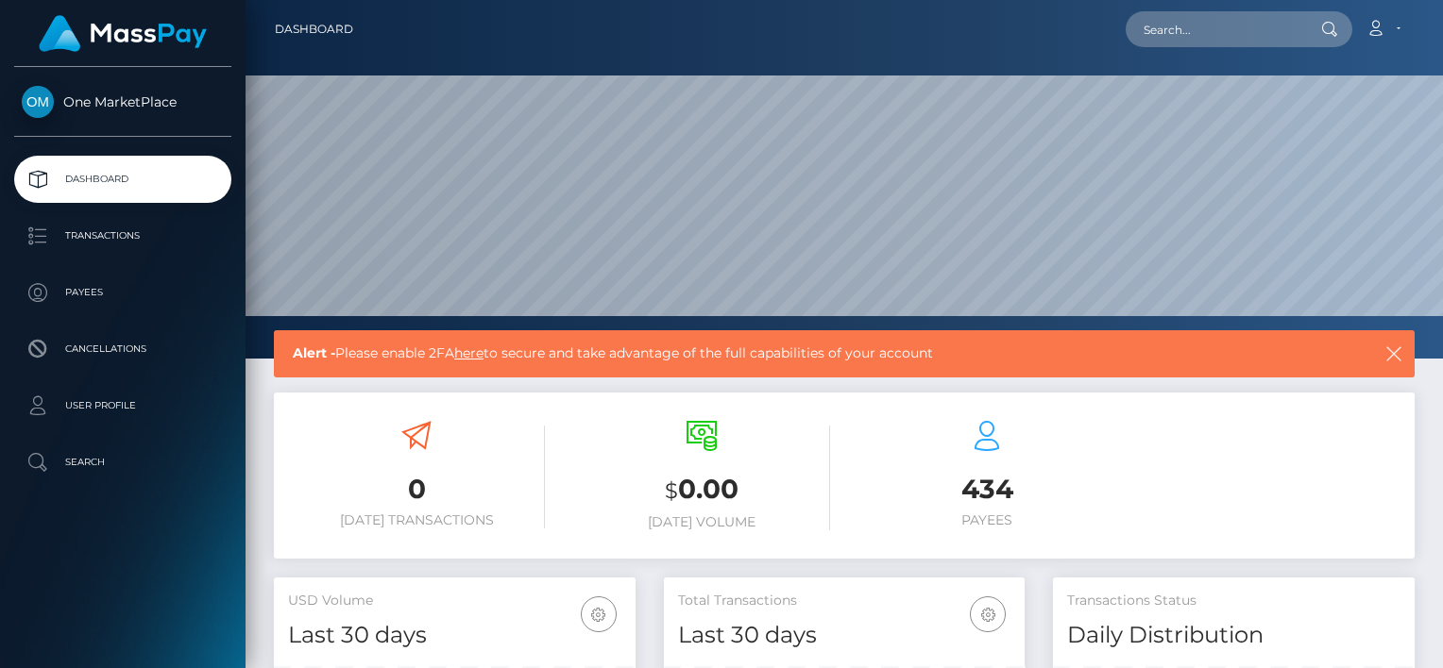
scroll to position [334, 362]
click at [97, 243] on p "Transactions" at bounding box center [123, 236] width 202 height 28
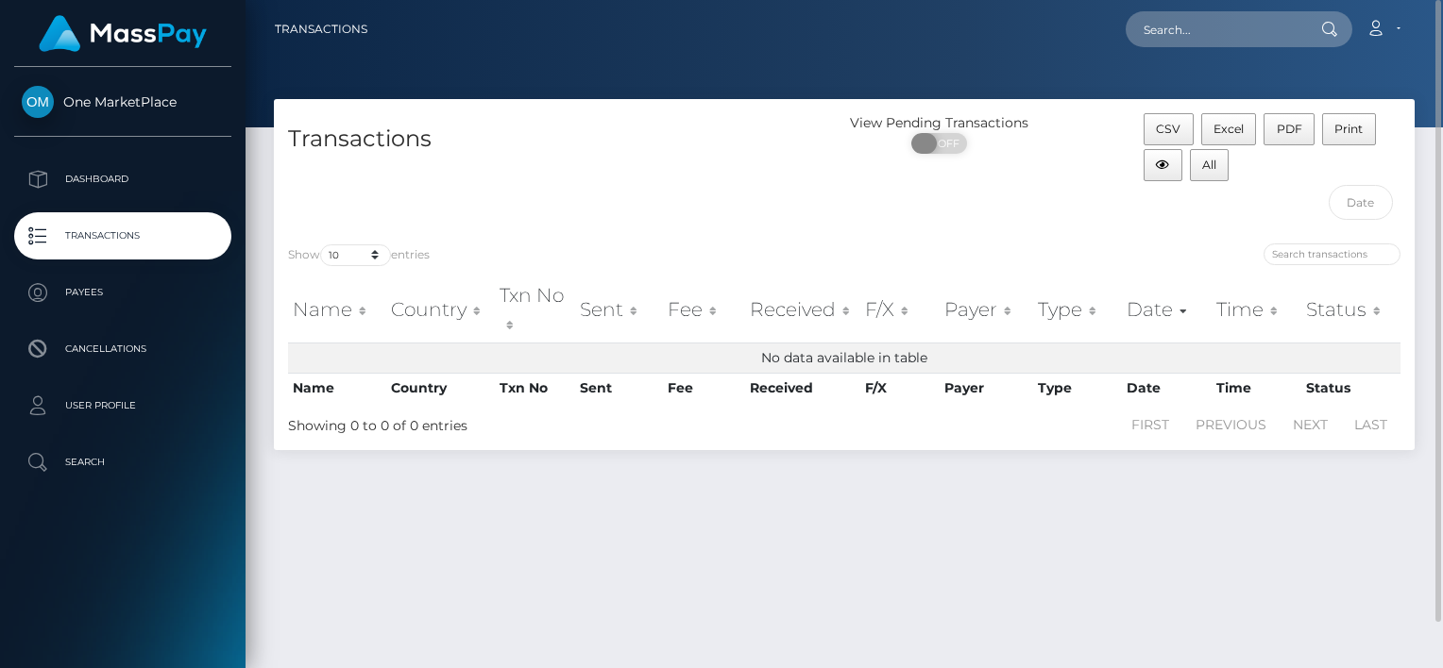
click at [938, 142] on span "OFF" at bounding box center [945, 143] width 47 height 21
checkbox input "true"
click at [98, 230] on p "Transactions" at bounding box center [123, 236] width 202 height 28
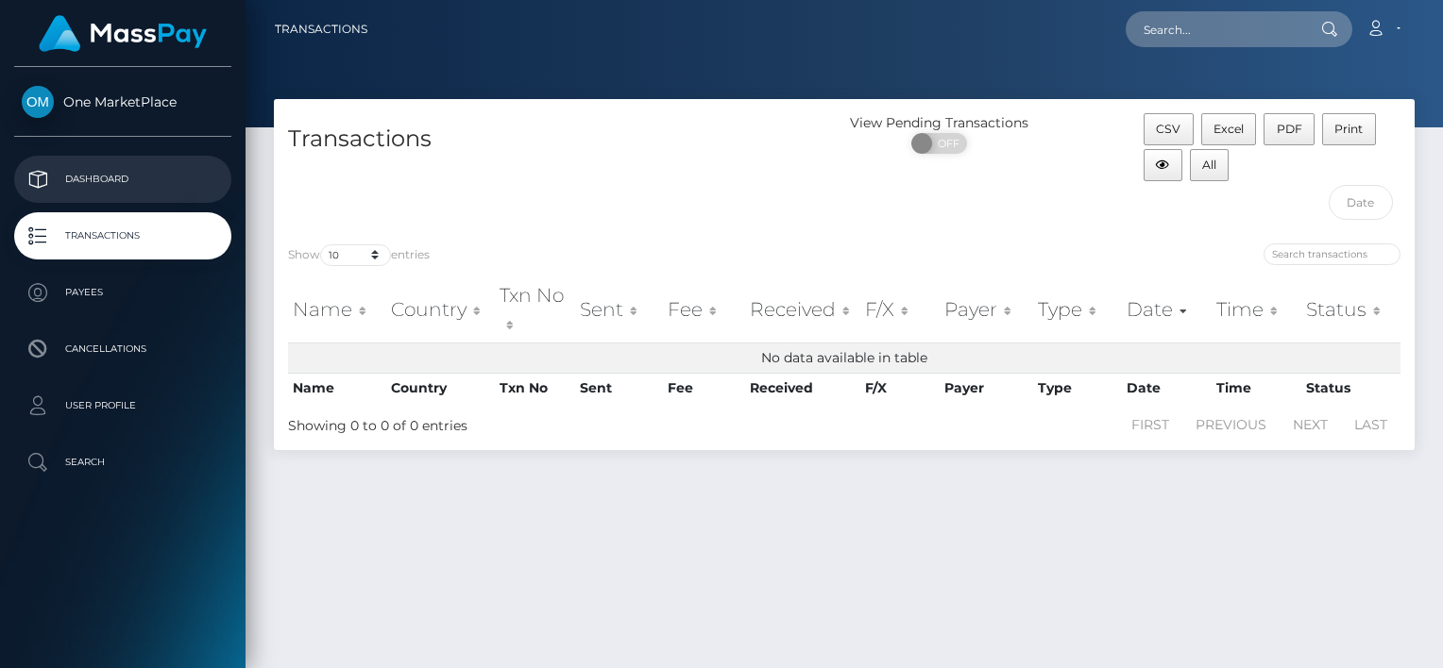
click at [123, 161] on link "Dashboard" at bounding box center [122, 179] width 217 height 47
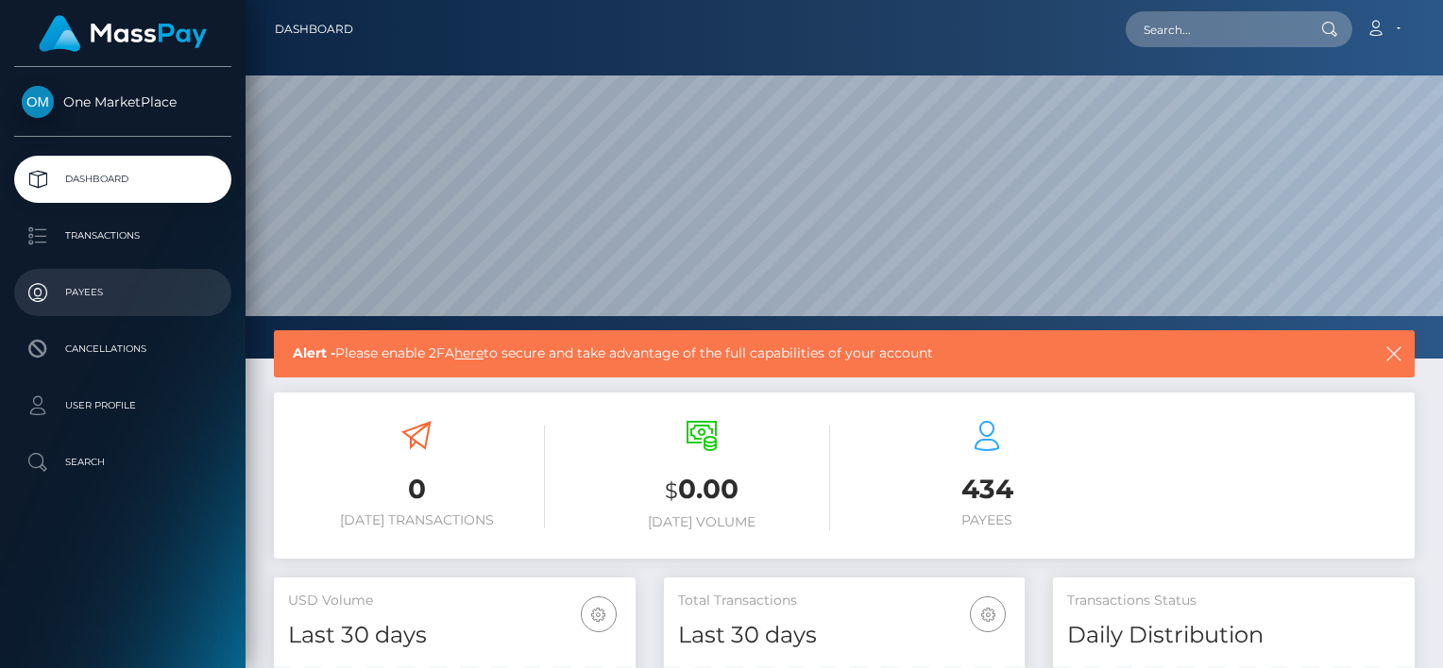
scroll to position [334, 362]
click at [82, 291] on p "Payees" at bounding box center [123, 293] width 202 height 28
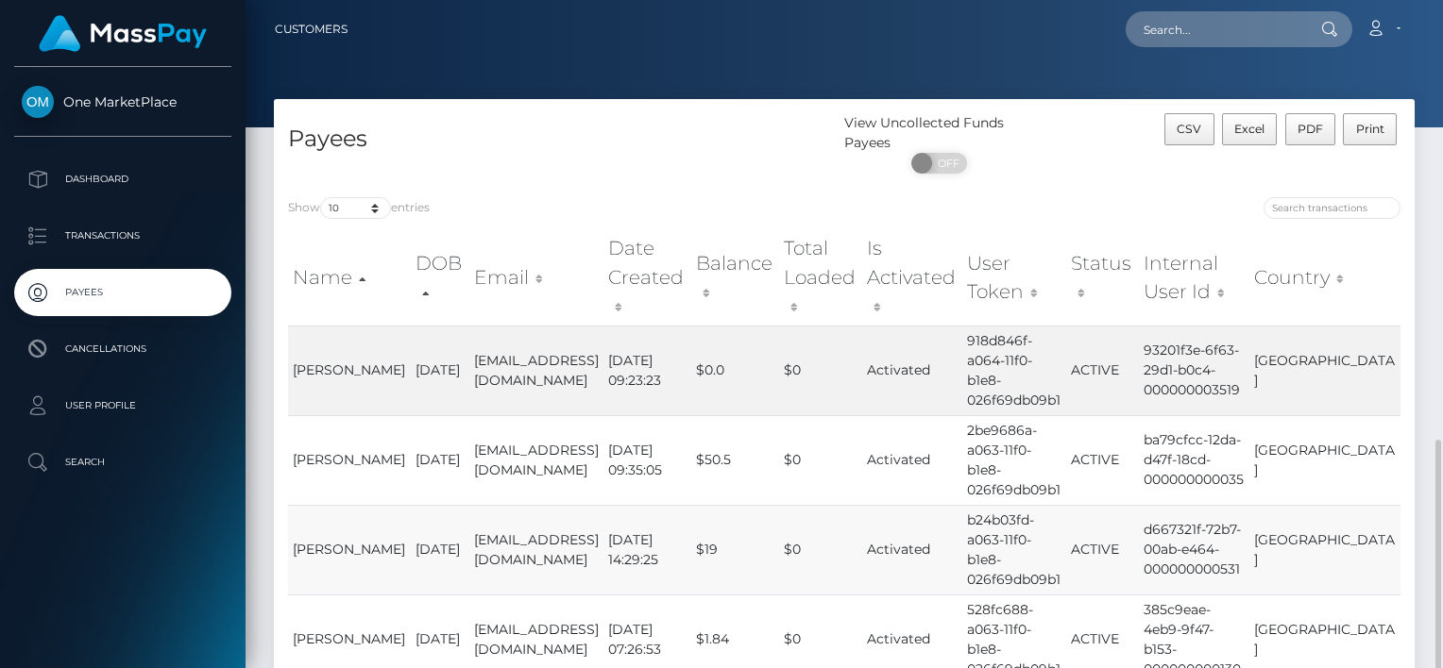
scroll to position [534, 0]
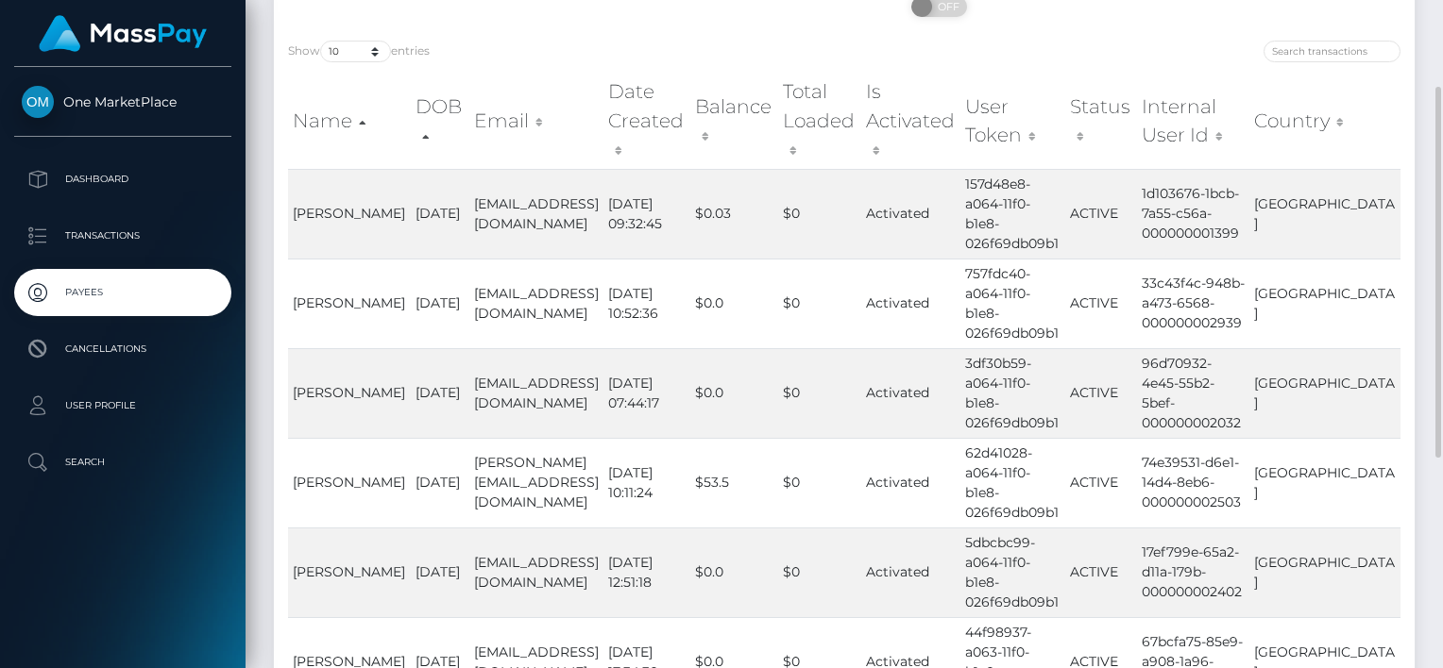
scroll to position [0, 0]
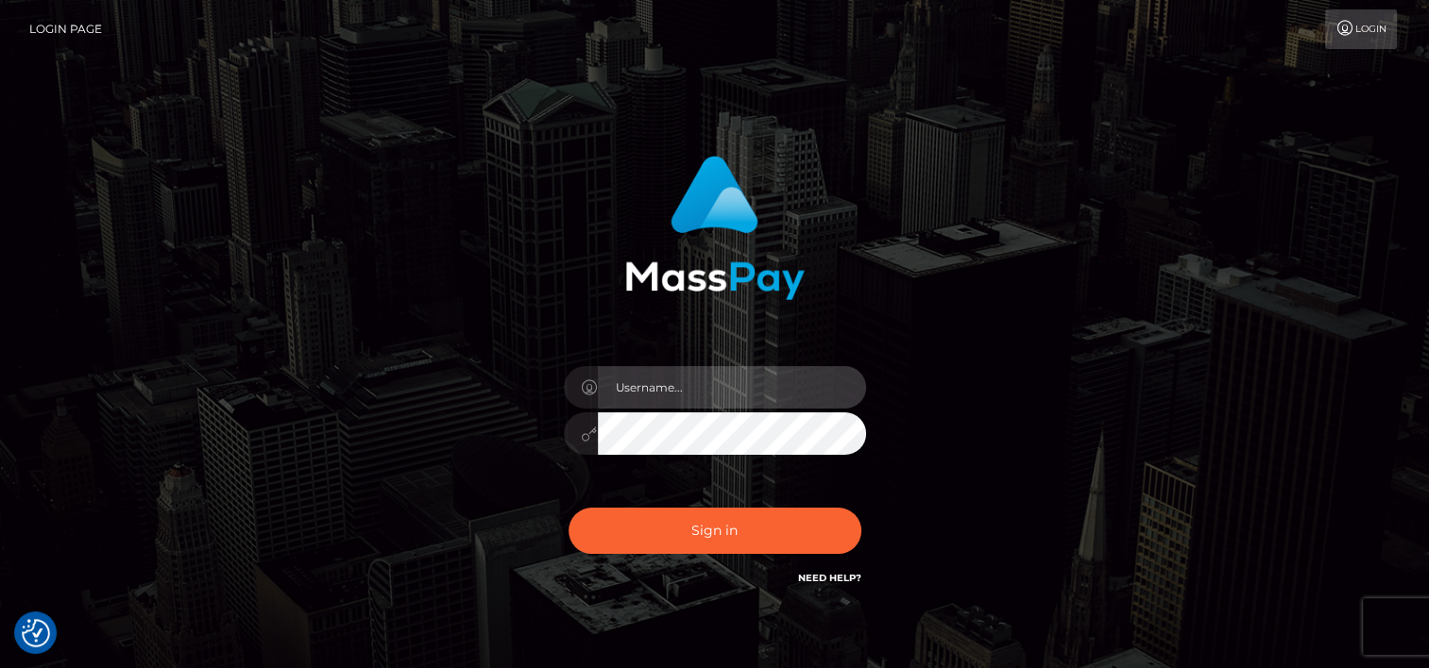
click at [695, 387] on input "text" at bounding box center [732, 387] width 268 height 42
type input "[PERSON_NAME].[PERSON_NAME].onemarketplace"
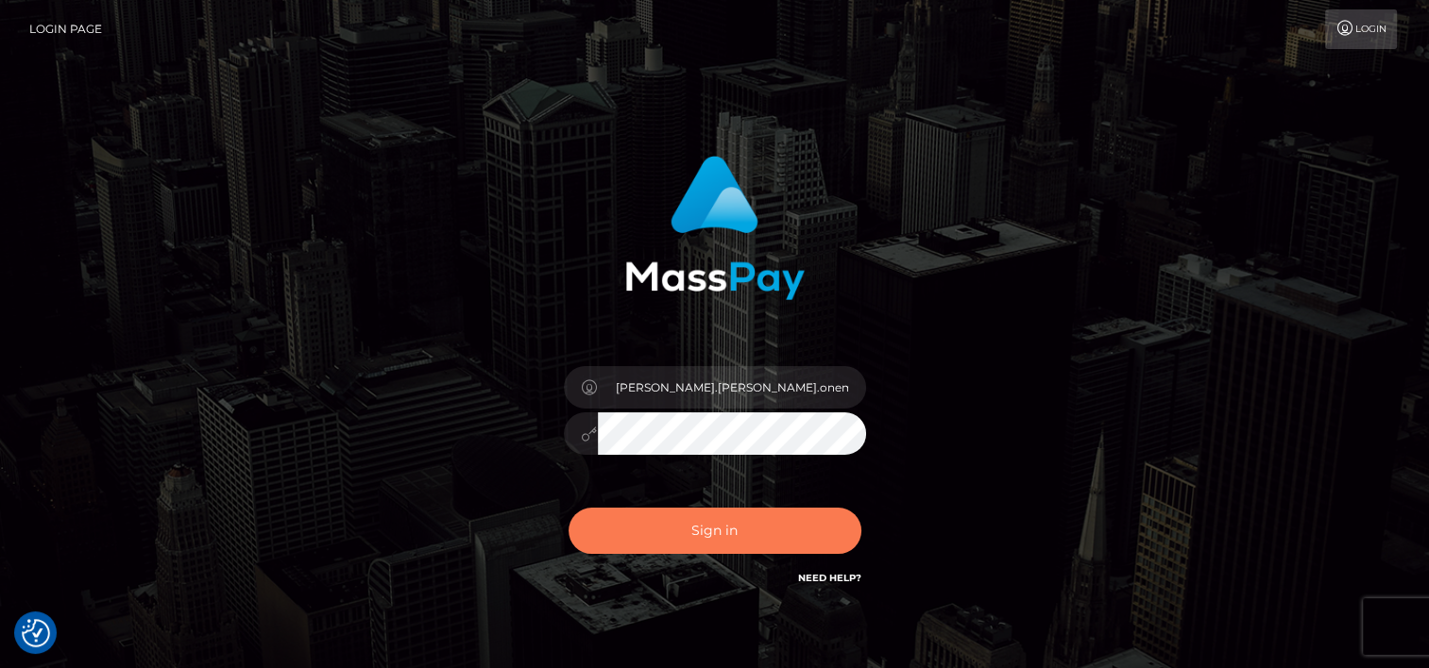
click at [733, 525] on button "Sign in" at bounding box center [714, 531] width 293 height 46
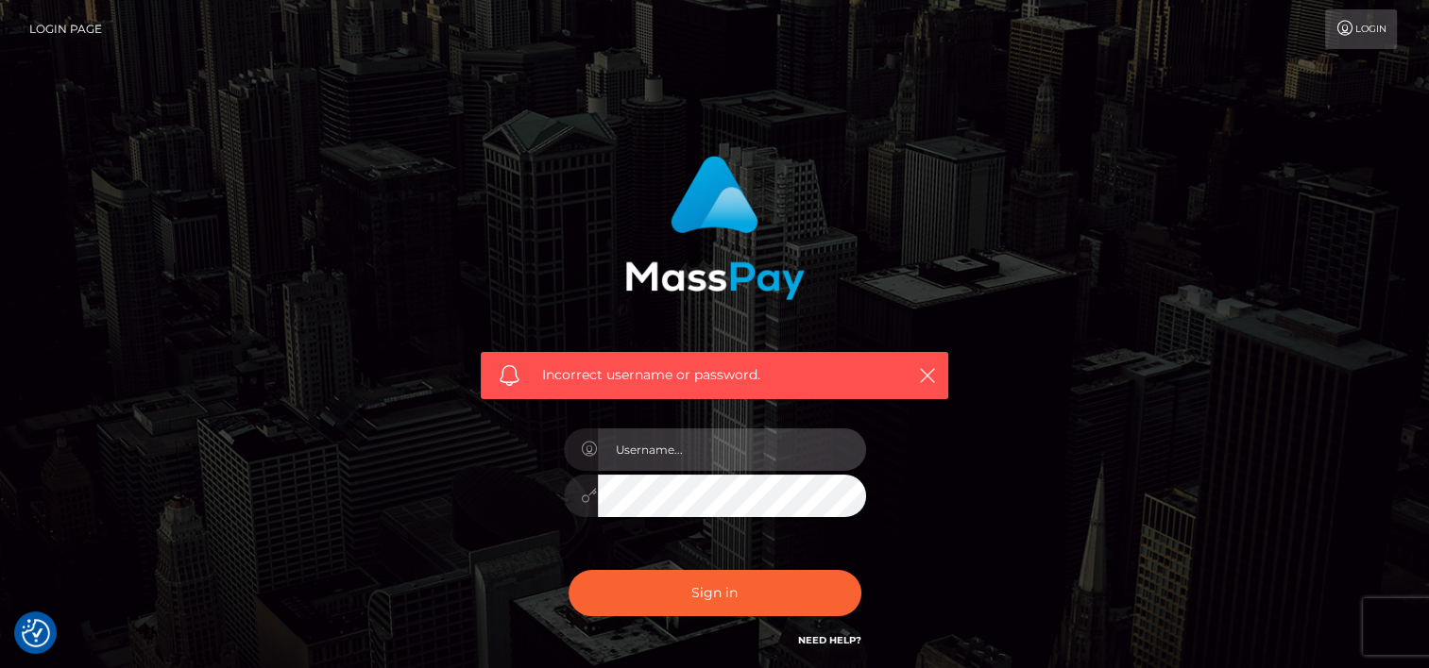
click at [669, 448] on input "text" at bounding box center [732, 450] width 268 height 42
type input "tammy.katz.onemarketplace"
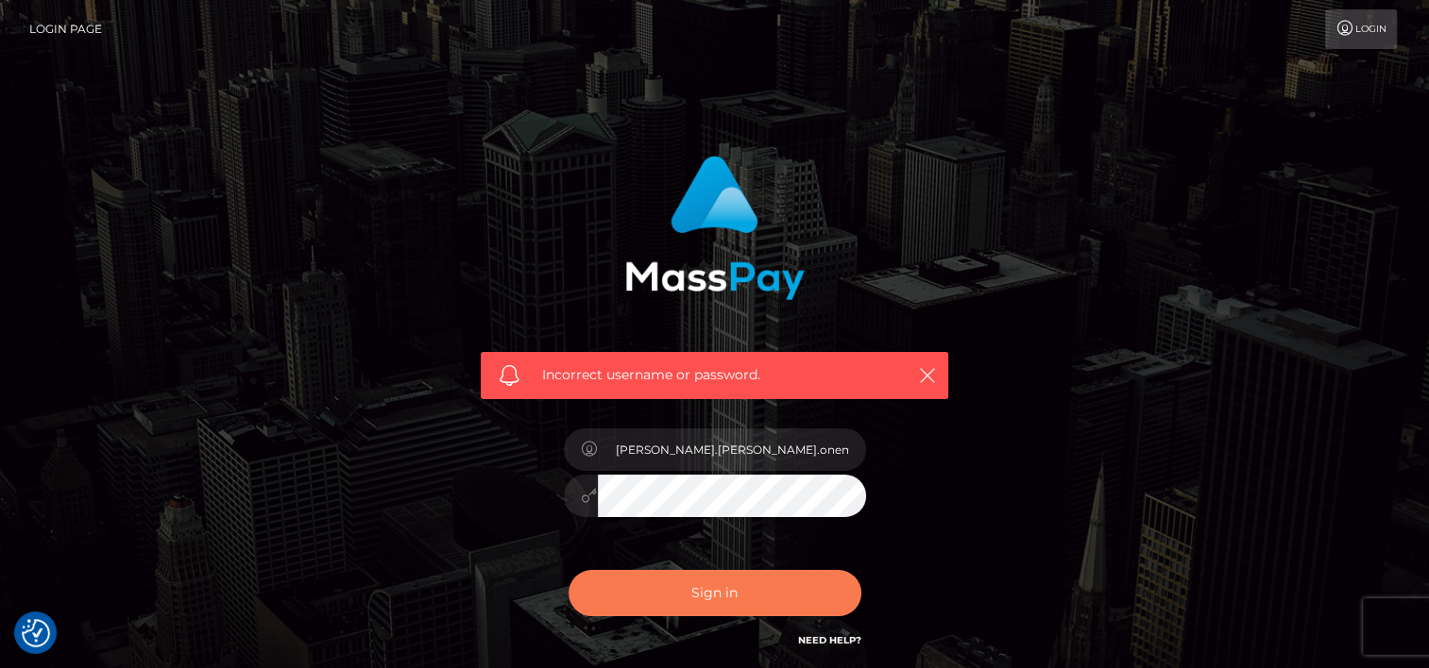
click at [716, 590] on button "Sign in" at bounding box center [714, 593] width 293 height 46
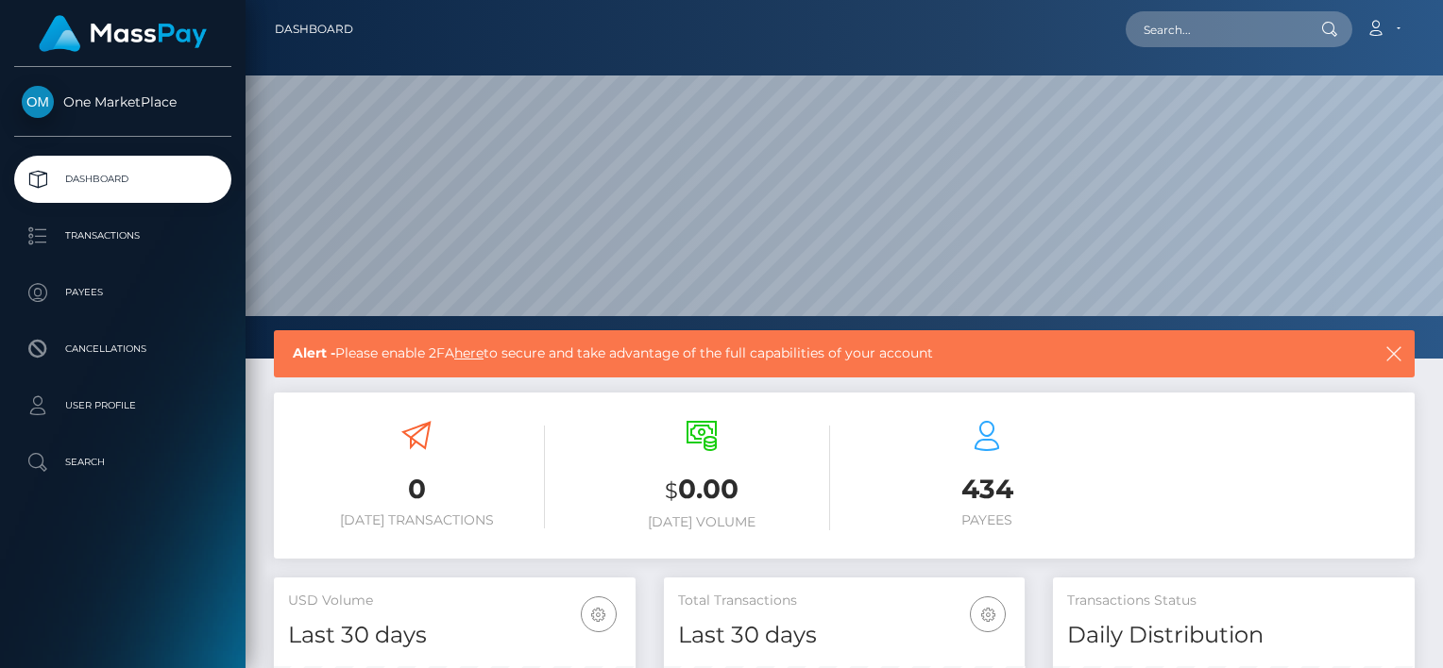
scroll to position [334, 362]
click at [108, 230] on p "Transactions" at bounding box center [123, 236] width 202 height 28
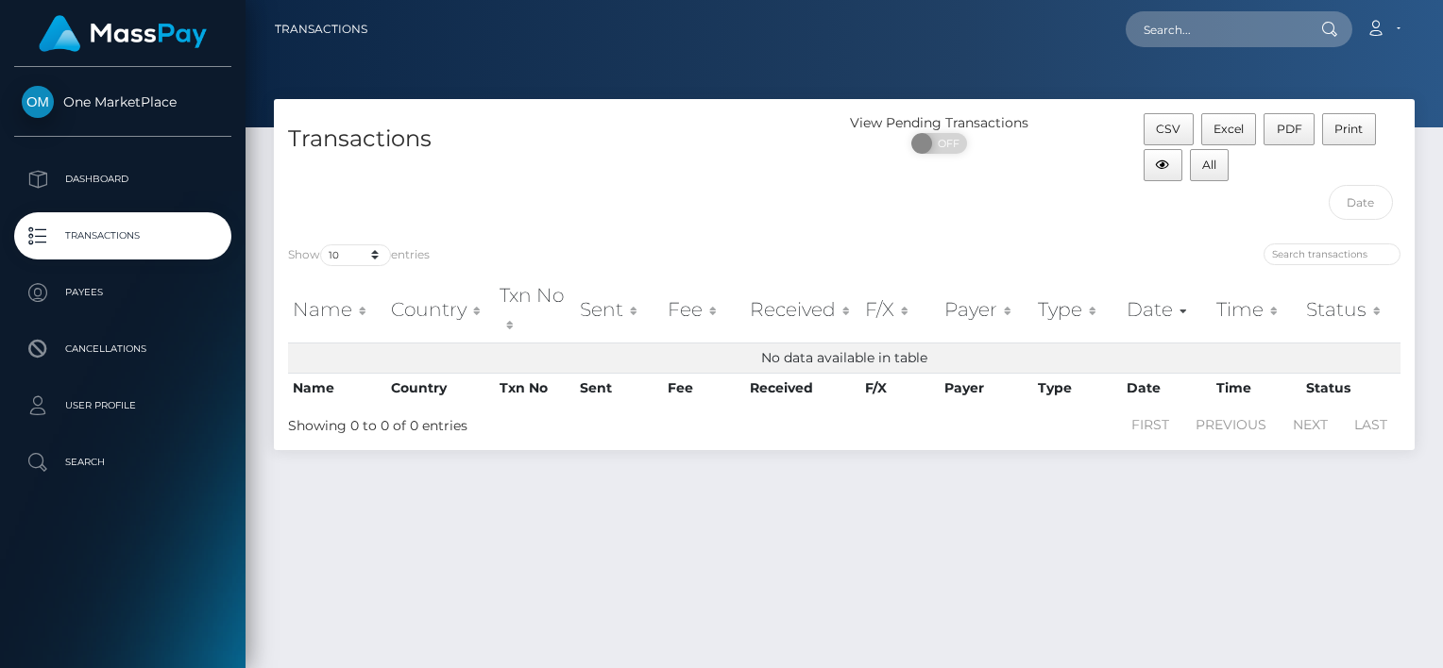
click at [112, 242] on p "Transactions" at bounding box center [123, 236] width 202 height 28
click at [94, 293] on p "Payees" at bounding box center [123, 293] width 202 height 28
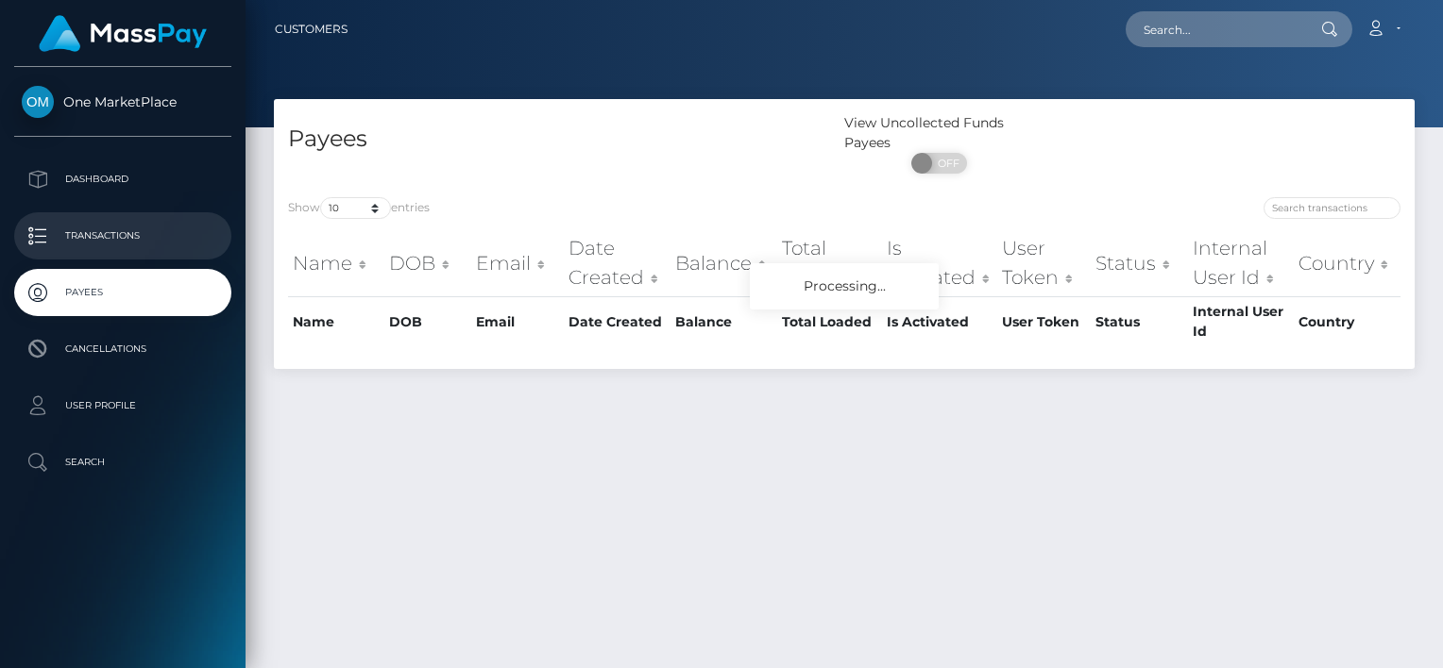
click at [105, 230] on p "Transactions" at bounding box center [123, 236] width 202 height 28
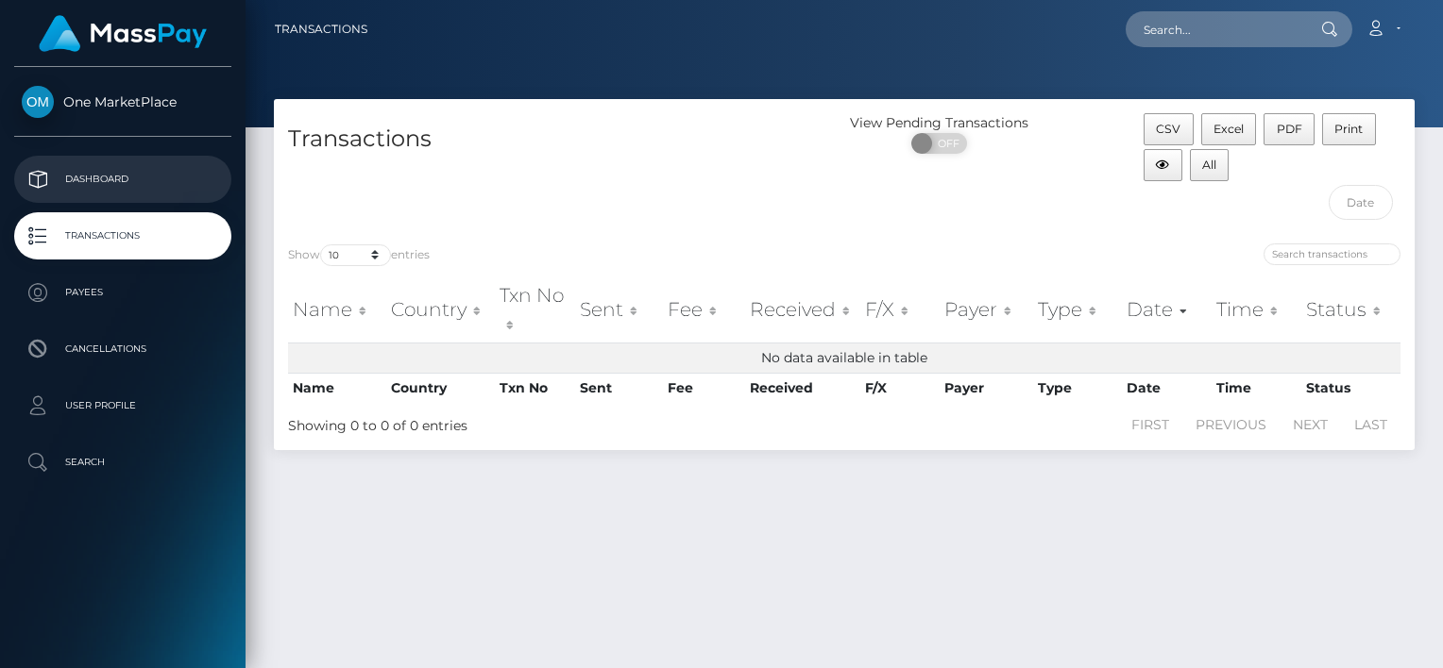
click at [106, 177] on p "Dashboard" at bounding box center [123, 179] width 202 height 28
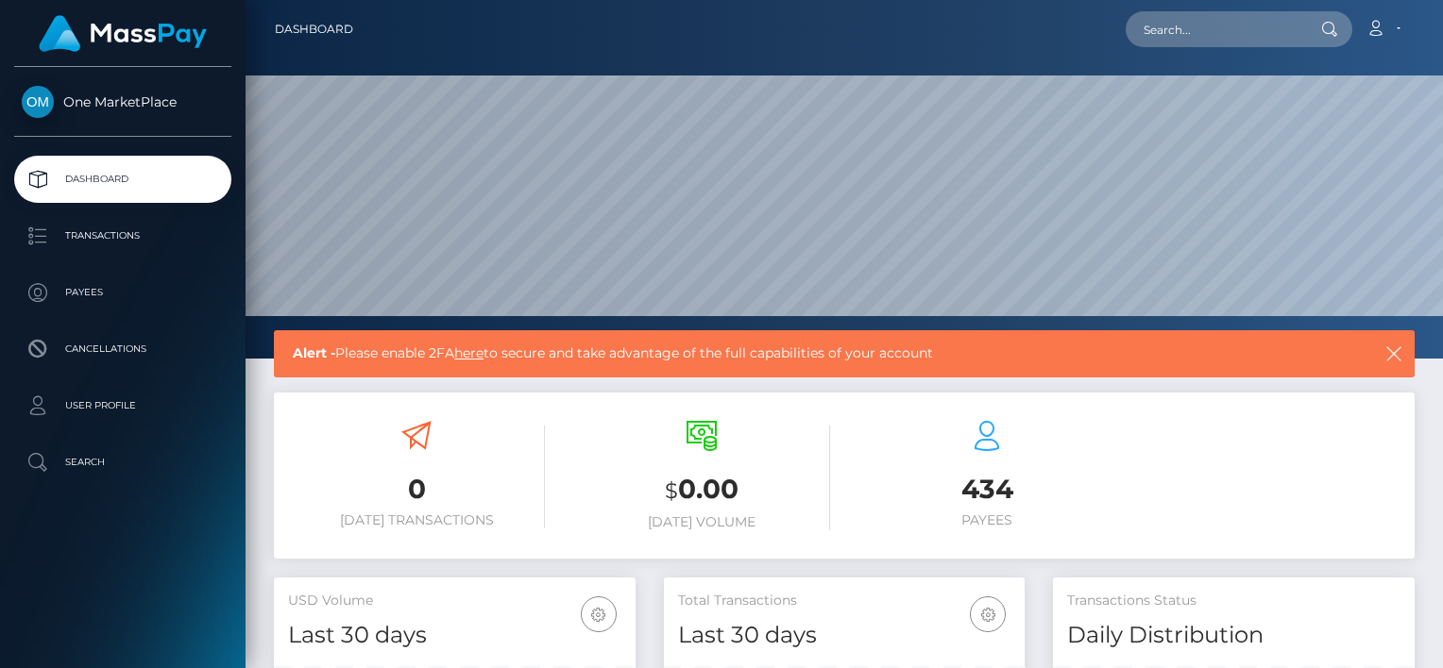
scroll to position [334, 362]
click at [482, 357] on link "here" at bounding box center [468, 353] width 29 height 17
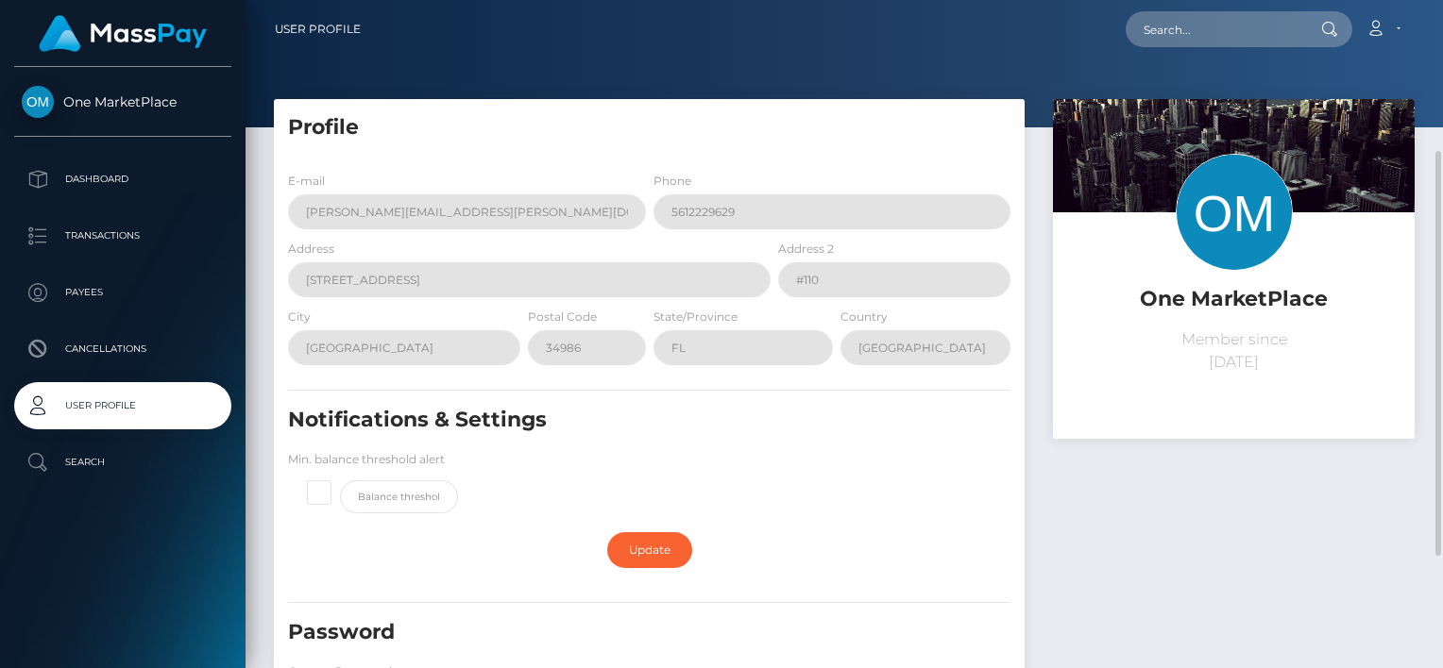
scroll to position [94, 0]
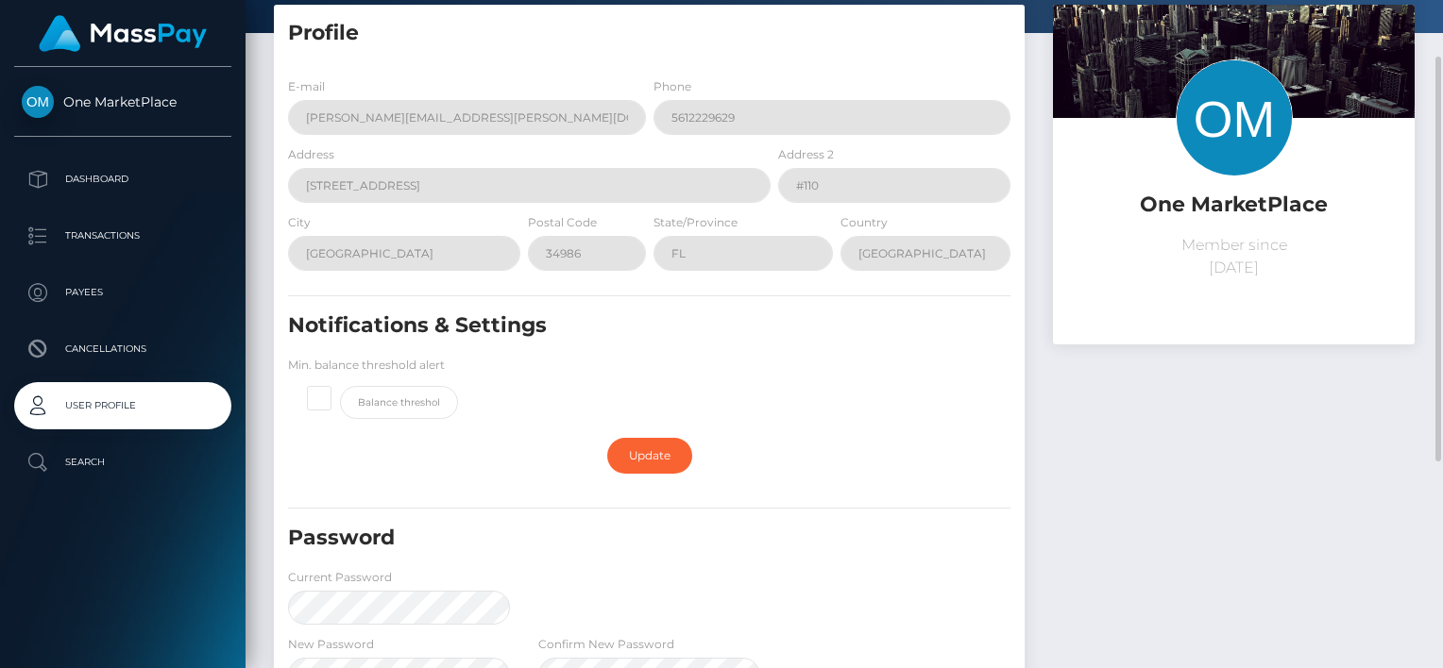
click at [340, 386] on span at bounding box center [340, 386] width 0 height 0
click at [321, 400] on input "checkbox" at bounding box center [327, 396] width 12 height 12
checkbox input "true"
click at [653, 462] on link "Update" at bounding box center [649, 456] width 85 height 36
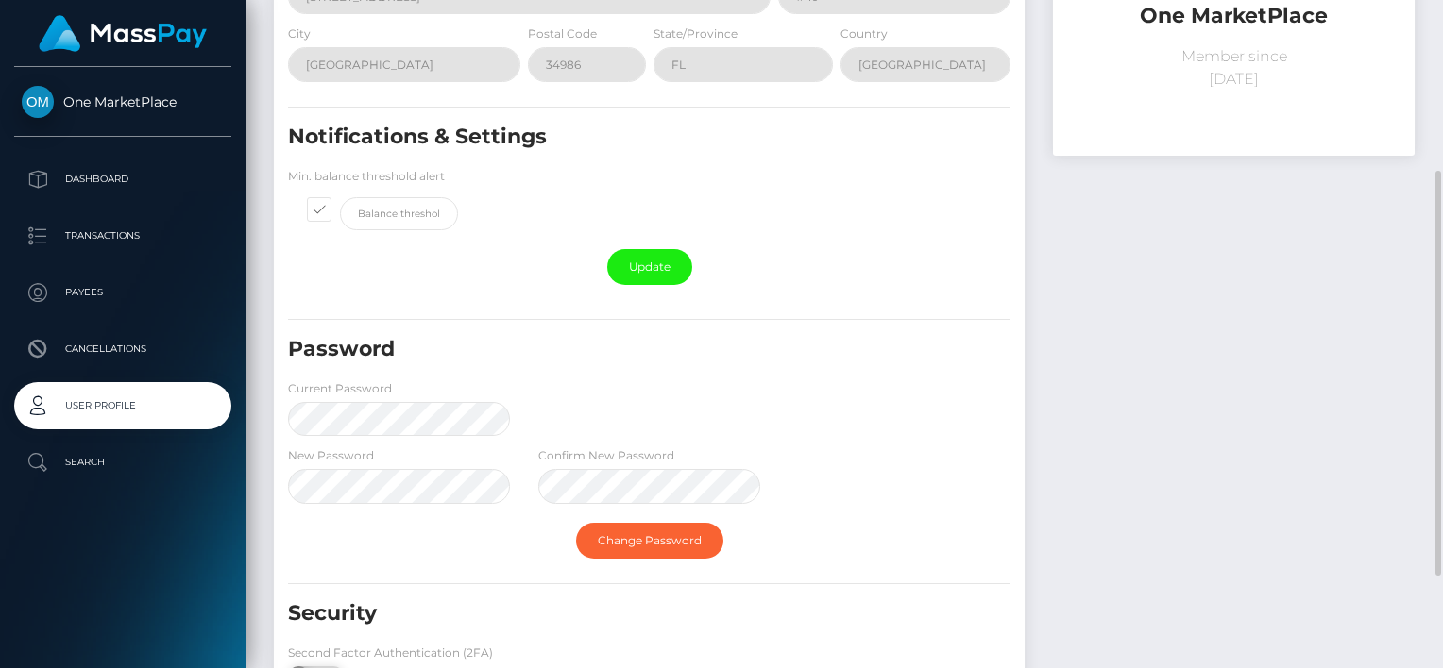
scroll to position [434, 0]
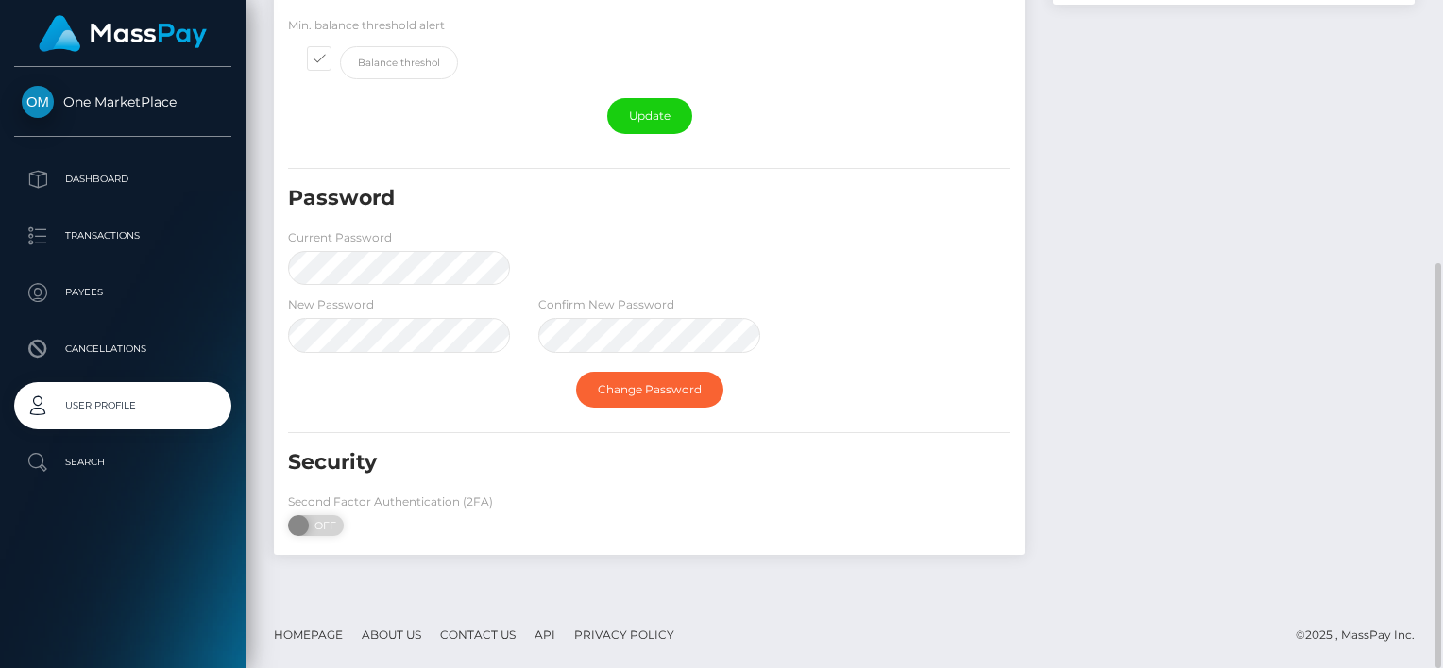
drag, startPoint x: 313, startPoint y: 517, endPoint x: 482, endPoint y: 550, distance: 173.0
click at [313, 517] on span "OFF" at bounding box center [321, 526] width 47 height 21
checkbox input "true"
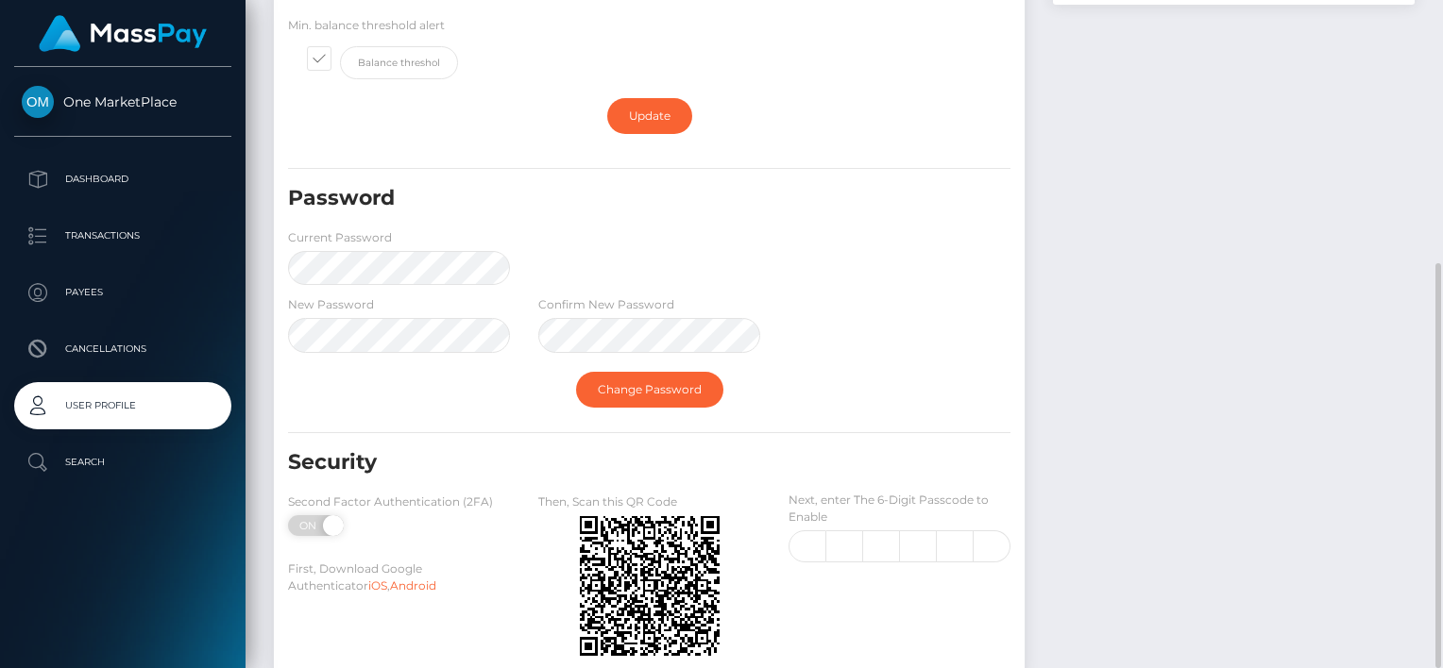
click at [952, 629] on div "Next, enter The 6-Digit Passcode to Enable" at bounding box center [899, 579] width 250 height 175
click at [808, 546] on input "text" at bounding box center [807, 547] width 38 height 32
type input "5"
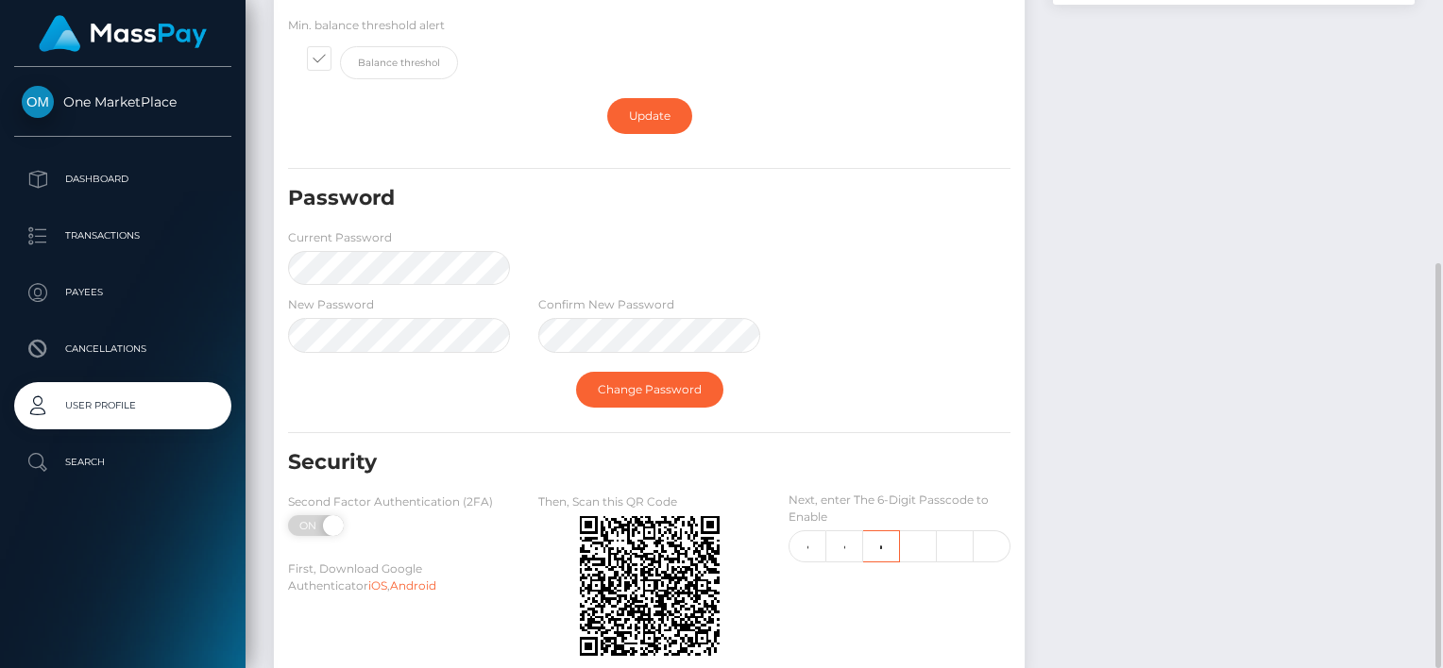
type input "4"
type input "8"
type input "5"
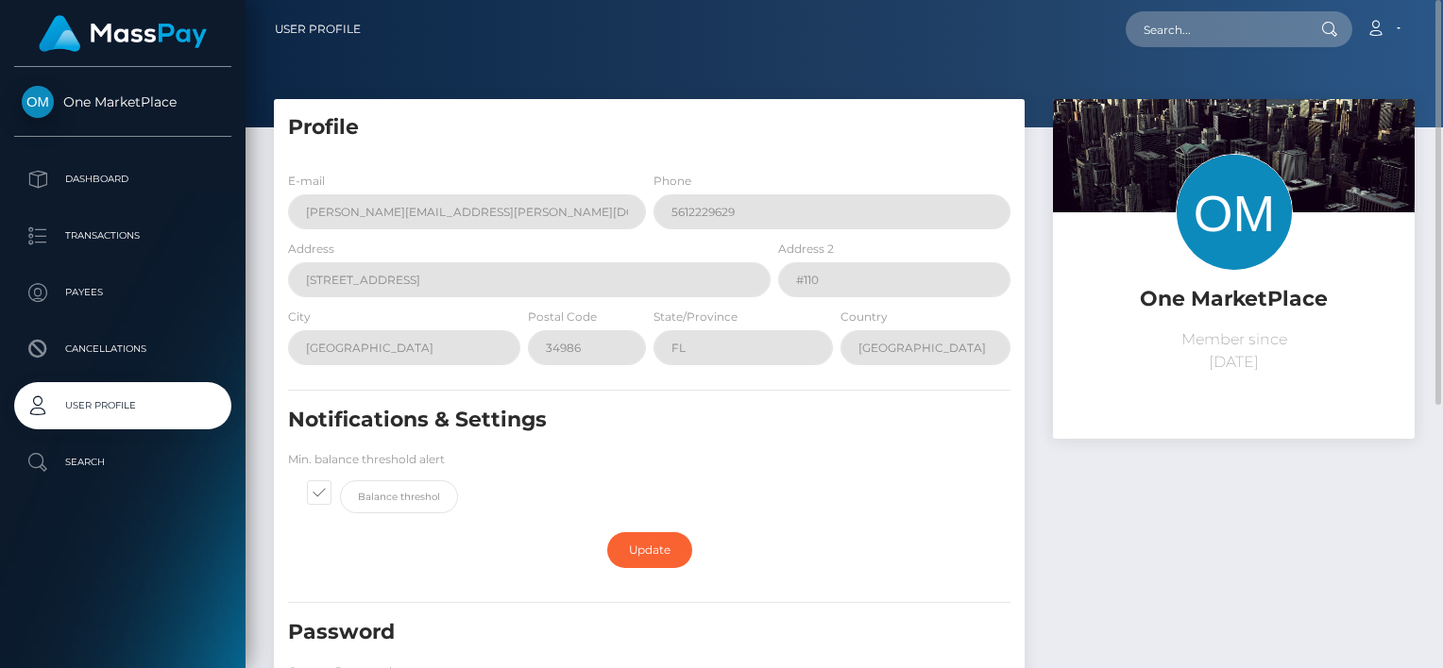
click at [996, 57] on nav "User Profile Loading... Loading... Account Logout" at bounding box center [843, 29] width 1197 height 59
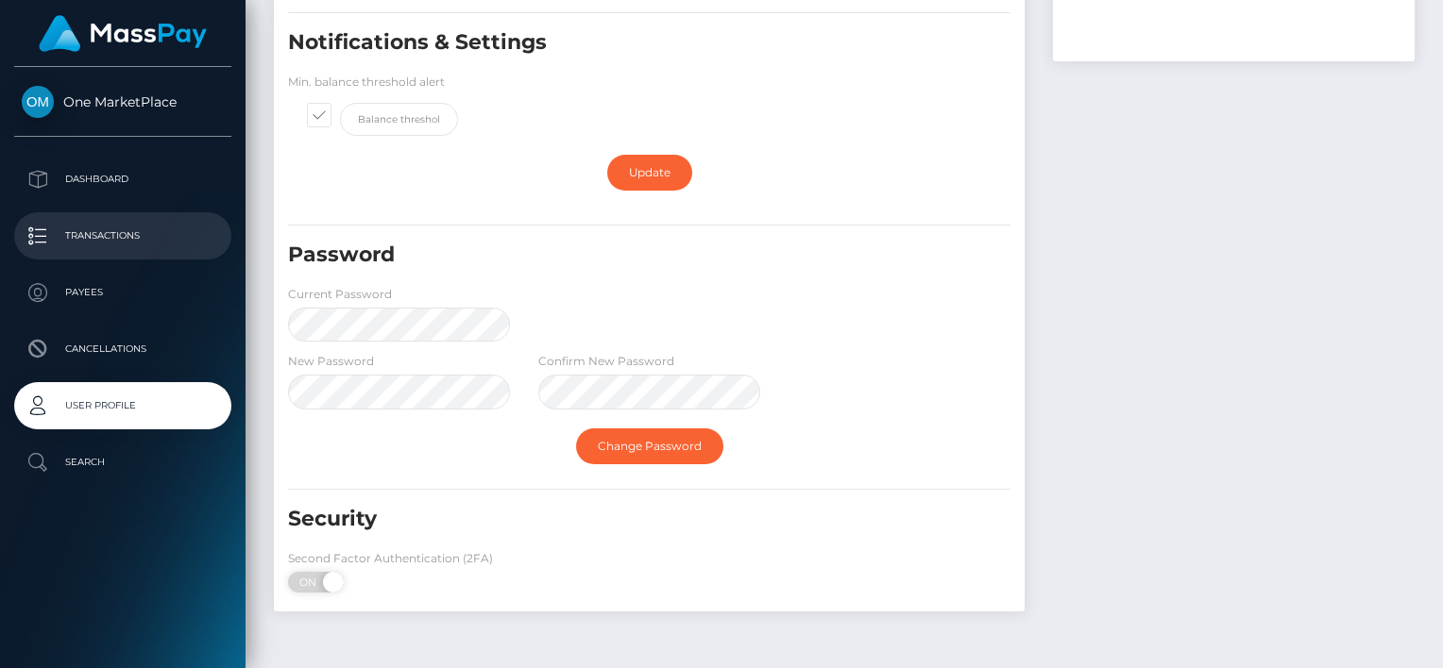
click at [94, 230] on p "Transactions" at bounding box center [123, 236] width 202 height 28
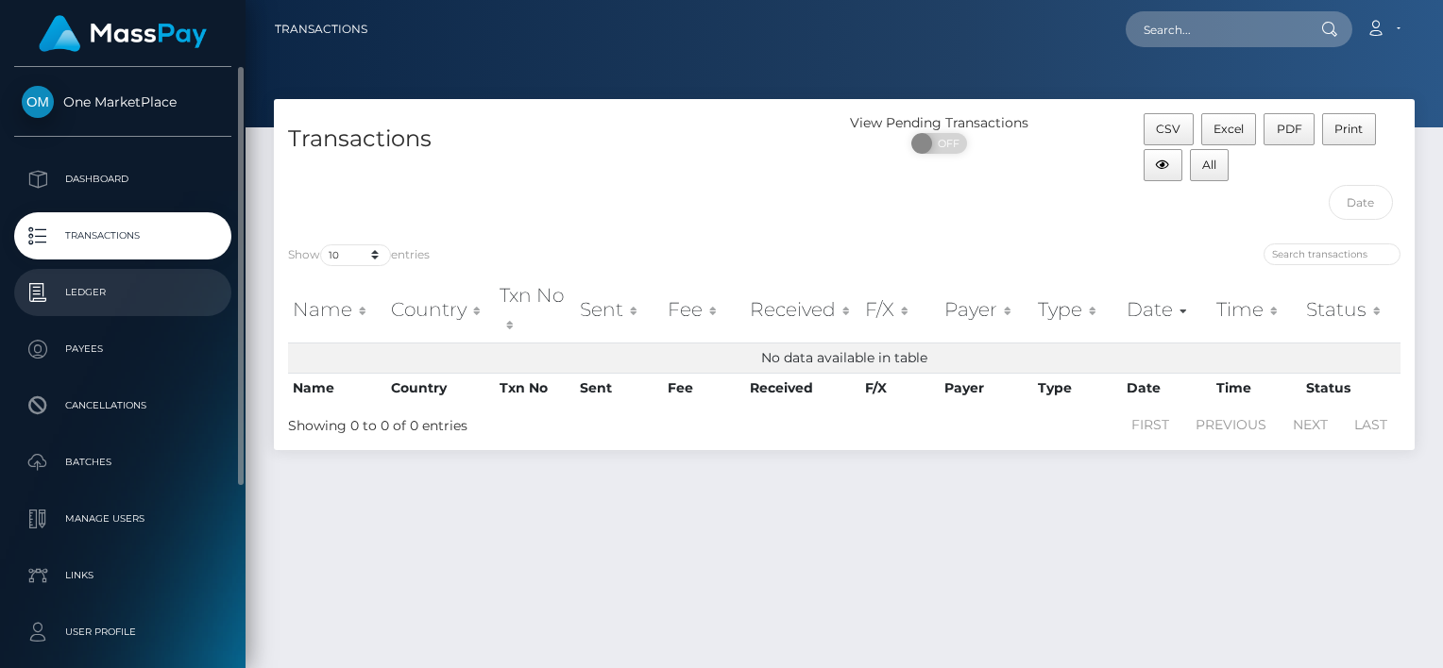
click at [83, 285] on p "Ledger" at bounding box center [123, 293] width 202 height 28
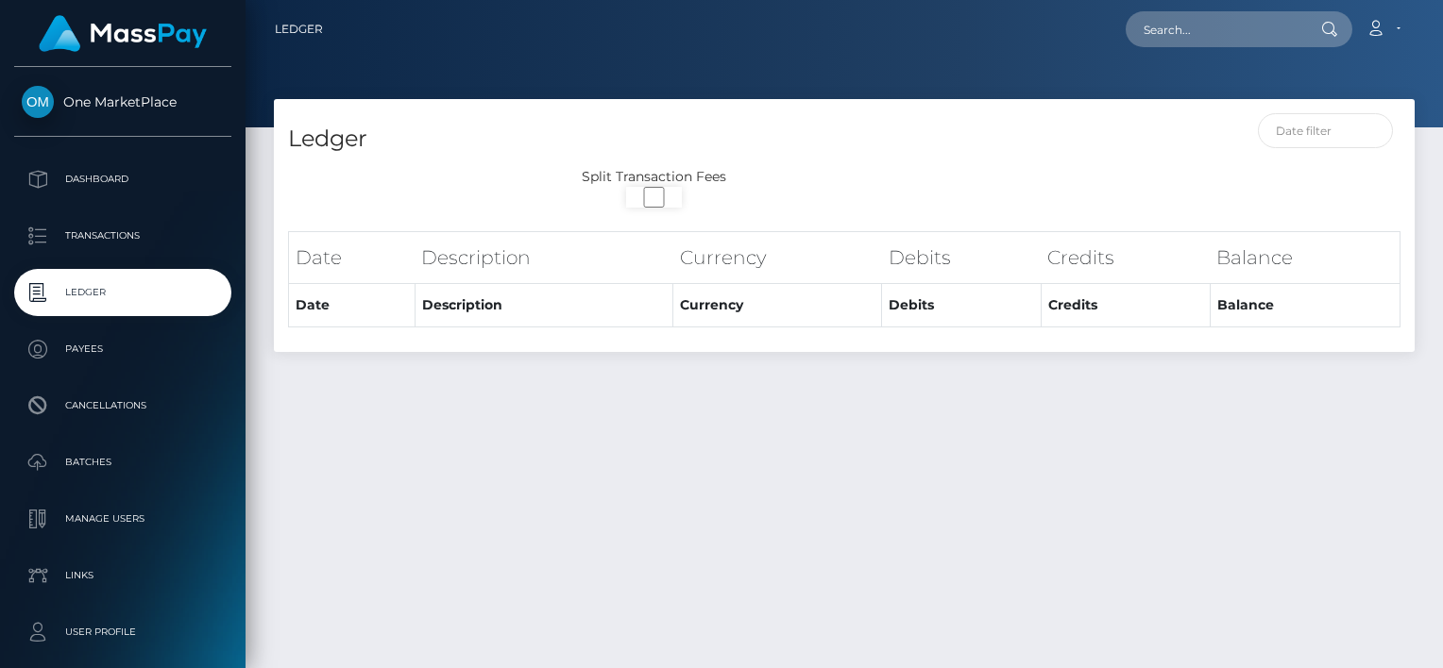
select select
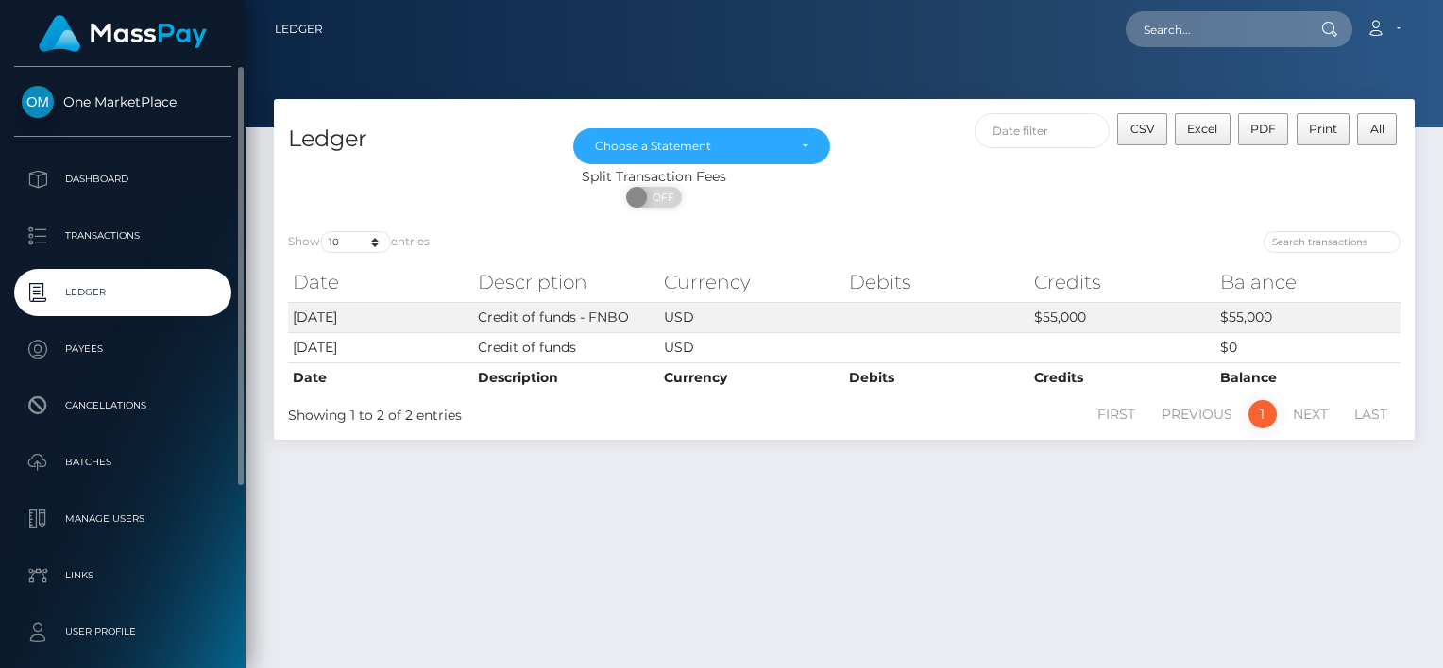
click at [82, 283] on p "Ledger" at bounding box center [123, 293] width 202 height 28
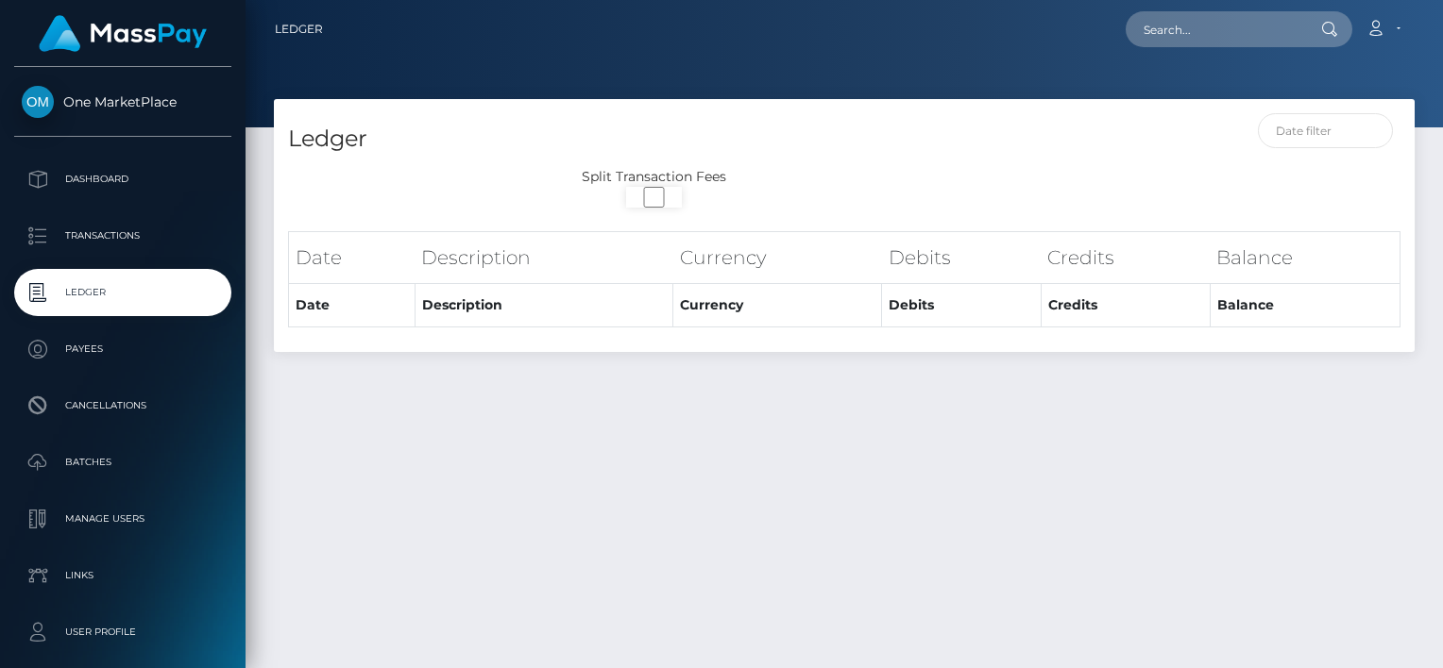
select select
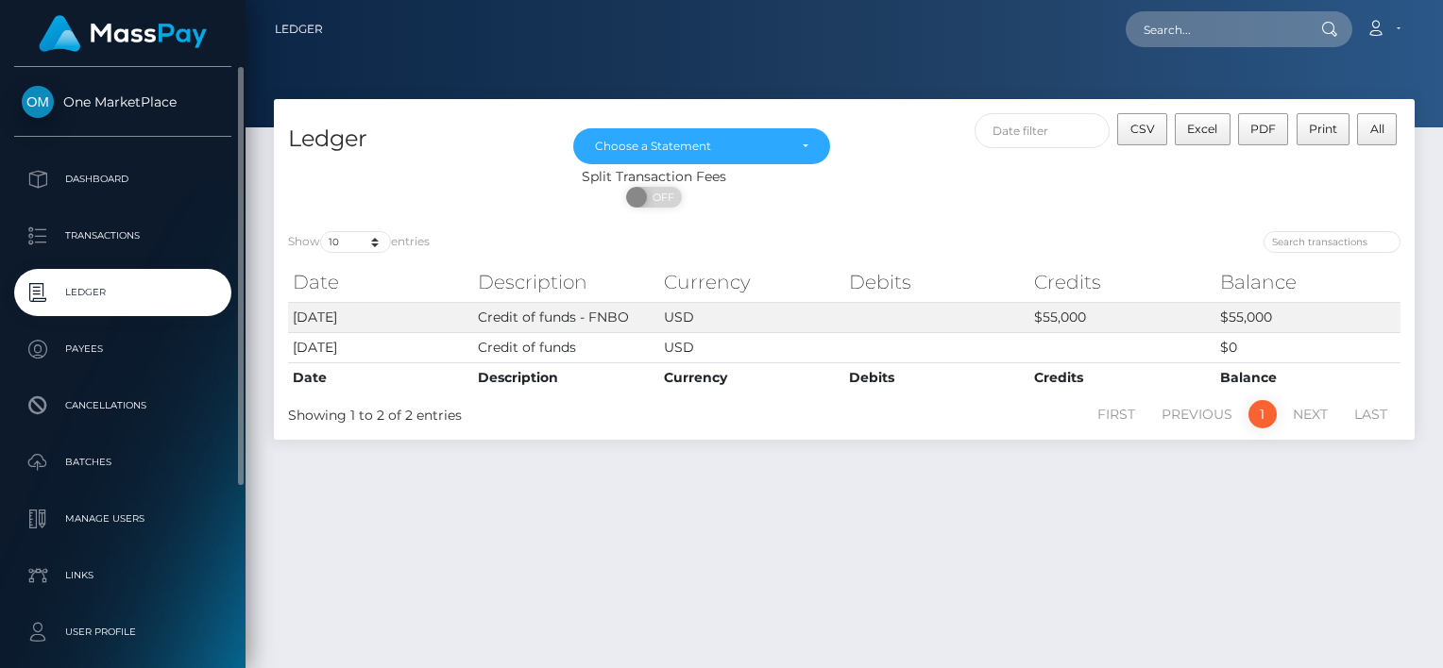
click at [96, 293] on p "Ledger" at bounding box center [123, 293] width 202 height 28
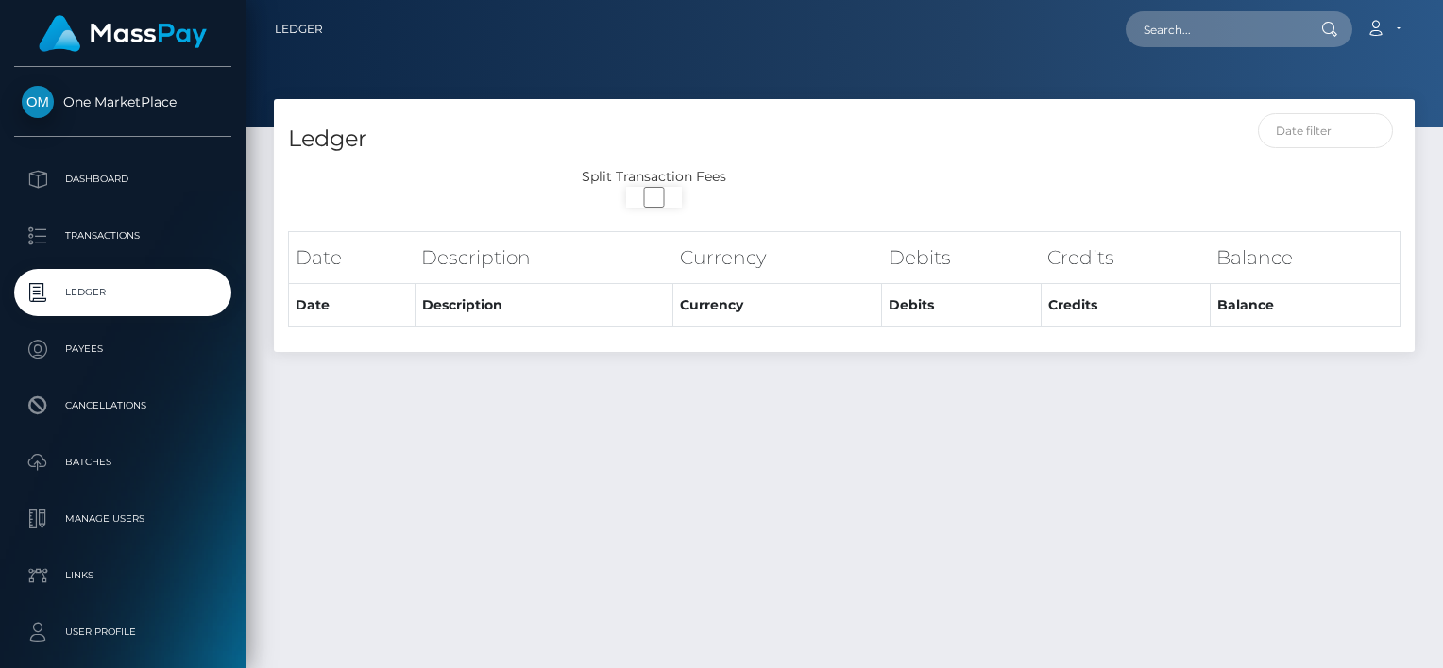
select select
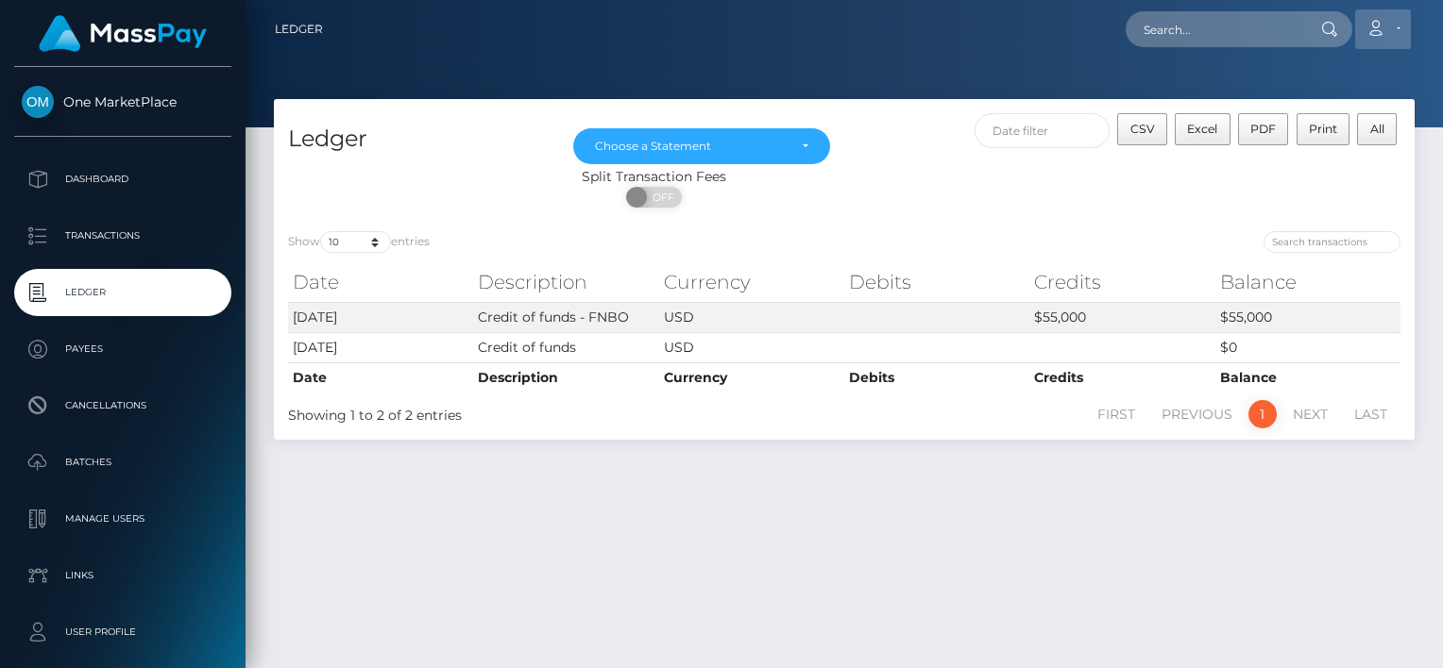
click at [1402, 31] on link "Account" at bounding box center [1383, 29] width 56 height 40
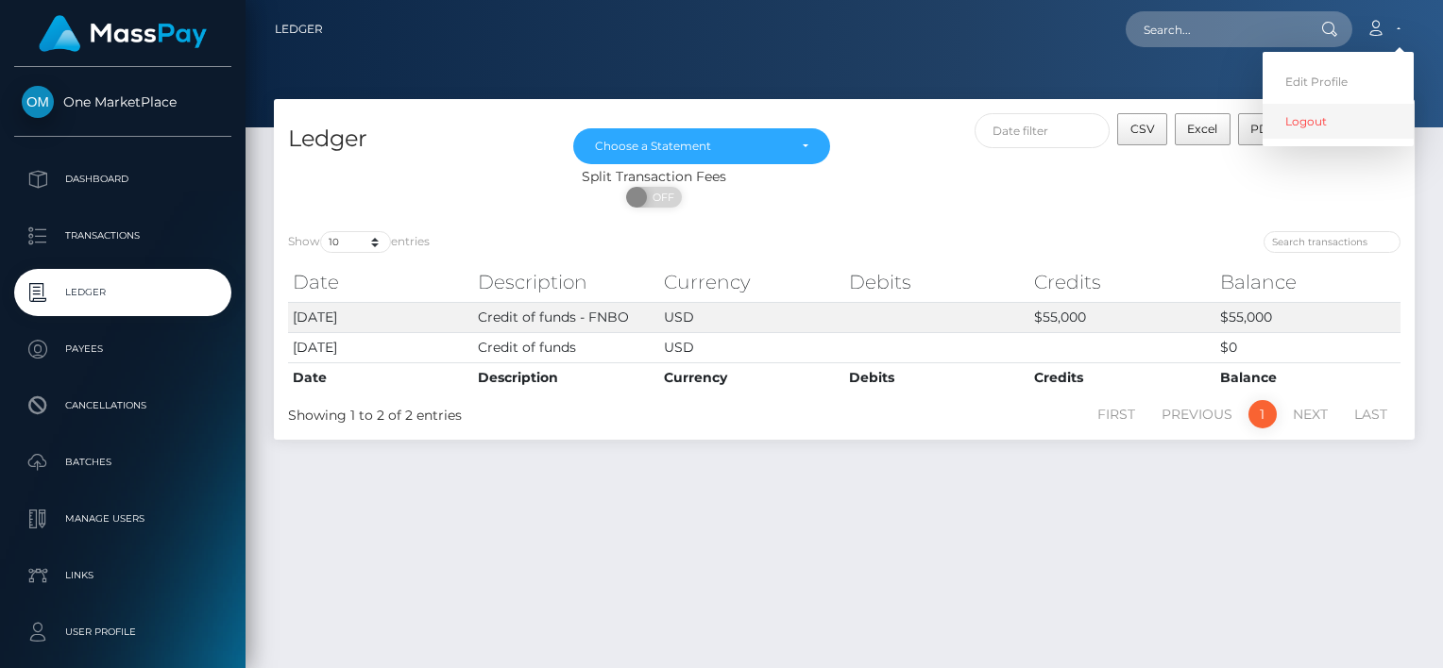
click at [1310, 127] on link "Logout" at bounding box center [1337, 121] width 151 height 35
